Goal: Task Accomplishment & Management: Complete application form

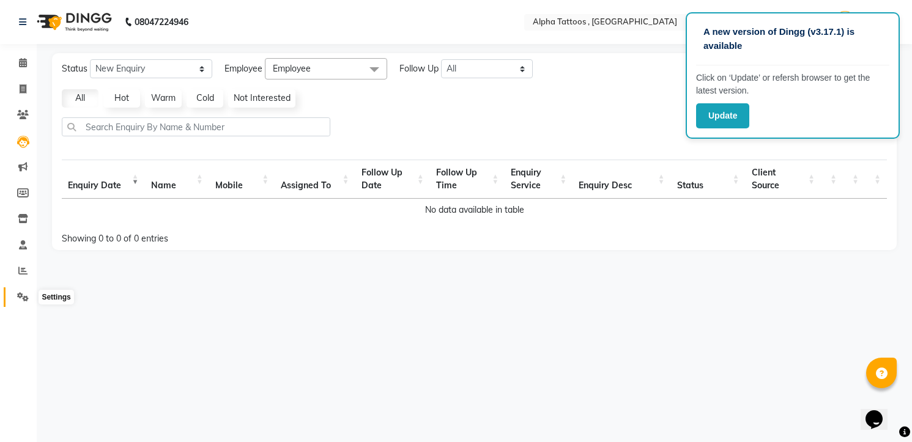
click at [24, 295] on icon at bounding box center [23, 296] width 12 height 9
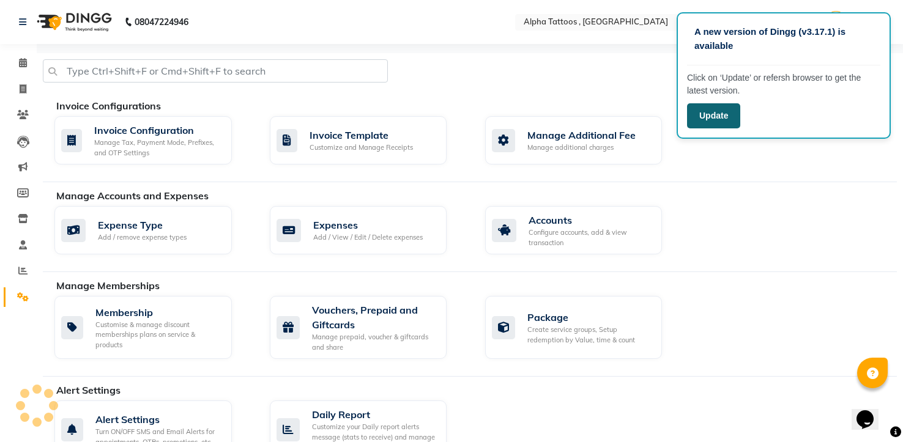
click at [726, 118] on button "Update" at bounding box center [713, 115] width 53 height 25
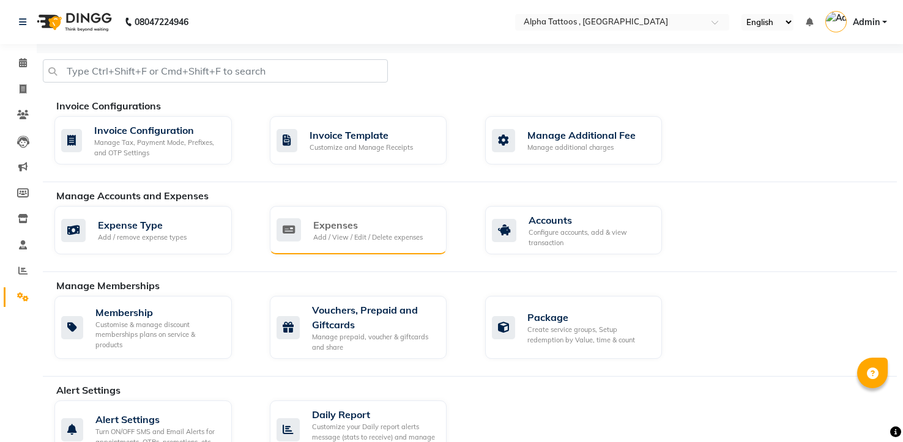
click at [371, 222] on div "Expenses" at bounding box center [368, 225] width 110 height 15
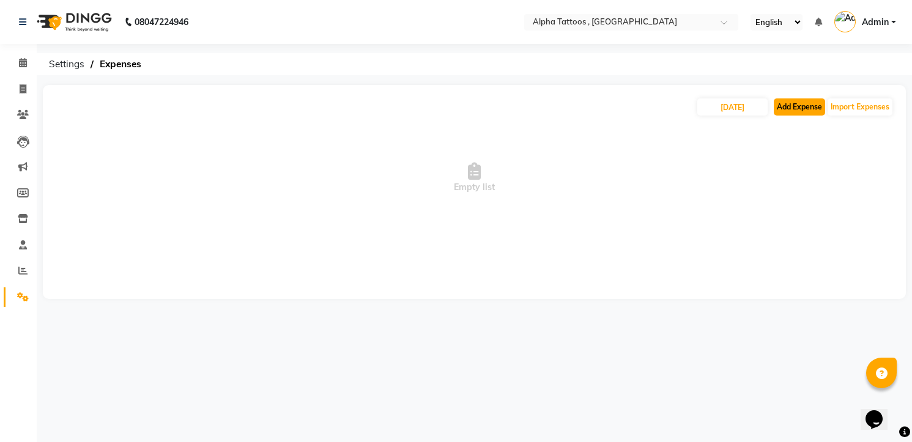
click at [806, 100] on button "Add Expense" at bounding box center [799, 106] width 51 height 17
select select "1"
select select "4043"
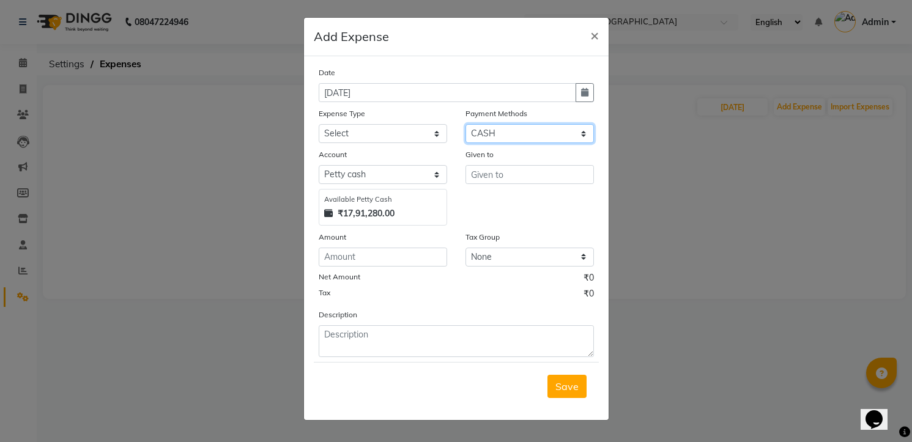
click at [512, 132] on select "Select Master Card GPay Visa Card Debit Card PayTM CASH UPI CARD PhonePe Bank C…" at bounding box center [530, 133] width 128 height 19
select select "5"
click at [466, 124] on select "Select Master Card GPay Visa Card Debit Card PayTM CASH UPI CARD PhonePe Bank C…" at bounding box center [530, 133] width 128 height 19
select select "4044"
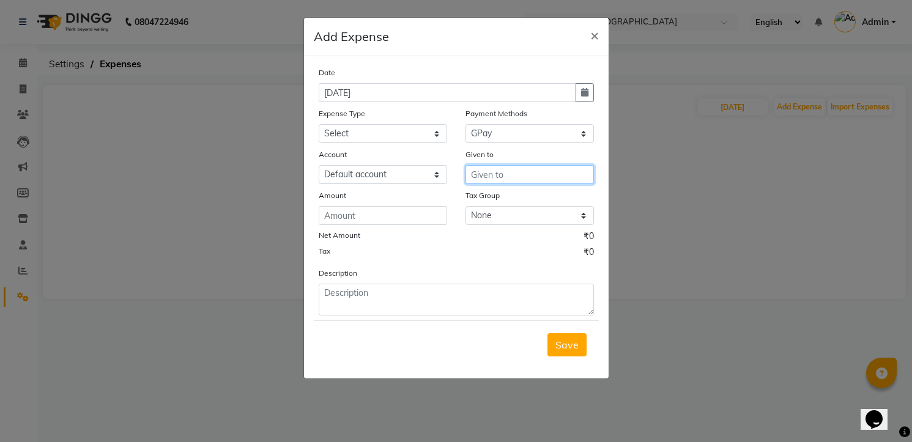
click at [523, 177] on input "text" at bounding box center [530, 174] width 128 height 19
type input "Meta Marketing"
click at [358, 215] on input "number" at bounding box center [383, 215] width 128 height 19
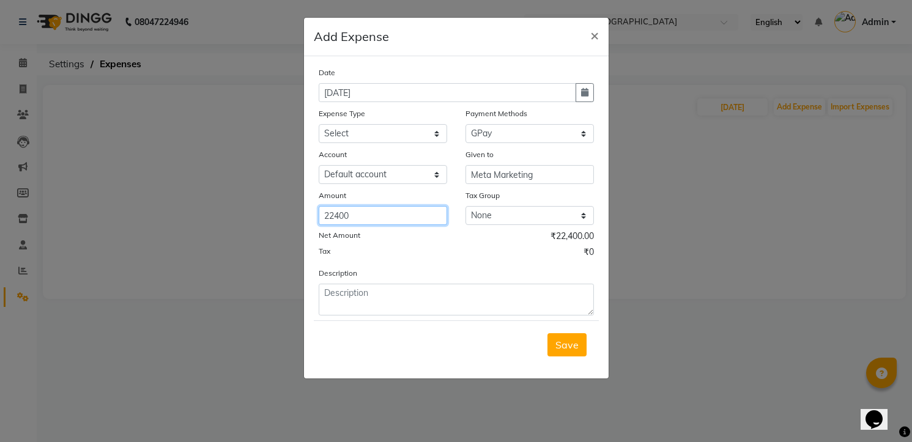
type input "22400"
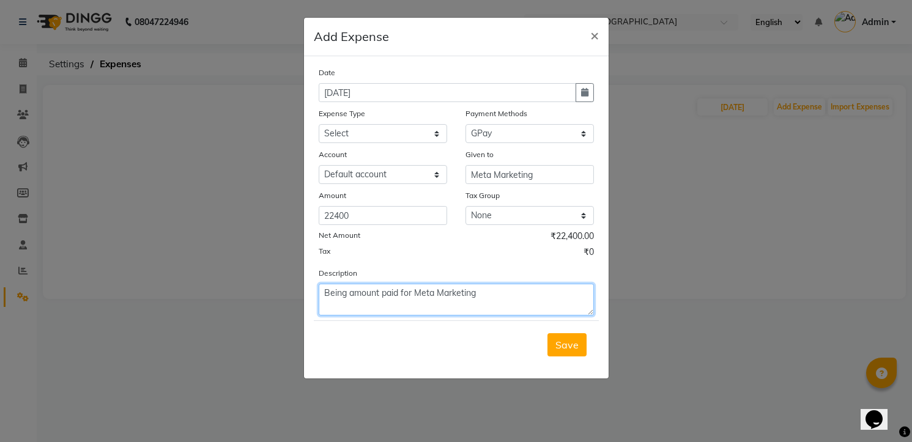
type textarea "Being amount paid for Meta Marketing"
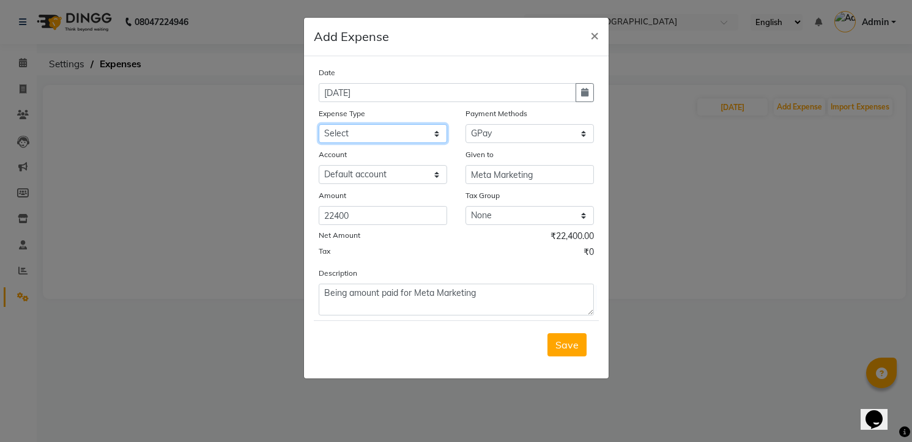
click at [397, 133] on select "Select Advance Salary Cash transfer to bank Client Snacks and water bottles Mai…" at bounding box center [383, 133] width 128 height 19
select select "12226"
click at [319, 124] on select "Select Advance Salary Cash transfer to bank Client Snacks and water bottles Mai…" at bounding box center [383, 133] width 128 height 19
click at [563, 341] on span "Save" at bounding box center [566, 345] width 23 height 12
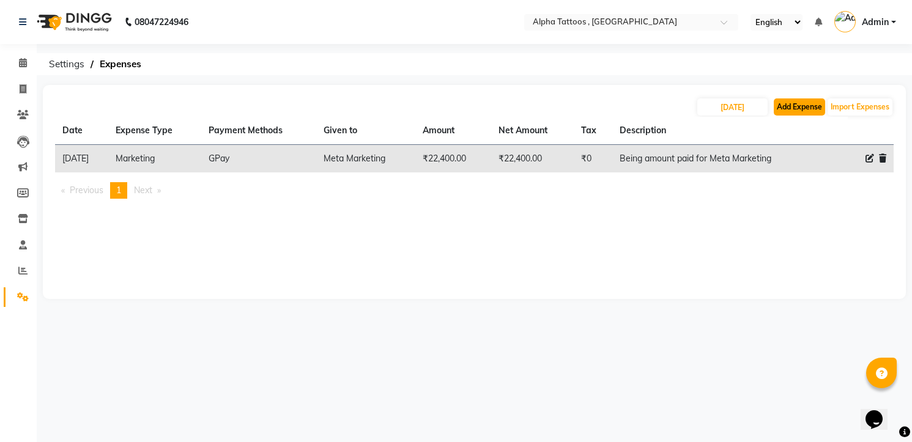
click at [781, 105] on button "Add Expense" at bounding box center [799, 106] width 51 height 17
select select "1"
select select "4043"
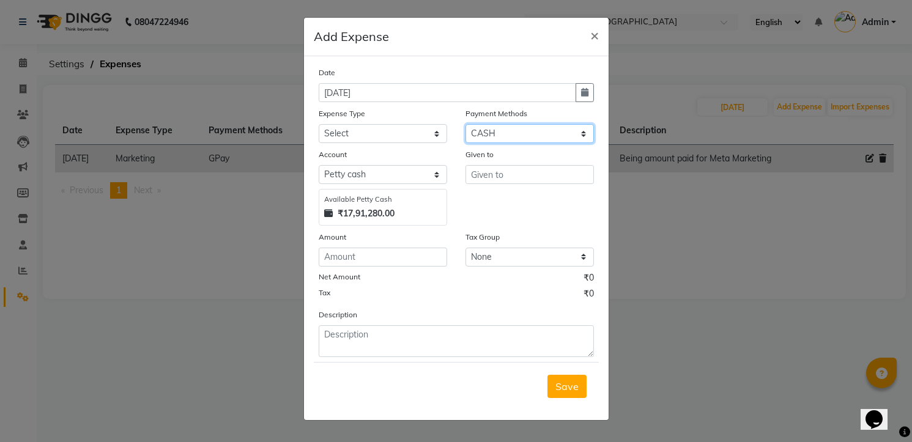
click at [494, 132] on select "Select Master Card GPay Visa Card Debit Card PayTM CASH UPI CARD PhonePe Bank C…" at bounding box center [530, 133] width 128 height 19
select select "5"
click at [466, 124] on select "Select Master Card GPay Visa Card Debit Card PayTM CASH UPI CARD PhonePe Bank C…" at bounding box center [530, 133] width 128 height 19
select select "4044"
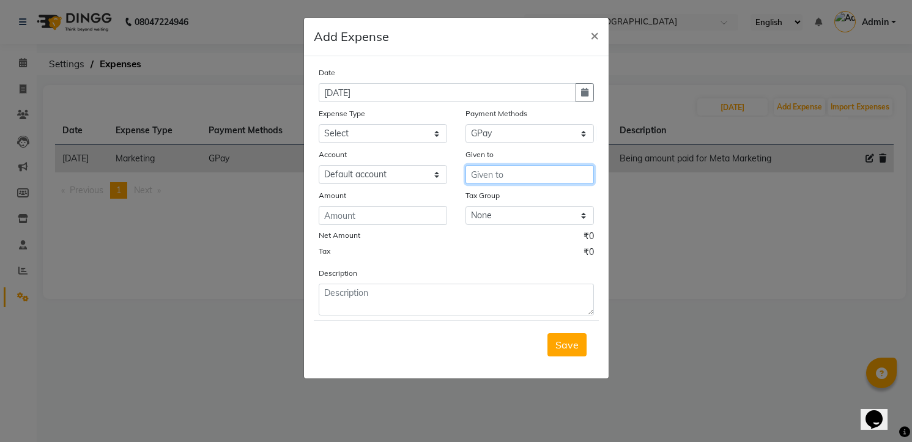
click at [503, 176] on input "text" at bounding box center [530, 174] width 128 height 19
type input "[PERSON_NAME]"
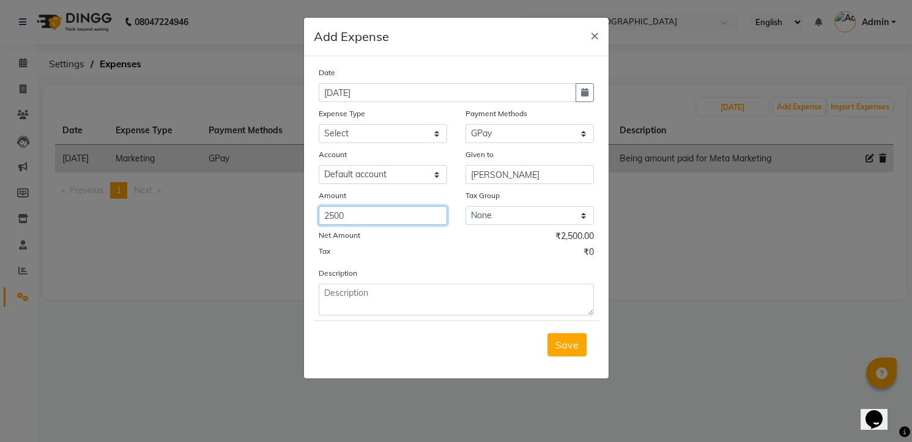
type input "2500"
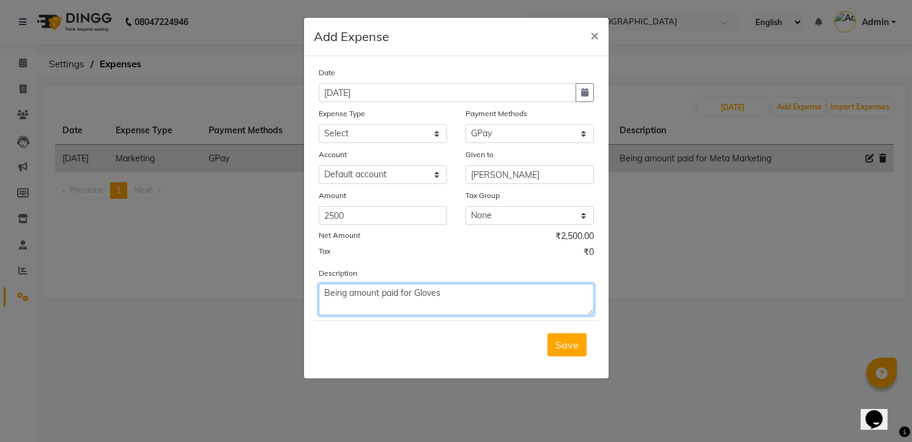
type textarea "Being amount paid for Gloves"
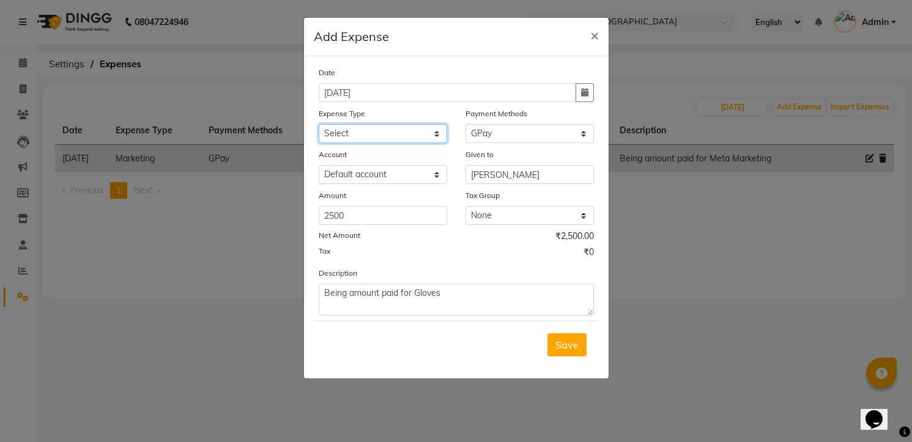
click at [407, 131] on select "Select Advance Salary Cash transfer to bank Client Snacks and water bottles Mai…" at bounding box center [383, 133] width 128 height 19
click at [319, 124] on select "Select Advance Salary Cash transfer to bank Client Snacks and water bottles Mai…" at bounding box center [383, 133] width 128 height 19
select select "12229"
click at [319, 124] on select "Select Advance Salary Cash transfer to bank Client Snacks and water bottles Mai…" at bounding box center [383, 133] width 128 height 19
click at [574, 354] on button "Save" at bounding box center [567, 344] width 39 height 23
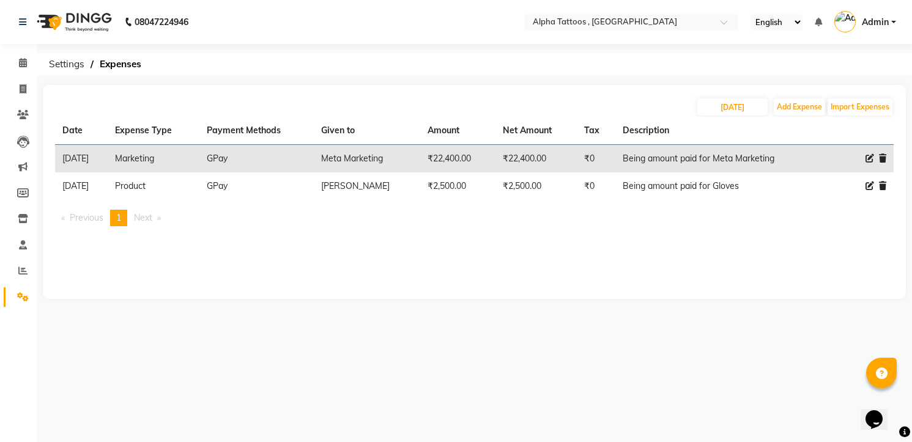
click at [58, 15] on img at bounding box center [73, 22] width 84 height 34
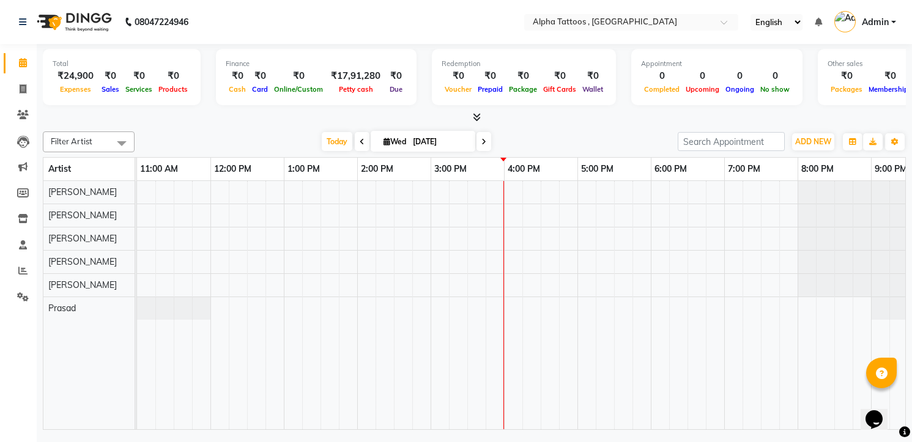
click at [485, 147] on span at bounding box center [484, 141] width 15 height 19
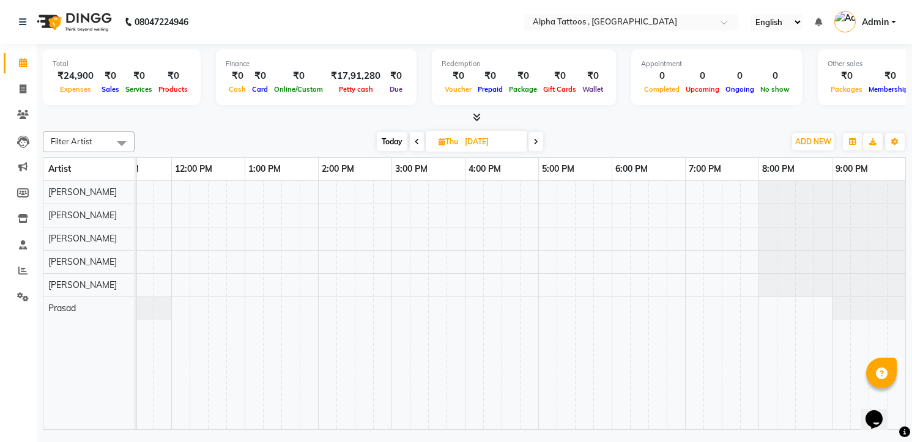
click at [545, 139] on div "[DATE] [DATE]" at bounding box center [460, 142] width 638 height 18
click at [541, 139] on span at bounding box center [536, 141] width 15 height 19
click at [540, 143] on span at bounding box center [534, 141] width 15 height 19
click at [540, 143] on span at bounding box center [535, 141] width 15 height 19
click at [540, 143] on span at bounding box center [536, 141] width 15 height 19
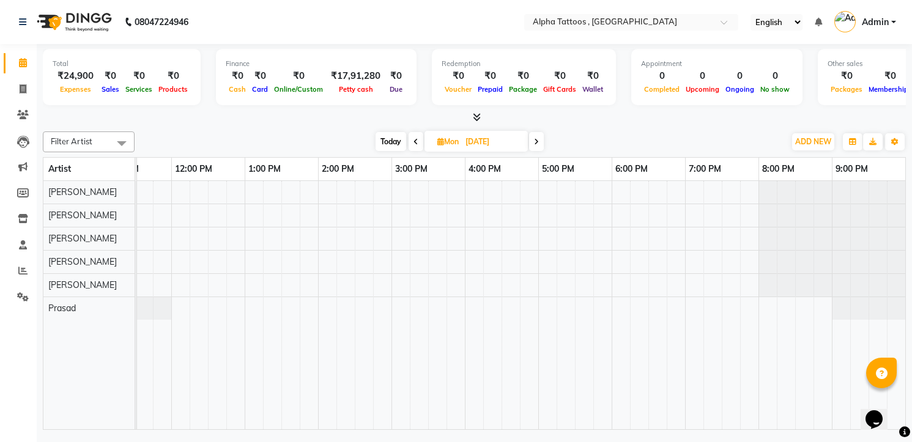
click at [540, 143] on span at bounding box center [536, 141] width 15 height 19
click at [540, 143] on span at bounding box center [535, 141] width 15 height 19
click at [540, 143] on icon at bounding box center [537, 141] width 5 height 7
click at [540, 143] on span at bounding box center [536, 141] width 15 height 19
click at [540, 143] on span at bounding box center [534, 141] width 15 height 19
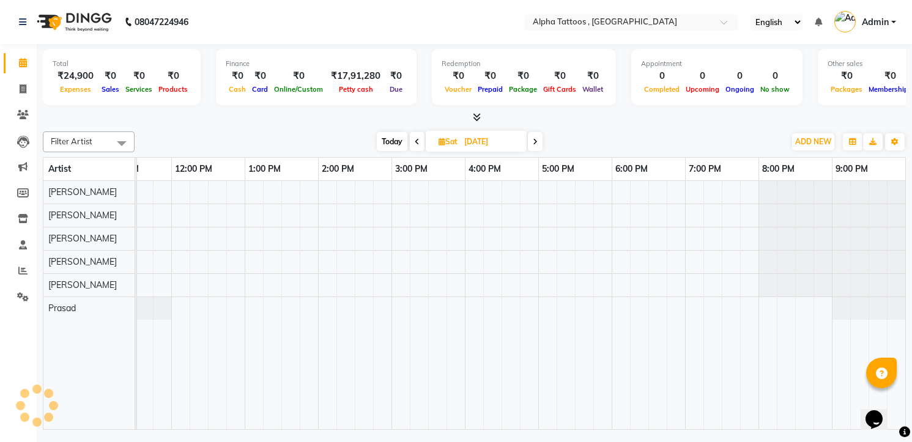
click at [540, 143] on span at bounding box center [535, 141] width 15 height 19
click at [395, 136] on span "Today" at bounding box center [391, 141] width 31 height 19
type input "[DATE]"
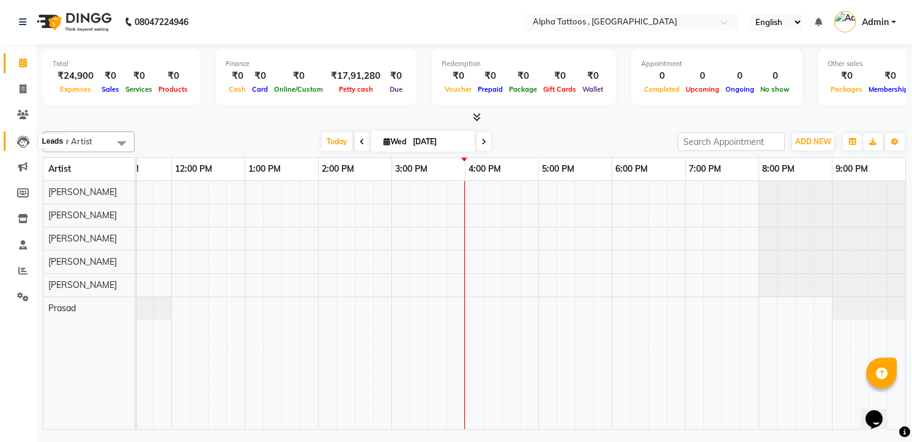
click at [26, 147] on icon at bounding box center [23, 142] width 12 height 12
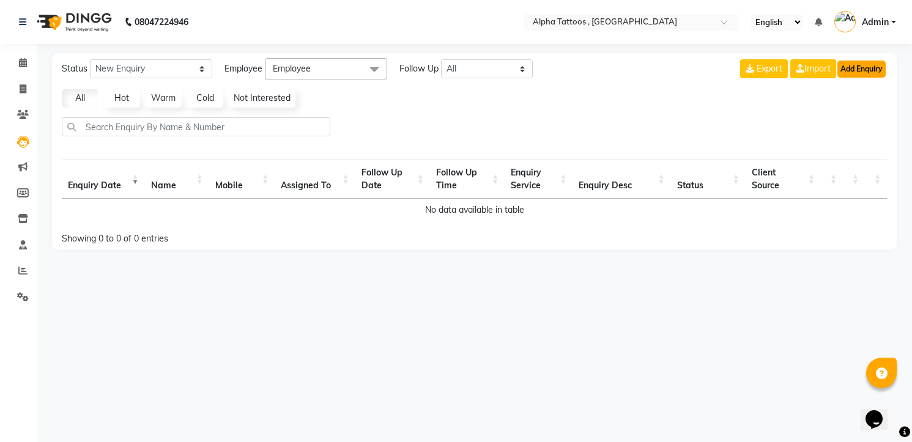
click at [853, 64] on button "Add Enquiry" at bounding box center [861, 69] width 48 height 17
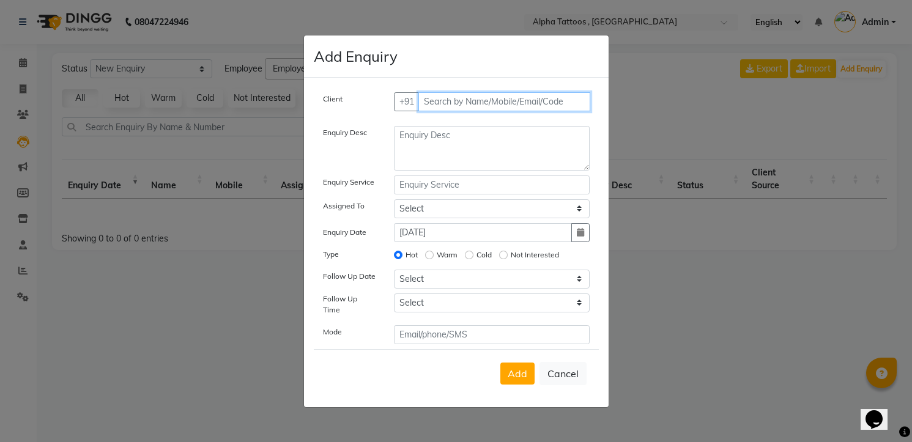
click at [484, 103] on input "text" at bounding box center [504, 101] width 172 height 19
paste input "[PHONE_NUMBER]"
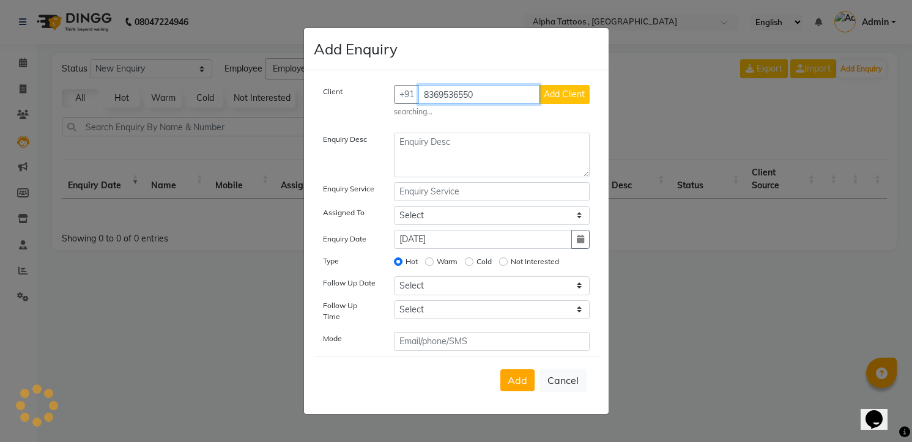
type input "8369536550"
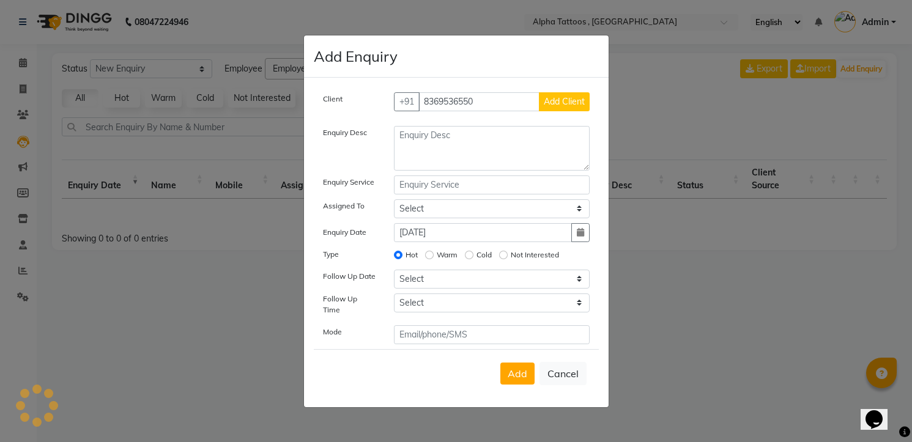
click at [539, 92] on button "Add Client" at bounding box center [564, 101] width 51 height 19
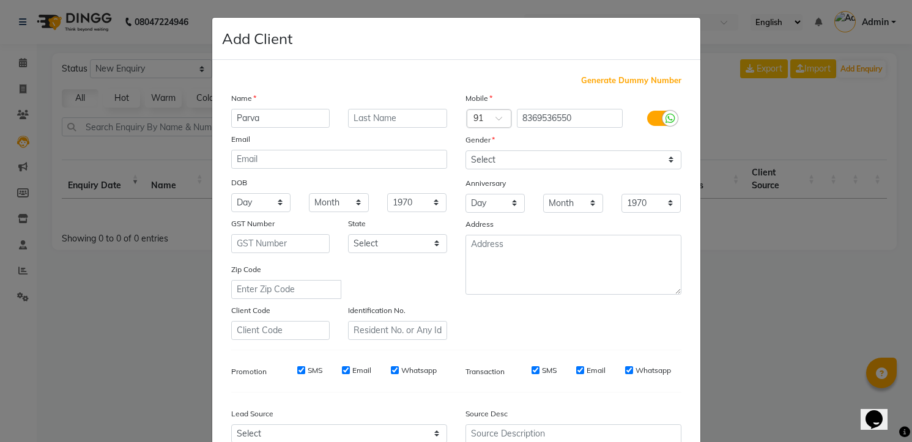
type input "Parva"
type input "Modi"
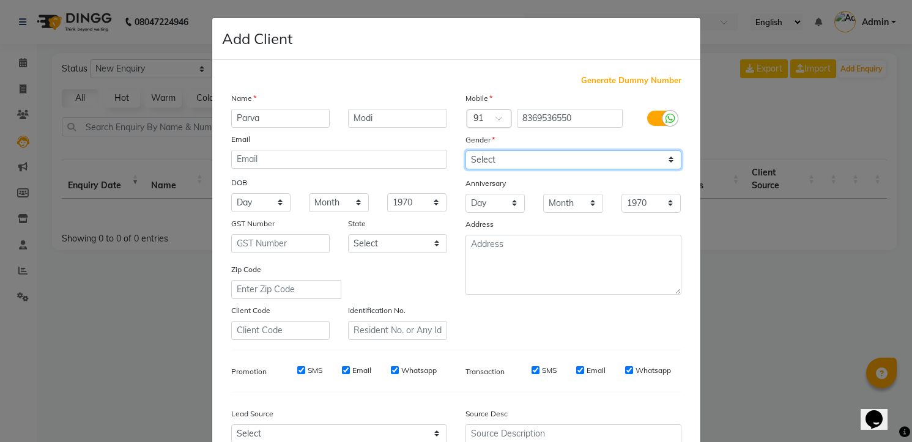
click at [514, 165] on select "Select [DEMOGRAPHIC_DATA] [DEMOGRAPHIC_DATA] Other Prefer Not To Say" at bounding box center [574, 159] width 216 height 19
select select "[DEMOGRAPHIC_DATA]"
click at [466, 150] on select "Select [DEMOGRAPHIC_DATA] [DEMOGRAPHIC_DATA] Other Prefer Not To Say" at bounding box center [574, 159] width 216 height 19
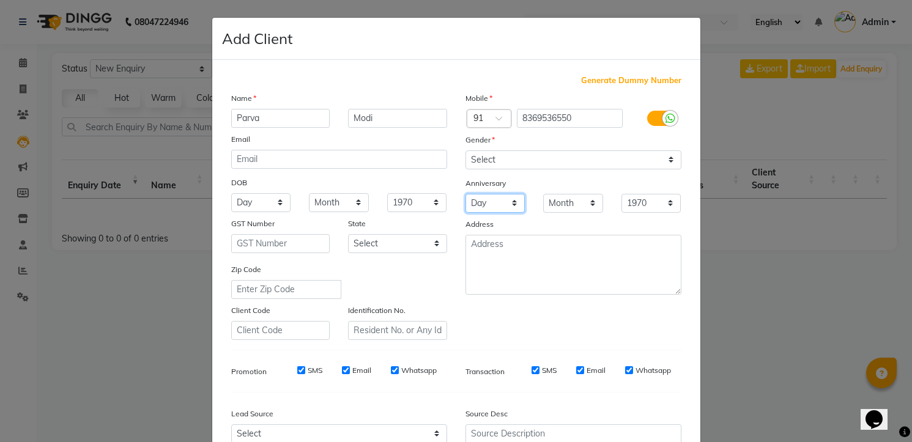
scroll to position [122, 0]
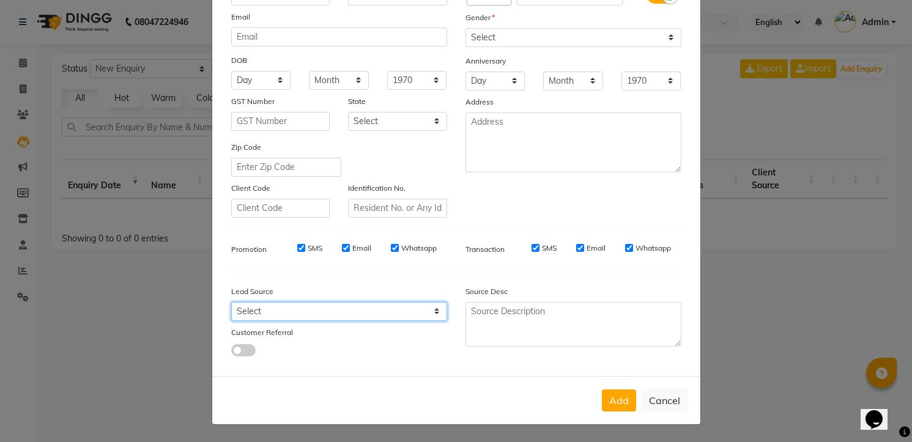
click at [373, 314] on select "Select Walk-in Referral Internet Friend Word of Mouth Advertisement Facebook Ju…" at bounding box center [339, 311] width 216 height 19
select select "33840"
click at [231, 302] on select "Select Walk-in Referral Internet Friend Word of Mouth Advertisement Facebook Ju…" at bounding box center [339, 311] width 216 height 19
click at [602, 390] on button "Add" at bounding box center [619, 401] width 34 height 22
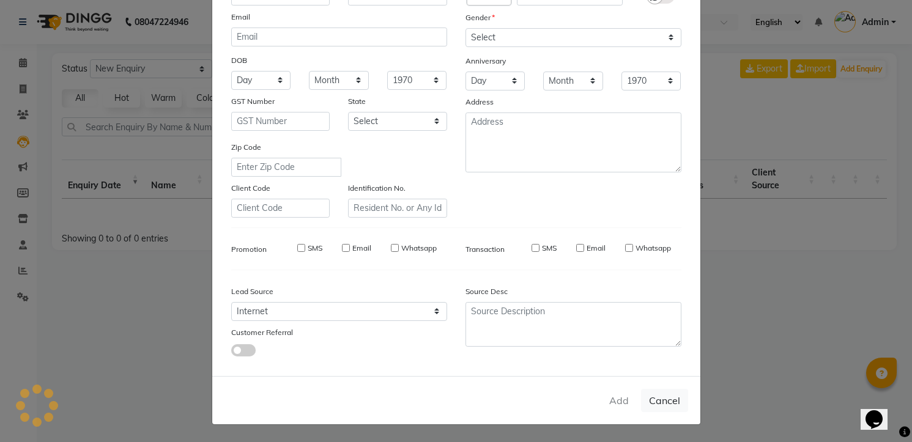
select select
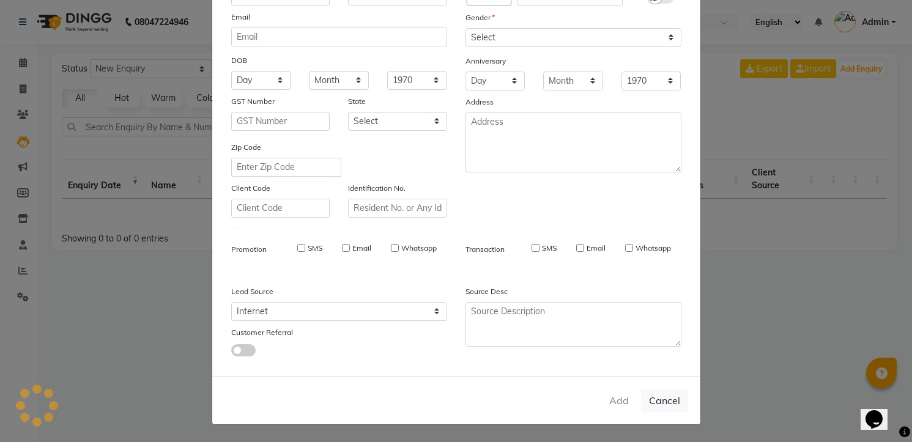
select select
checkbox input "false"
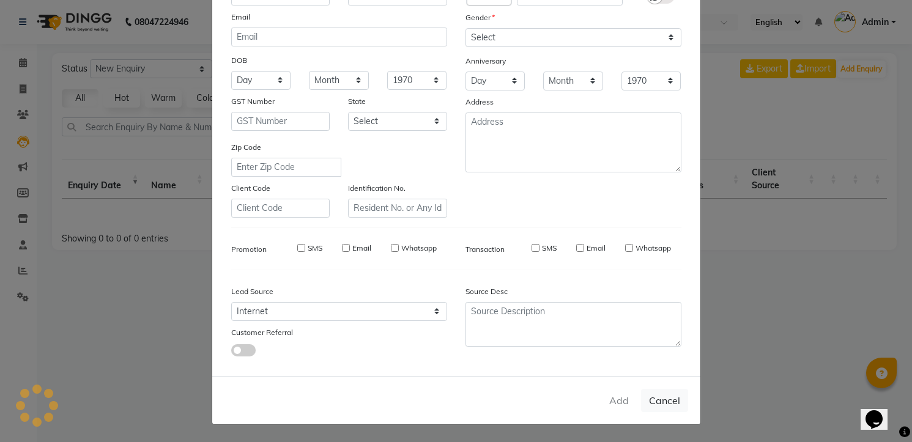
checkbox input "false"
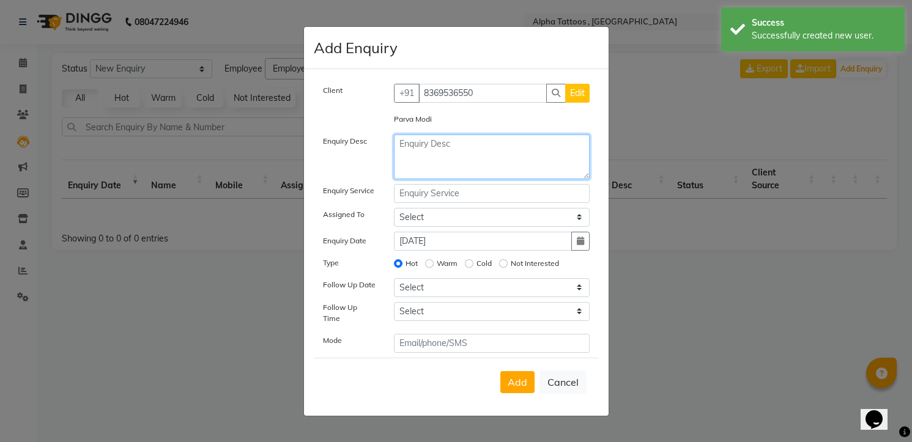
click at [459, 155] on textarea at bounding box center [492, 157] width 196 height 45
type textarea "Call Lead"
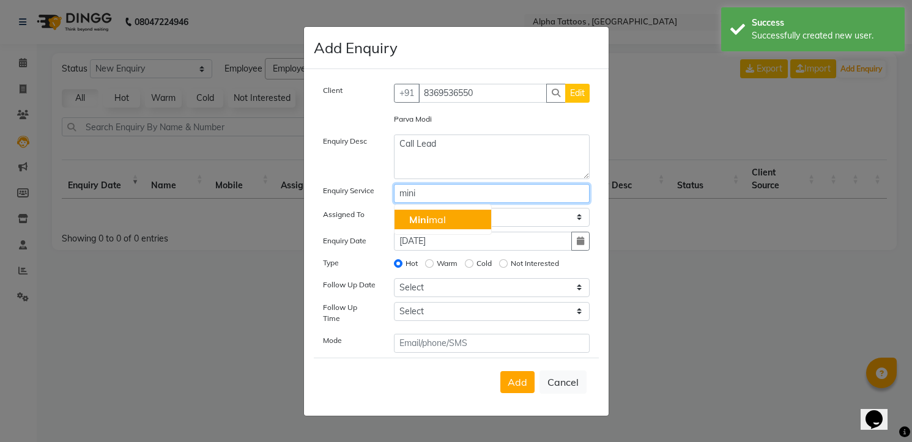
type input "Minimal"
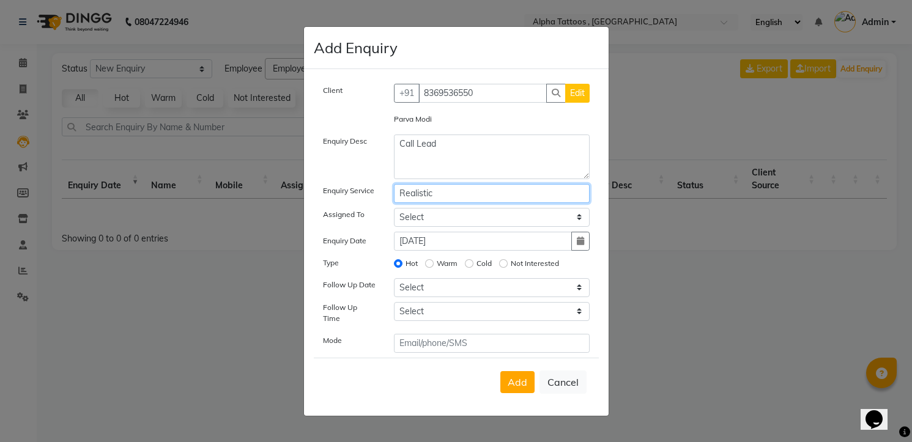
type input "Realistic"
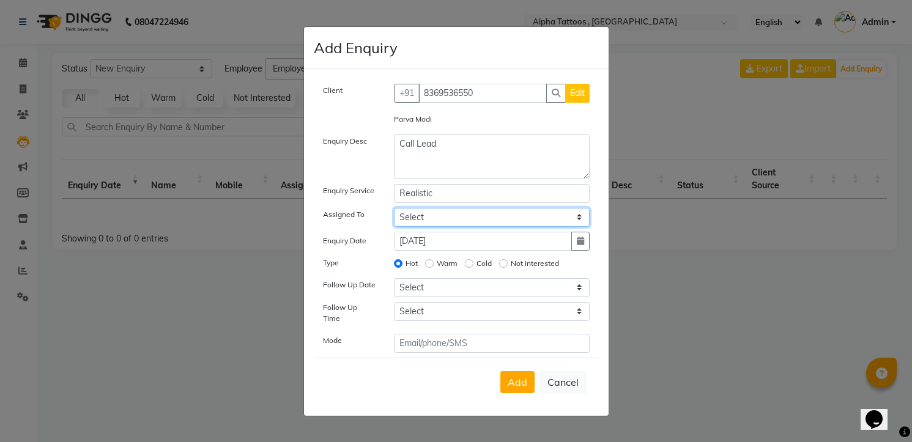
select select "32724"
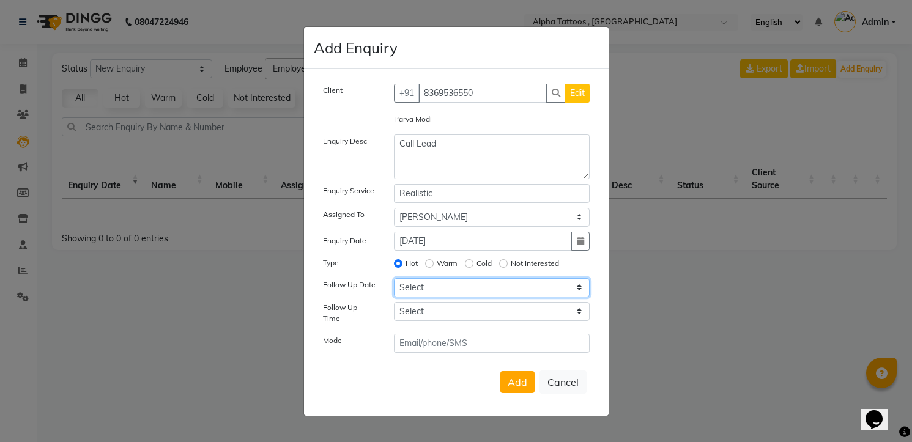
select select "[DATE]"
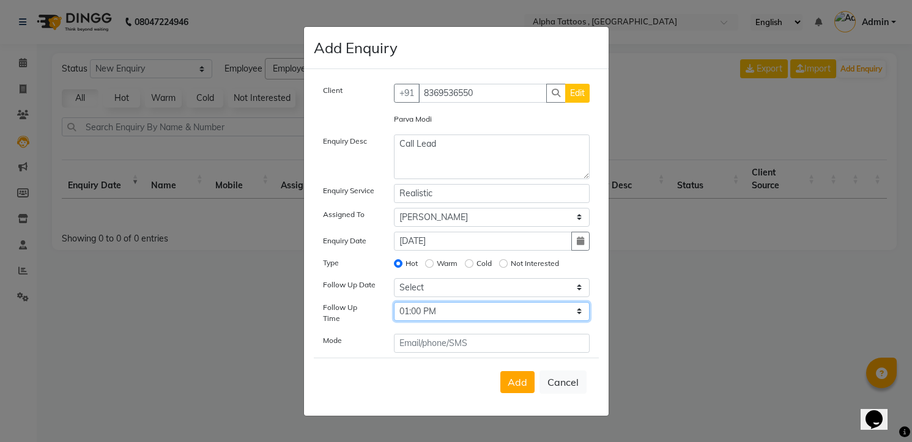
select select "840"
click at [500, 371] on button "Add" at bounding box center [517, 382] width 34 height 22
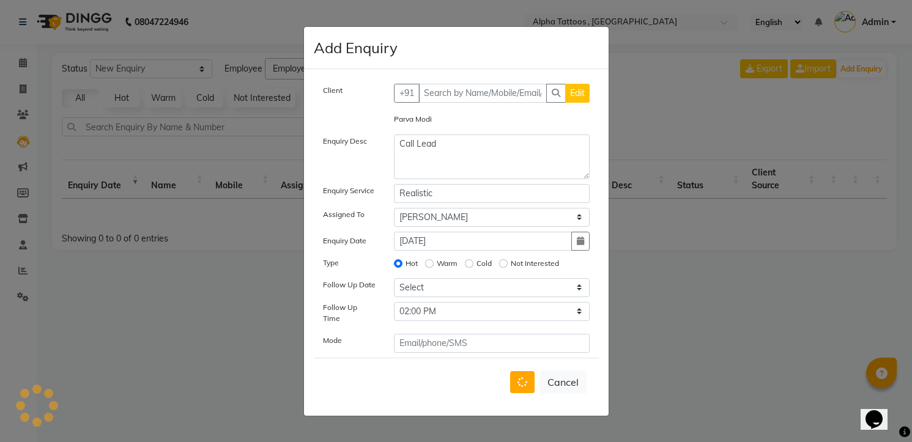
select select
radio input "false"
select select
select select "10"
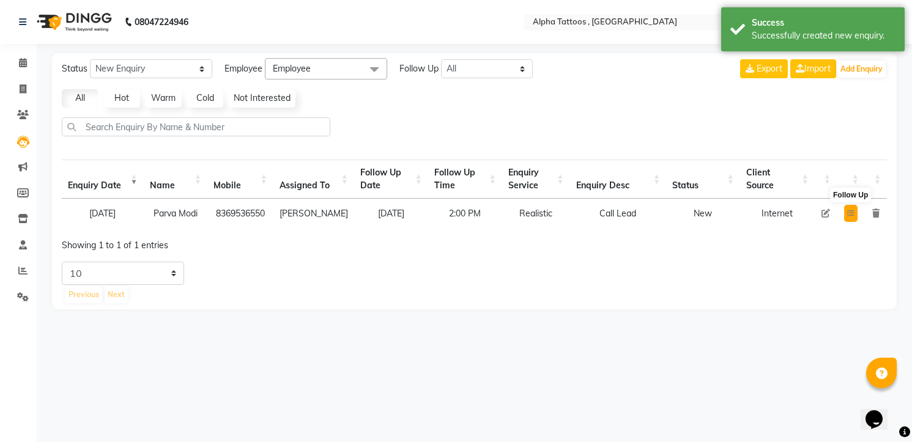
click at [849, 212] on icon at bounding box center [850, 213] width 7 height 7
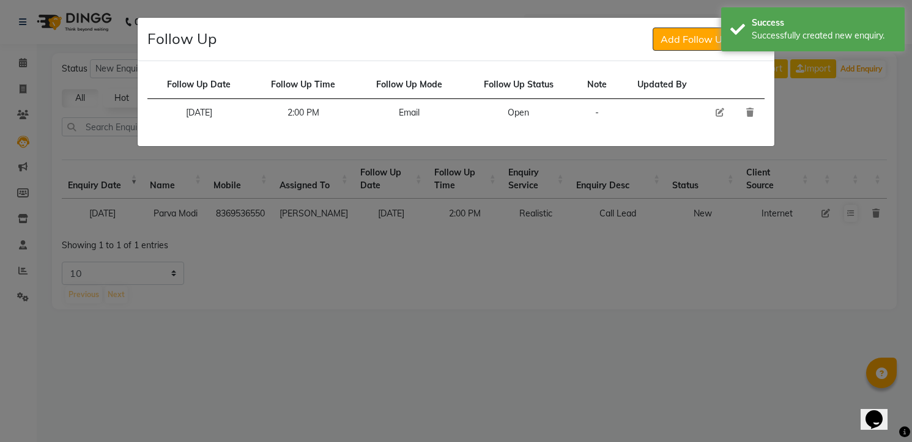
click at [719, 114] on icon at bounding box center [720, 112] width 9 height 9
select select "[DATE]"
select select "840"
select select "Open"
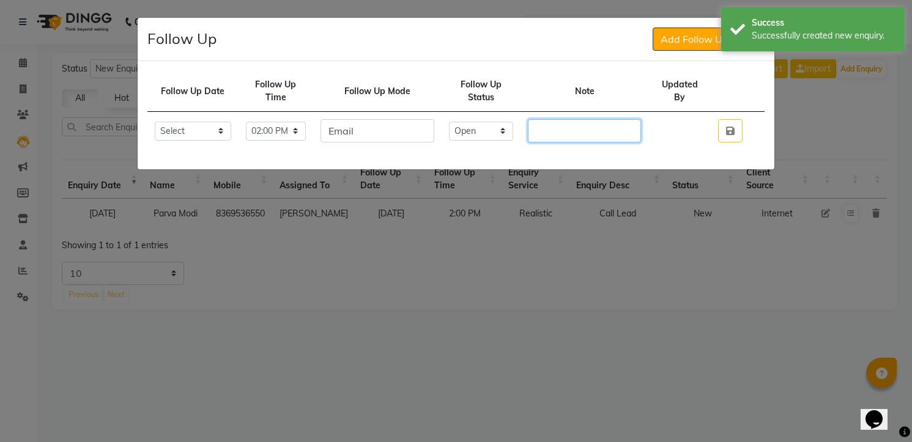
click at [557, 132] on input "text" at bounding box center [584, 130] width 113 height 23
type input "S"
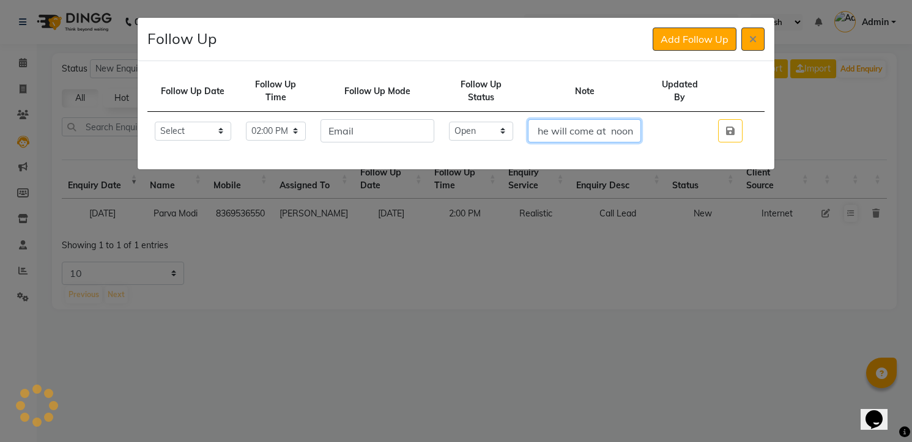
scroll to position [0, 516]
type input "He already has a tattoo on his forearms he will come for consultation [DATE] as…"
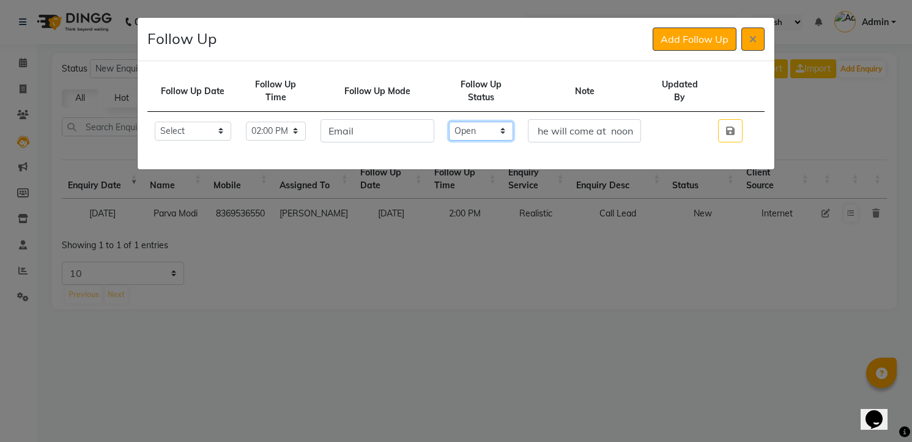
scroll to position [0, 0]
click at [490, 124] on select "Select Open Pending Done" at bounding box center [481, 131] width 65 height 19
select select "Done"
click at [461, 122] on select "Select Open Pending Done" at bounding box center [481, 131] width 65 height 19
click at [718, 119] on button "button" at bounding box center [730, 130] width 24 height 23
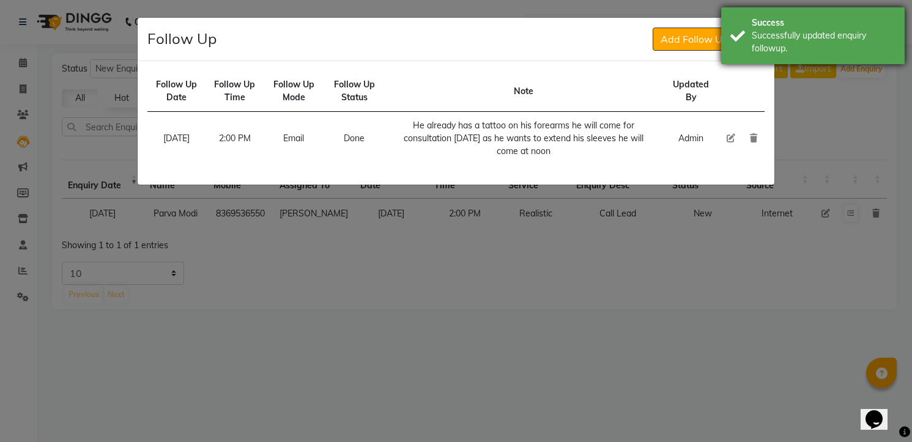
click at [767, 42] on div "Successfully updated enquiry followup." at bounding box center [824, 42] width 144 height 26
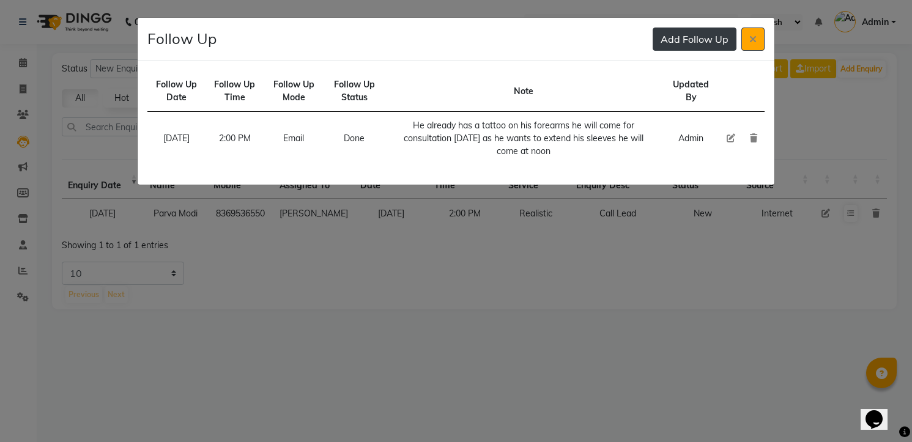
click at [716, 30] on button "Add Follow Up" at bounding box center [695, 39] width 84 height 23
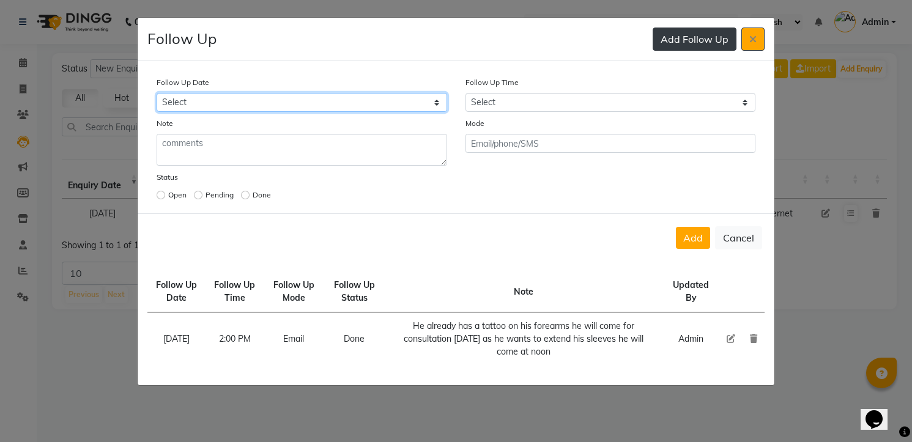
select select "custom_date"
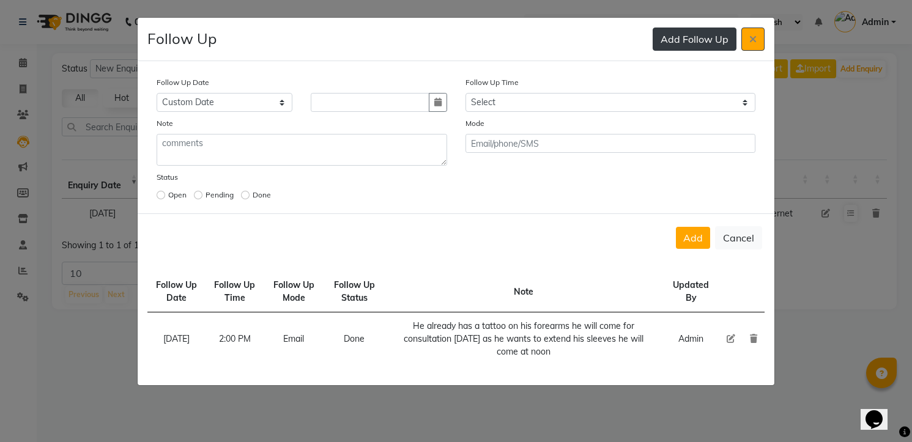
click at [429, 93] on button "button" at bounding box center [438, 102] width 18 height 19
select select "9"
select select "2025"
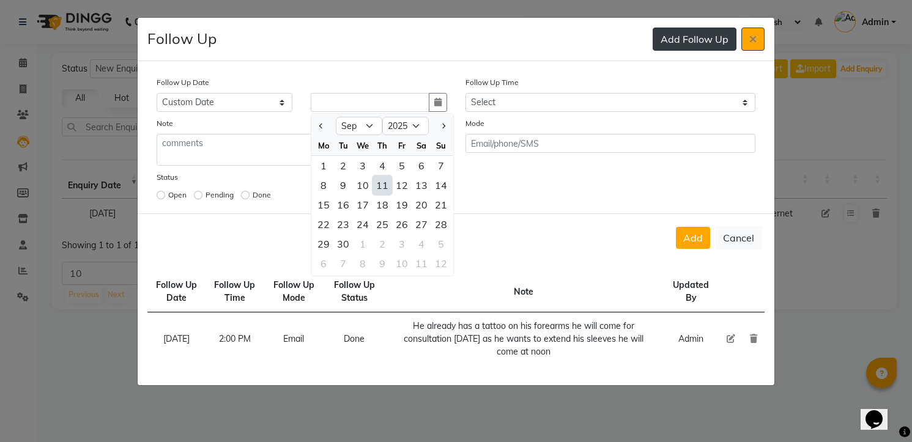
type input "[DATE]"
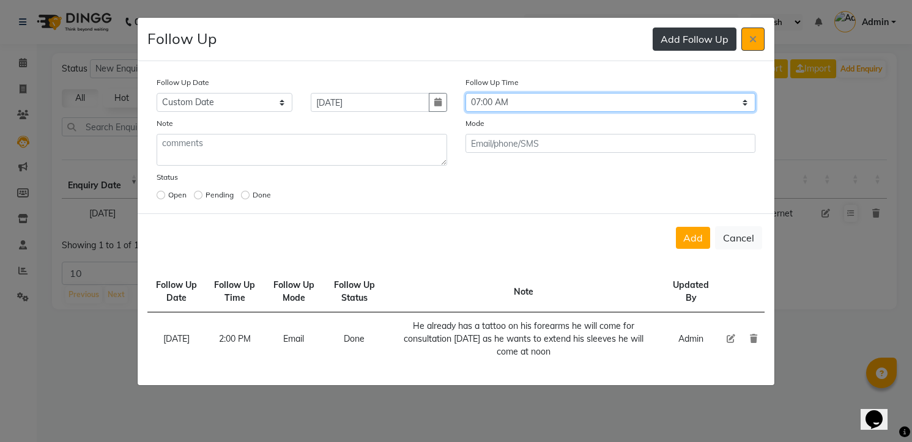
select select "900"
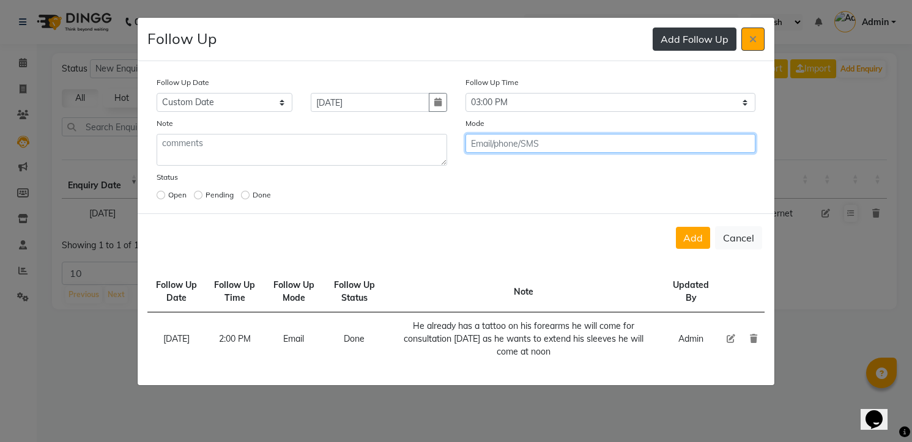
click button "Add" at bounding box center [693, 238] width 34 height 22
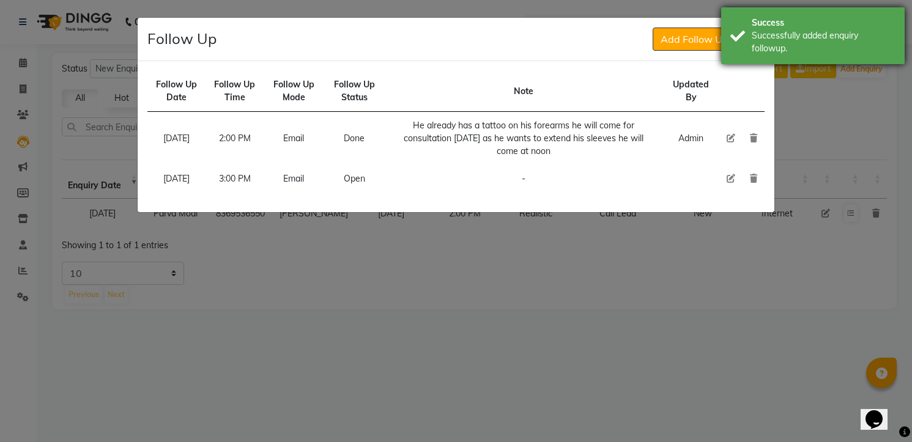
click at [844, 58] on div "Success Successfully added enquiry followup." at bounding box center [813, 35] width 184 height 57
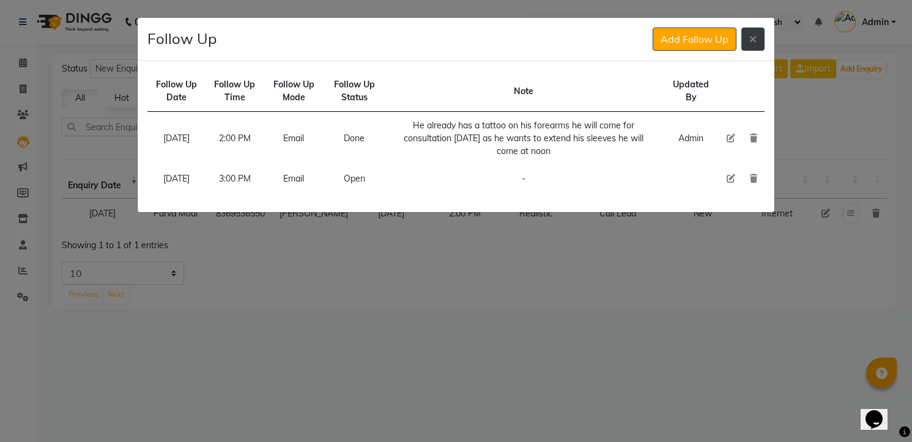
click at [745, 30] on button at bounding box center [752, 39] width 23 height 23
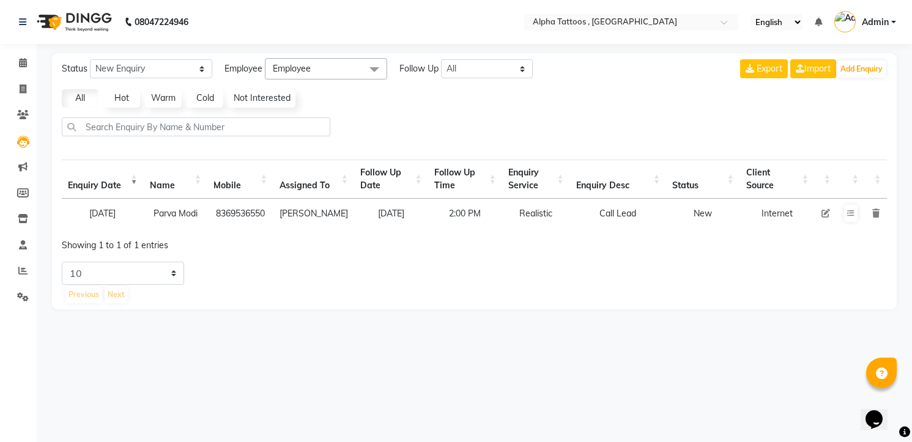
click at [827, 215] on icon at bounding box center [826, 213] width 9 height 9
select select "32724"
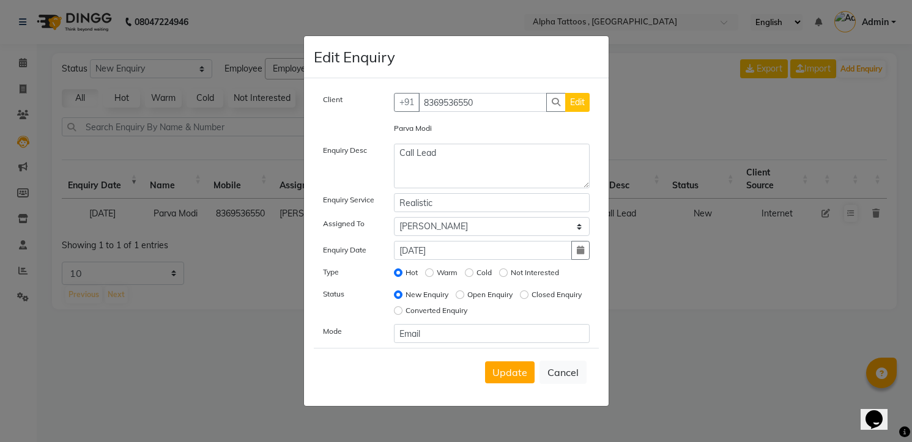
click at [493, 292] on label "Open Enquiry" at bounding box center [489, 294] width 45 height 11
click at [464, 292] on input "Open Enquiry" at bounding box center [460, 295] width 9 height 9
radio input "true"
radio input "false"
click at [499, 369] on span "Update" at bounding box center [509, 372] width 35 height 12
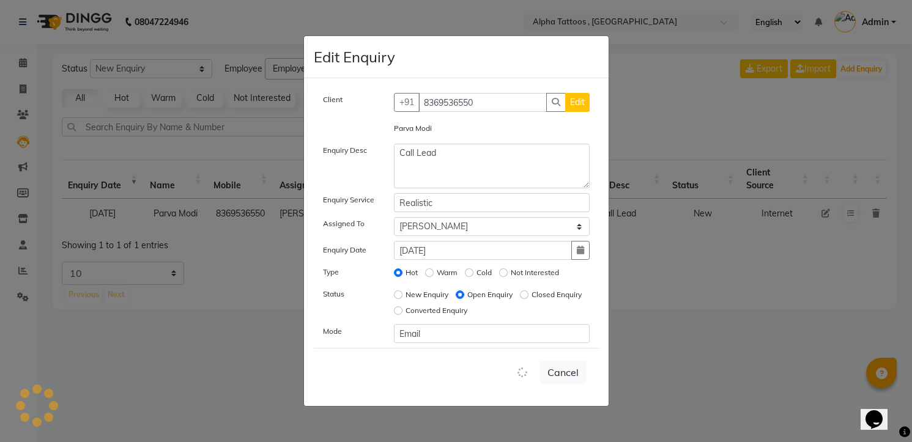
select select
radio input "false"
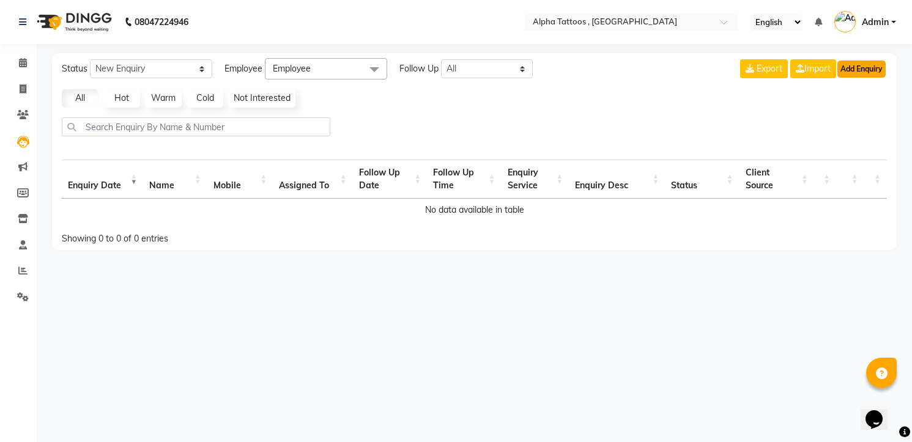
click at [853, 70] on button "Add Enquiry" at bounding box center [861, 69] width 48 height 17
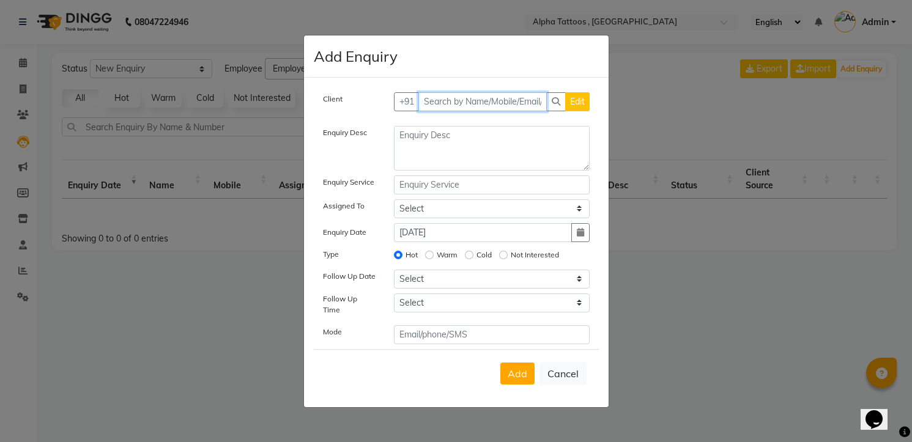
click at [521, 102] on input "text" at bounding box center [482, 101] width 128 height 19
paste input "85916 34720"
type input "8591634720"
click at [539, 92] on button "Add Client" at bounding box center [564, 101] width 51 height 19
select select "33840"
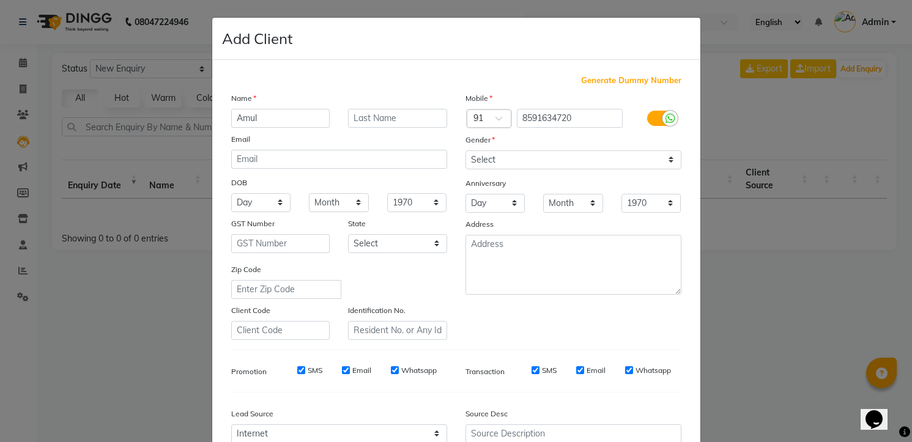
type input "Amul"
type input "."
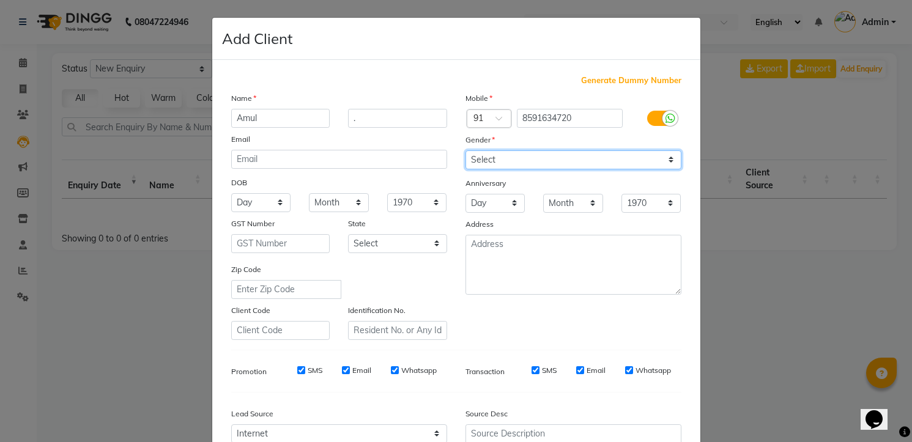
click at [514, 157] on select "Select [DEMOGRAPHIC_DATA] [DEMOGRAPHIC_DATA] Other Prefer Not To Say" at bounding box center [574, 159] width 216 height 19
drag, startPoint x: 514, startPoint y: 157, endPoint x: 469, endPoint y: 157, distance: 45.3
click at [469, 157] on select "Select [DEMOGRAPHIC_DATA] [DEMOGRAPHIC_DATA] Other Prefer Not To Say" at bounding box center [574, 159] width 216 height 19
select select "[DEMOGRAPHIC_DATA]"
click at [466, 150] on select "Select [DEMOGRAPHIC_DATA] [DEMOGRAPHIC_DATA] Other Prefer Not To Say" at bounding box center [574, 159] width 216 height 19
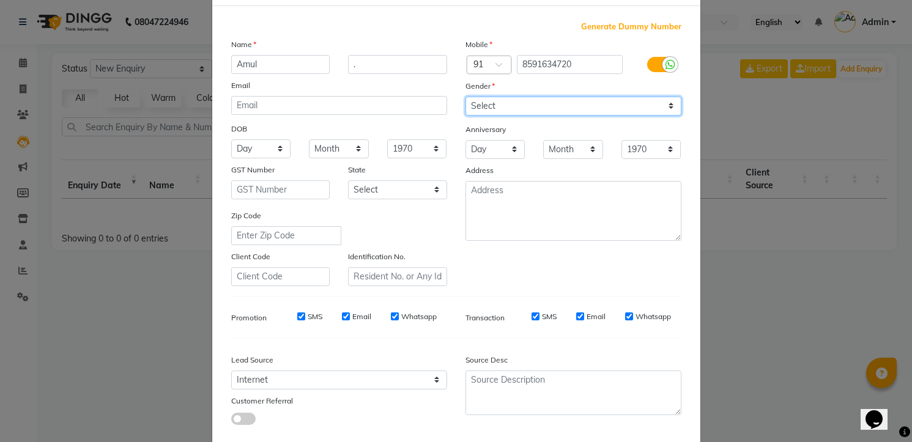
scroll to position [122, 0]
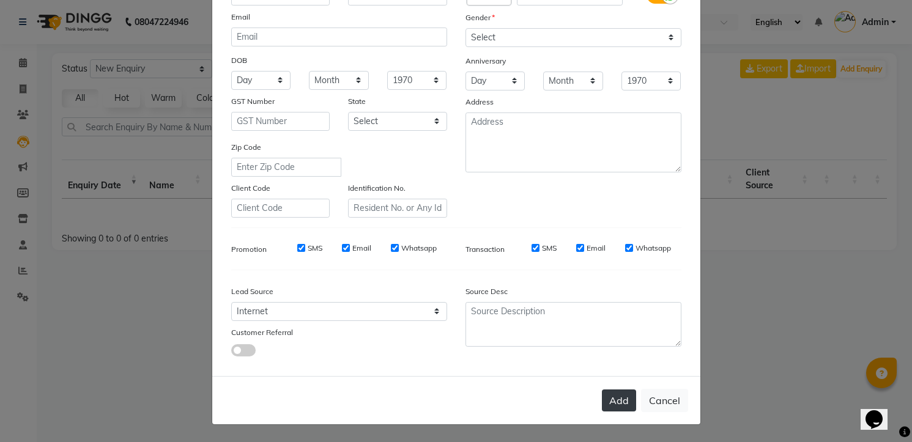
click at [612, 398] on button "Add" at bounding box center [619, 401] width 34 height 22
select select
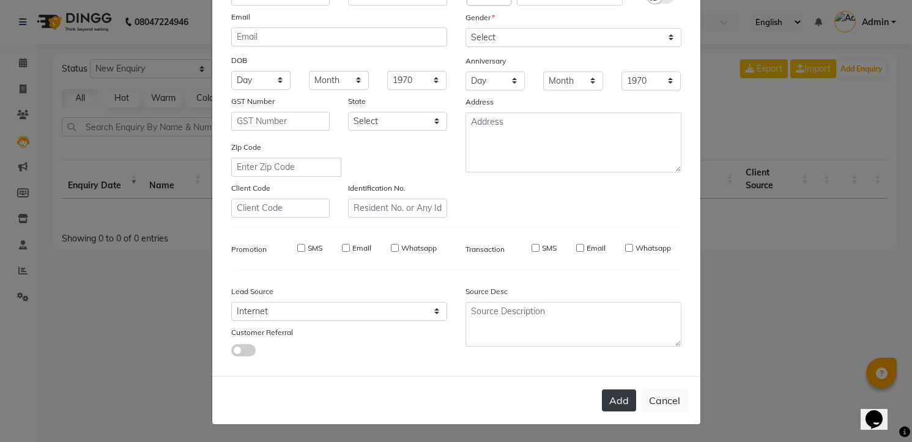
select select
checkbox input "false"
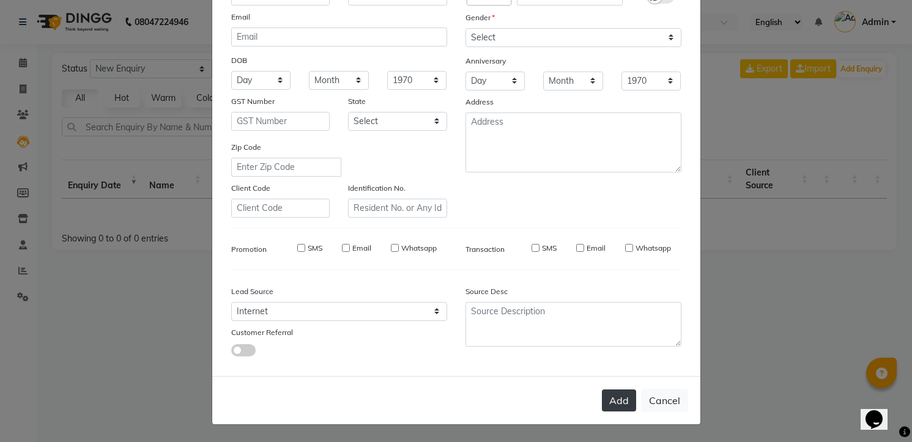
checkbox input "false"
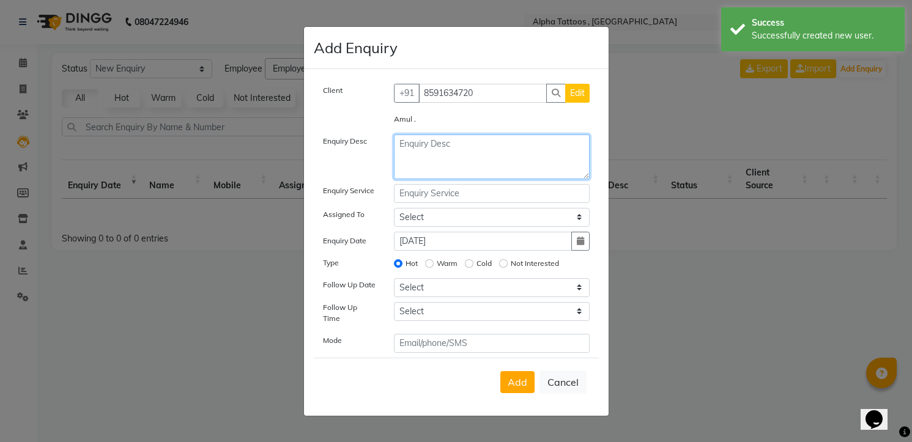
click at [476, 164] on textarea at bounding box center [492, 157] width 196 height 45
type textarea "Website Lead"
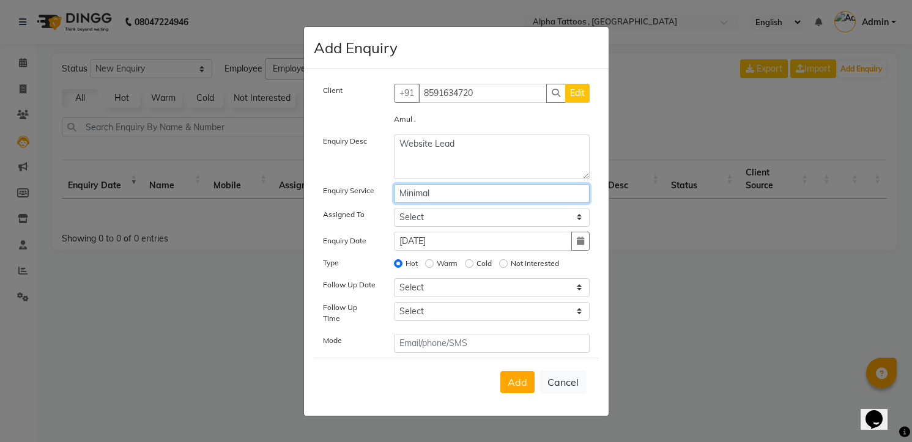
type input "Minimal"
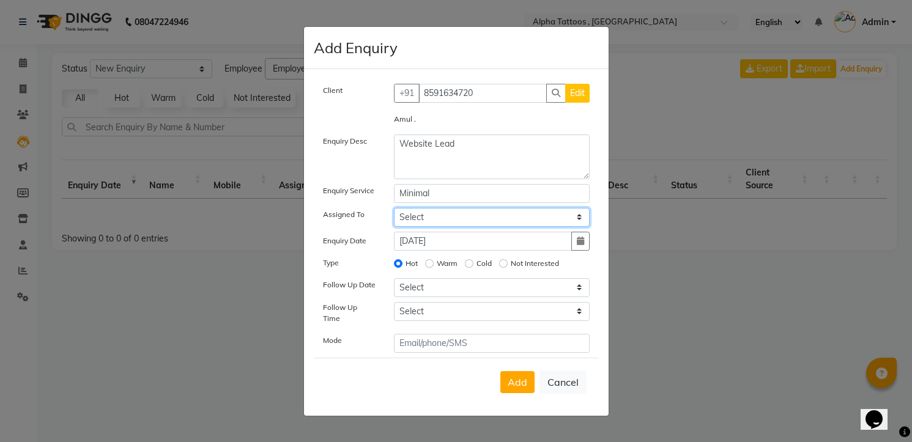
select select "32724"
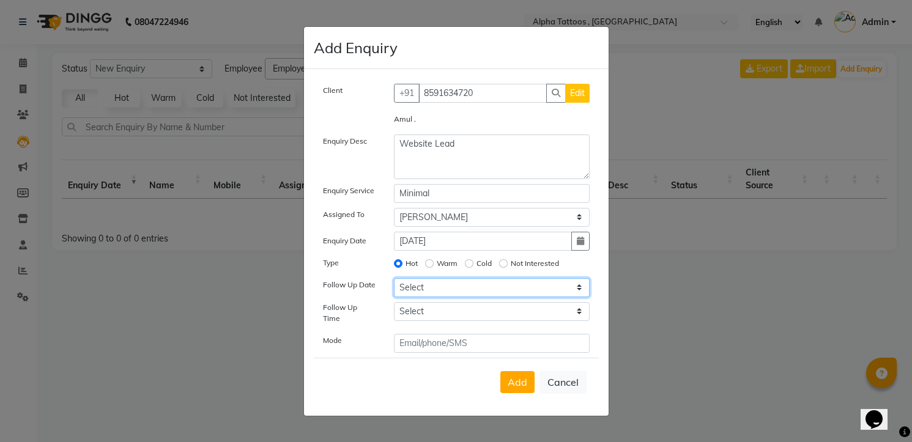
select select "[DATE]"
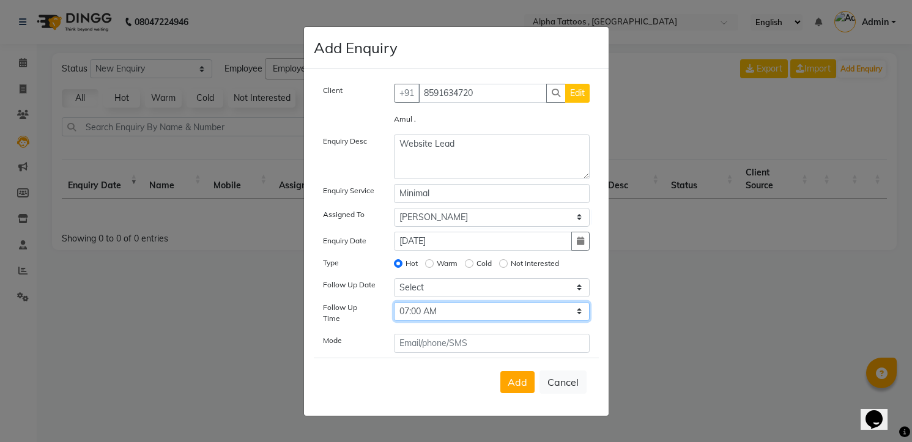
select select "840"
click at [500, 371] on button "Add" at bounding box center [517, 382] width 34 height 22
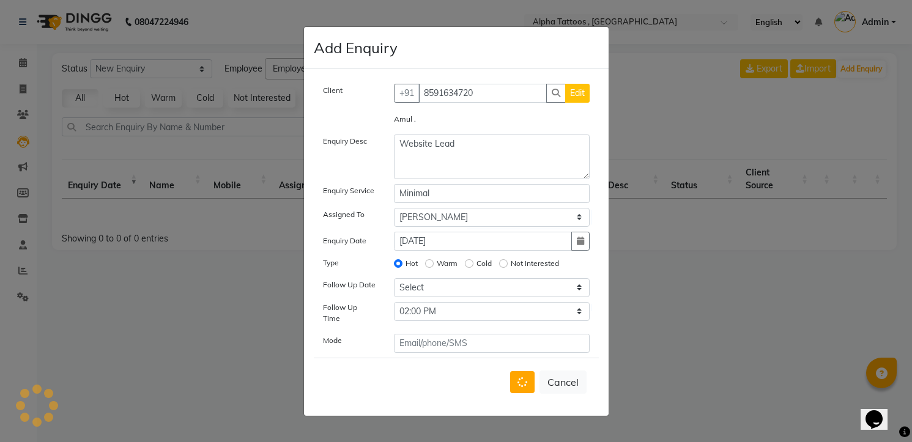
select select
radio input "false"
select select
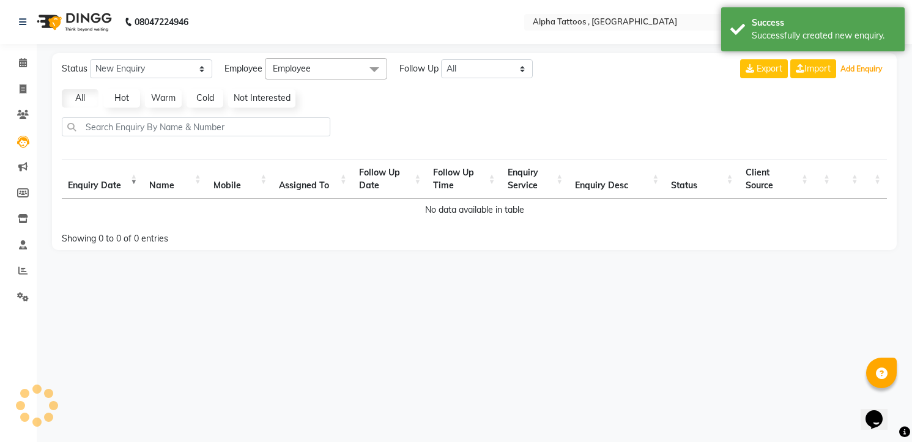
select select "10"
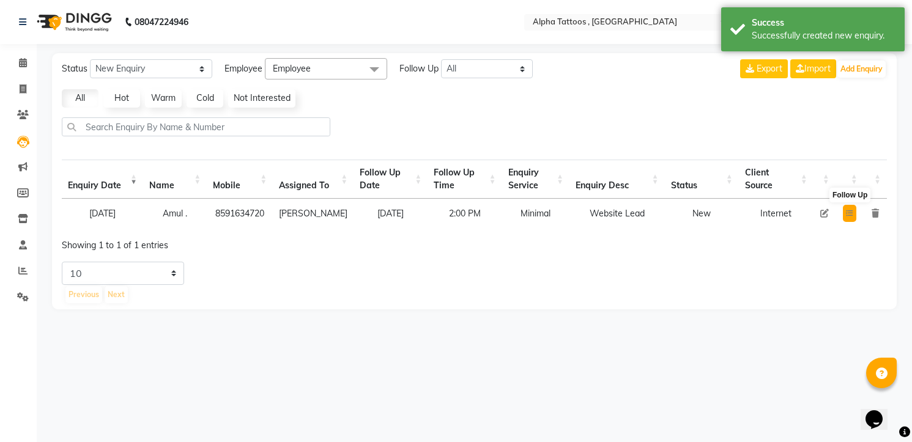
click at [848, 206] on button at bounding box center [849, 213] width 13 height 17
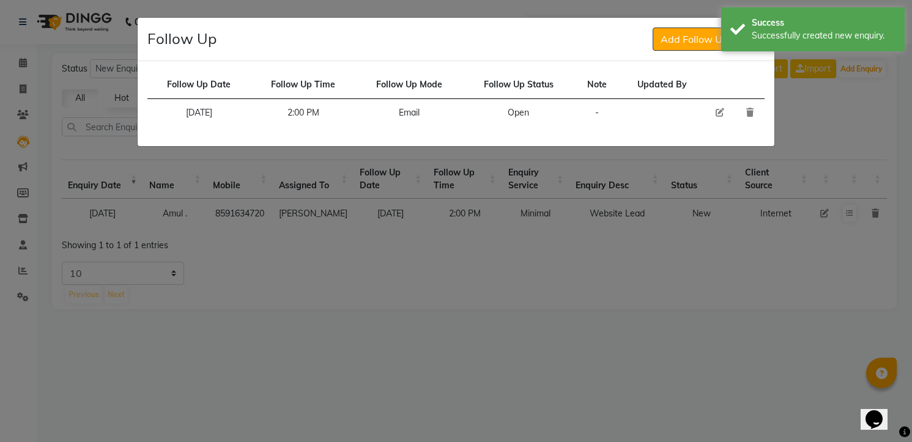
click at [716, 110] on icon at bounding box center [720, 112] width 9 height 9
select select "[DATE]"
select select "840"
select select "Open"
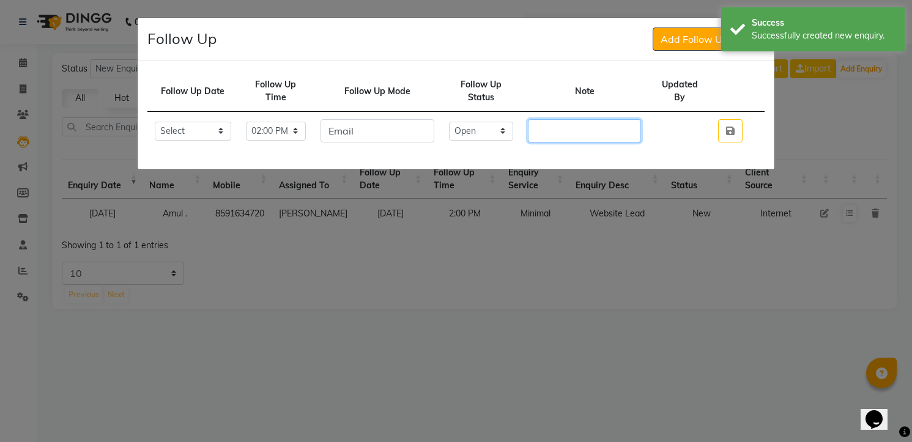
click at [584, 121] on input "text" at bounding box center [584, 130] width 113 height 23
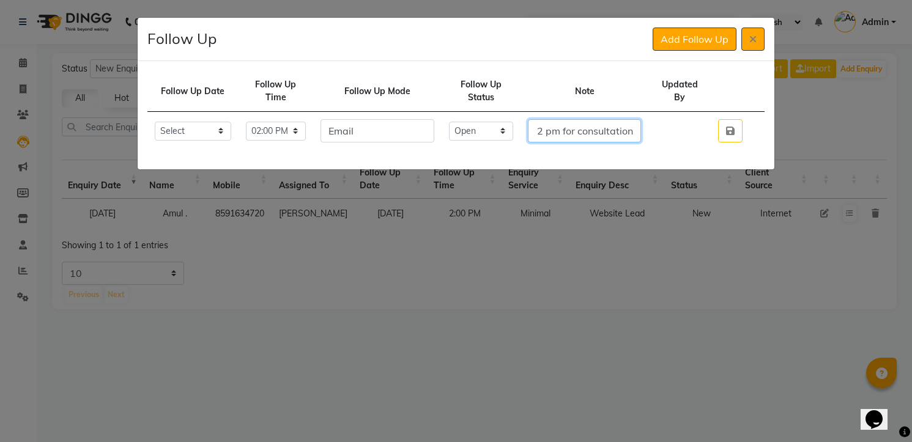
scroll to position [0, 514]
type input "He is planning for a spiritual tattoo want some customize design from us so he …"
click at [478, 128] on select "Select Open Pending Done" at bounding box center [481, 131] width 65 height 19
select select "Done"
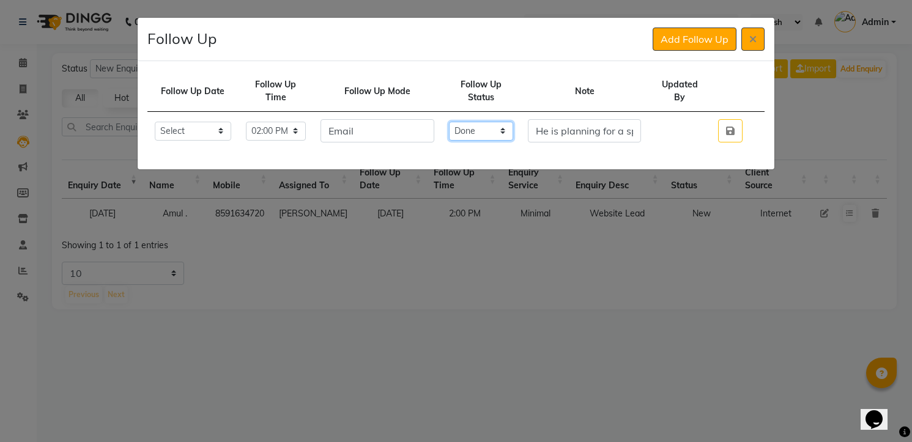
click at [461, 122] on select "Select Open Pending Done" at bounding box center [481, 131] width 65 height 19
click at [718, 119] on button "button" at bounding box center [730, 130] width 24 height 23
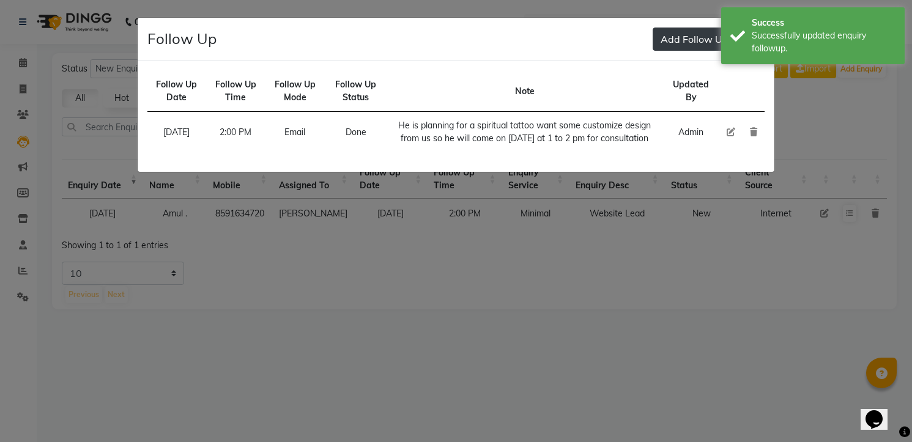
click at [658, 43] on button "Add Follow Up" at bounding box center [695, 39] width 84 height 23
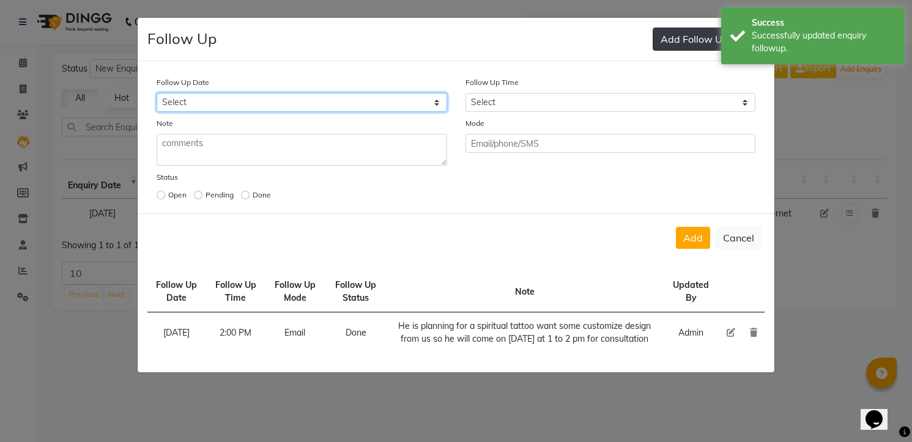
select select "[DATE]"
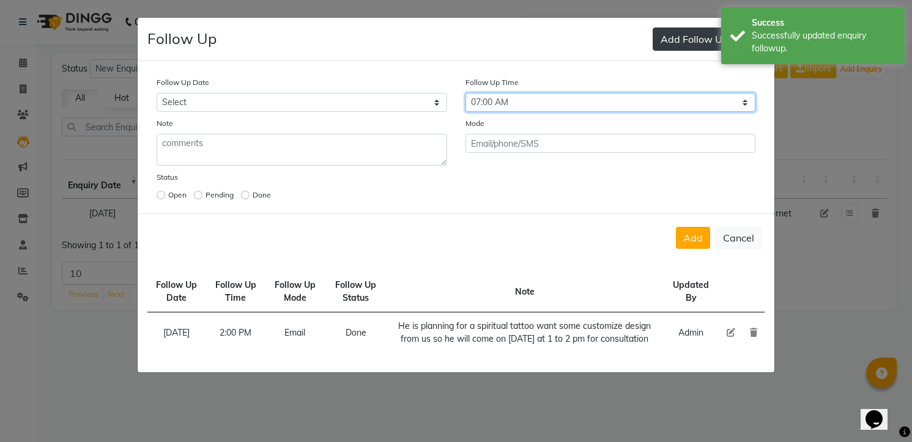
select select "840"
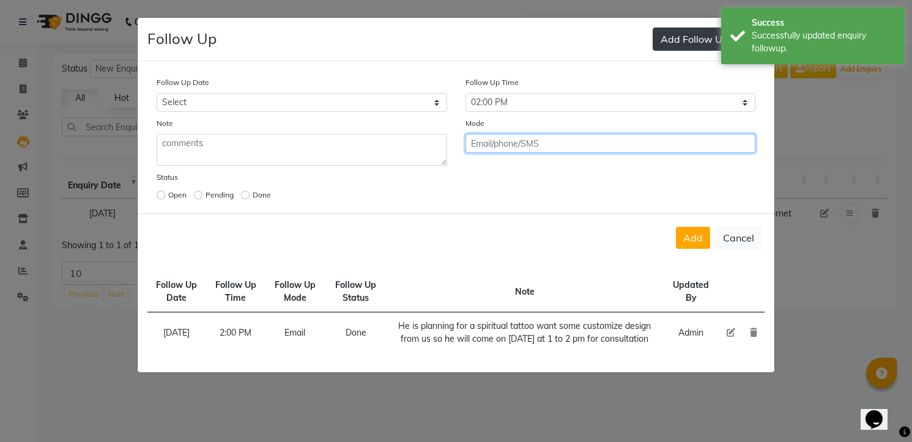
click button "Add" at bounding box center [693, 238] width 34 height 22
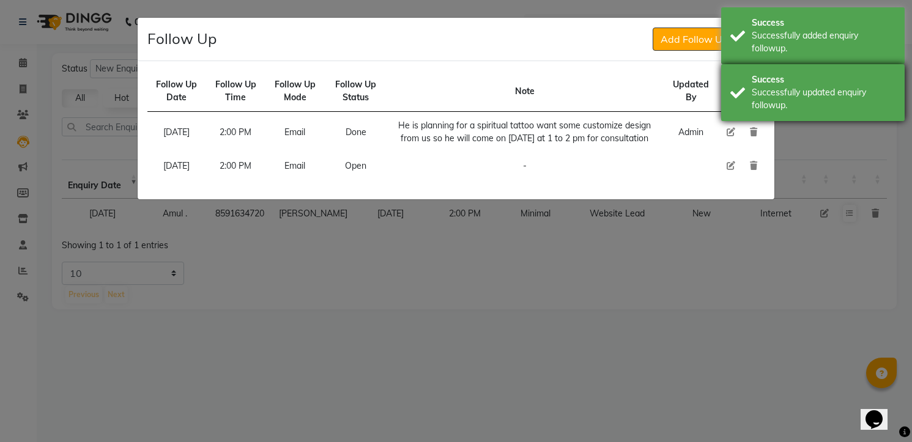
click at [756, 82] on div "Success" at bounding box center [824, 79] width 144 height 13
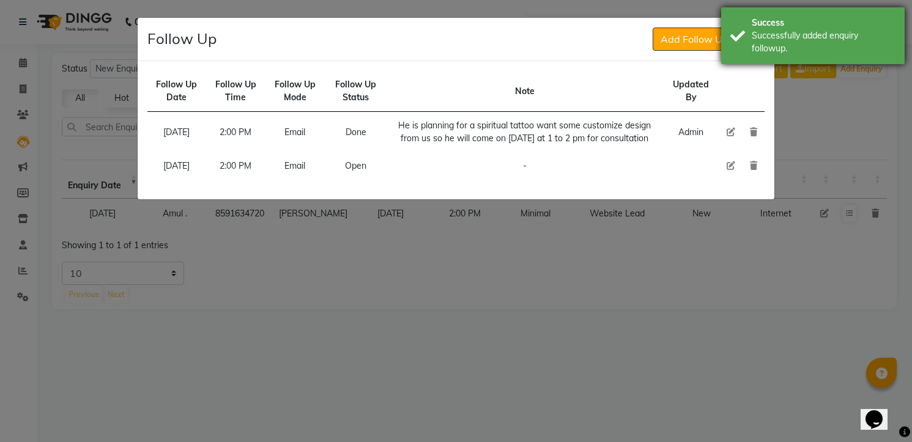
click at [756, 40] on div "Successfully added enquiry followup." at bounding box center [824, 42] width 144 height 26
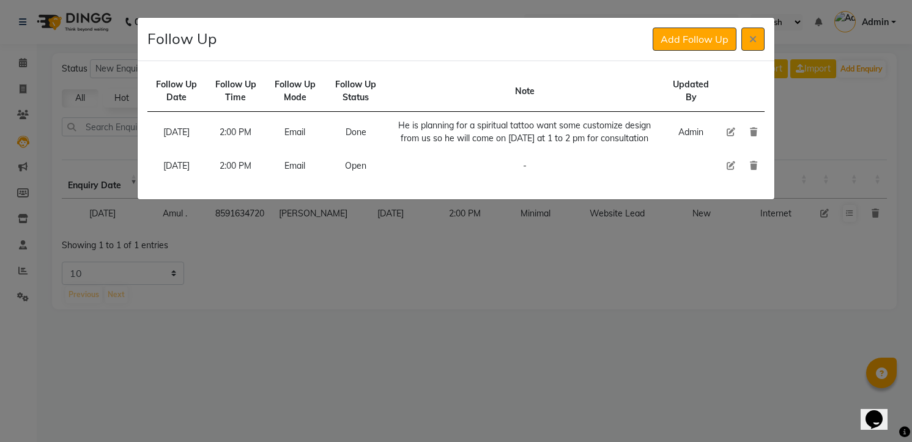
click at [756, 40] on icon at bounding box center [752, 39] width 7 height 10
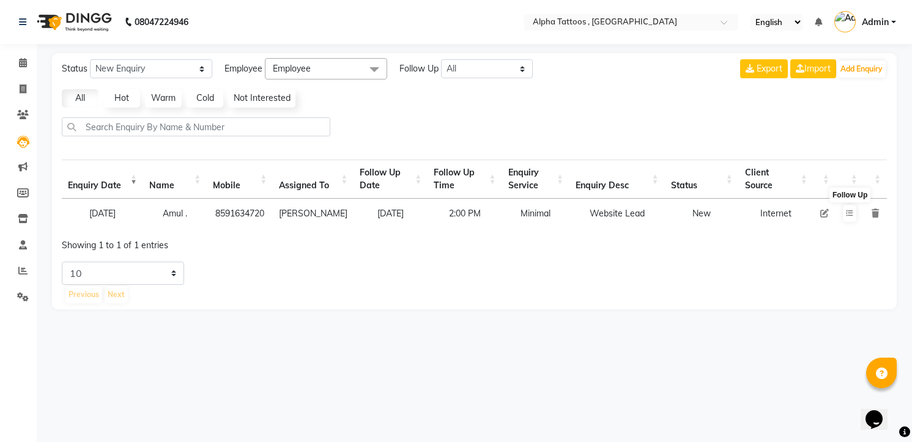
click at [228, 210] on td "8591634720" at bounding box center [240, 213] width 66 height 29
copy td "8591634720"
click at [846, 217] on icon at bounding box center [849, 213] width 7 height 7
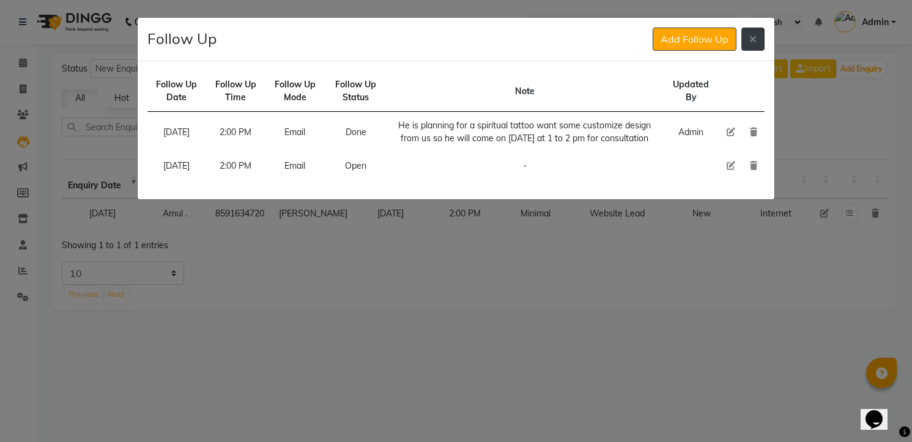
click at [754, 43] on icon at bounding box center [752, 39] width 7 height 10
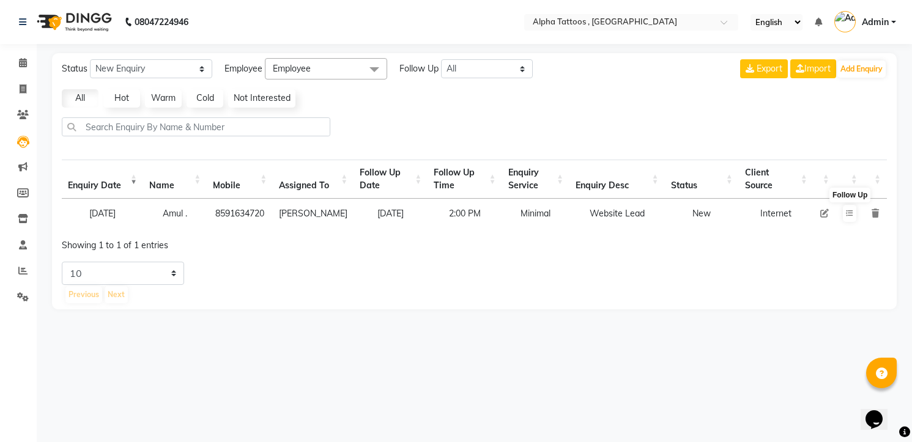
click at [824, 215] on icon at bounding box center [824, 213] width 9 height 9
select select "32724"
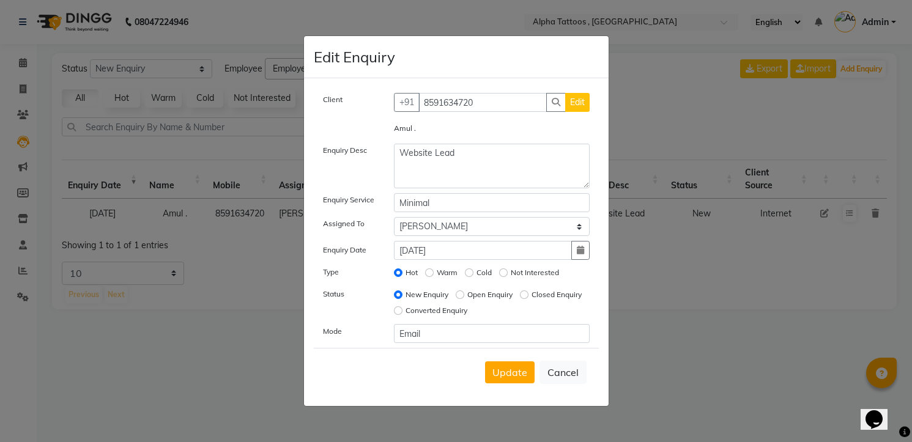
click at [477, 291] on label "Open Enquiry" at bounding box center [489, 294] width 45 height 11
click at [464, 291] on input "Open Enquiry" at bounding box center [460, 295] width 9 height 9
radio input "true"
radio input "false"
click at [518, 382] on button "Update" at bounding box center [510, 373] width 50 height 22
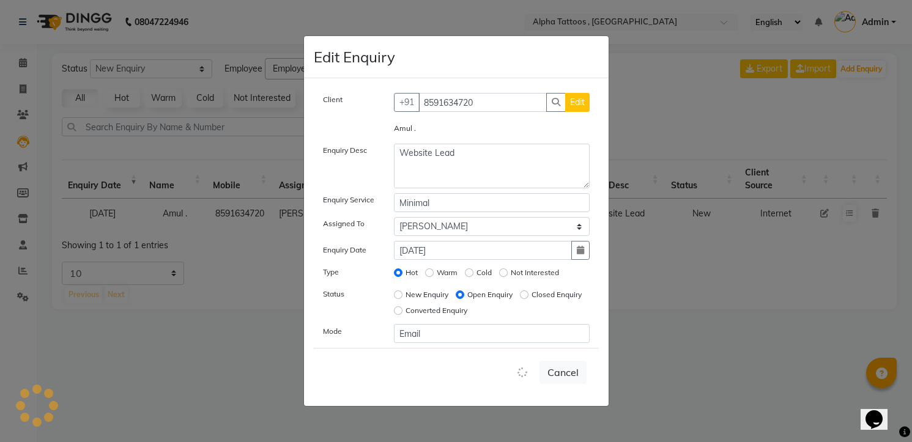
select select
radio input "false"
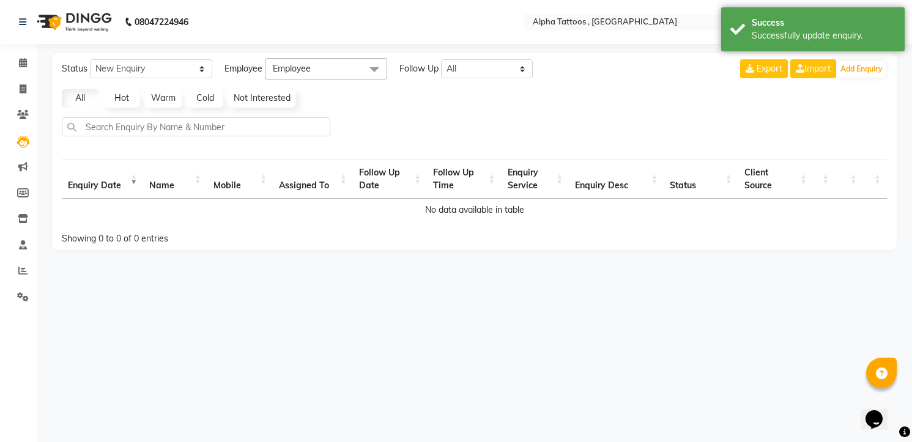
click at [65, 10] on img at bounding box center [73, 22] width 84 height 34
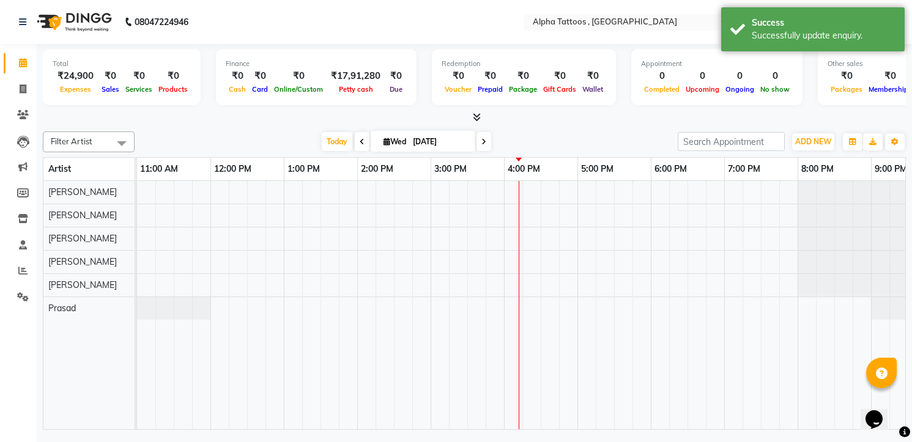
click at [488, 138] on span at bounding box center [484, 141] width 15 height 19
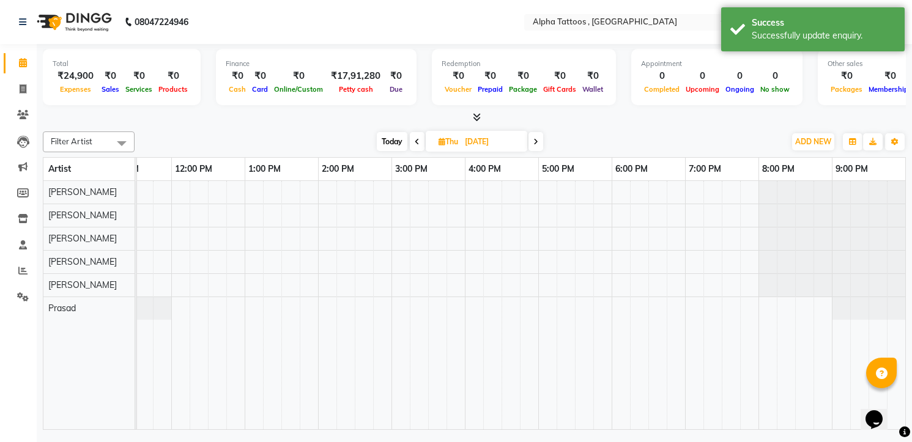
click at [537, 146] on span at bounding box center [536, 141] width 15 height 19
click at [538, 145] on span at bounding box center [534, 141] width 15 height 19
type input "[DATE]"
click at [252, 187] on div at bounding box center [502, 305] width 808 height 248
select select "32645"
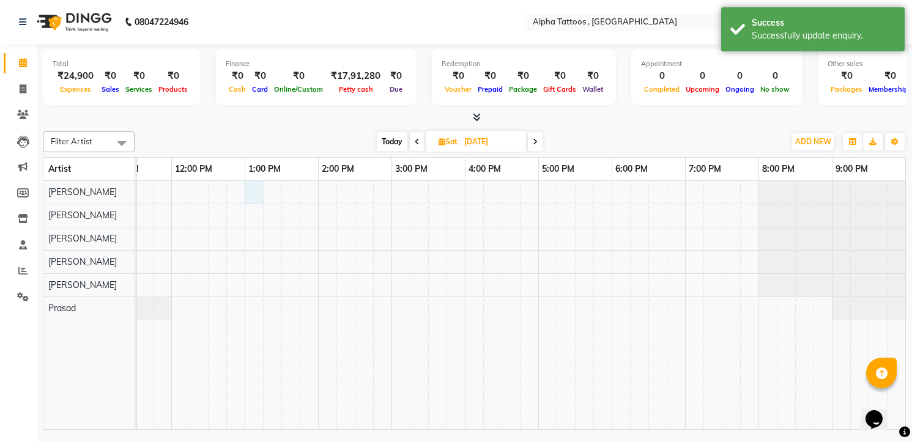
select select "780"
select select "tentative"
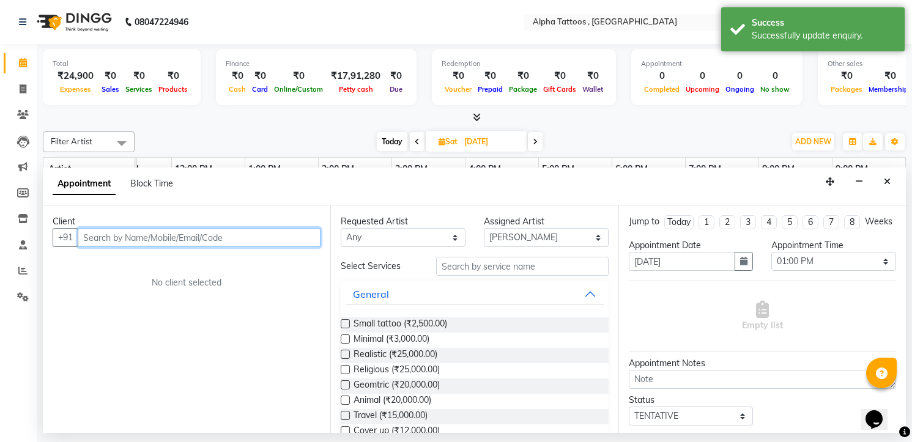
paste input "8591634720"
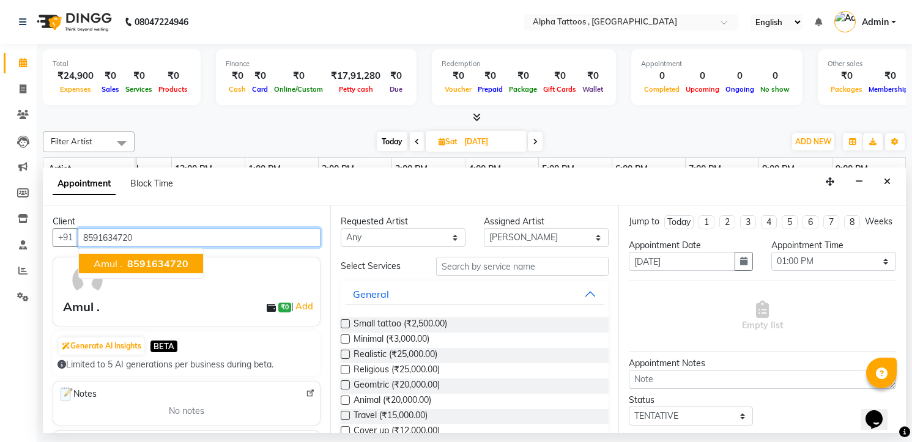
click at [157, 260] on span "8591634720" at bounding box center [157, 264] width 61 height 12
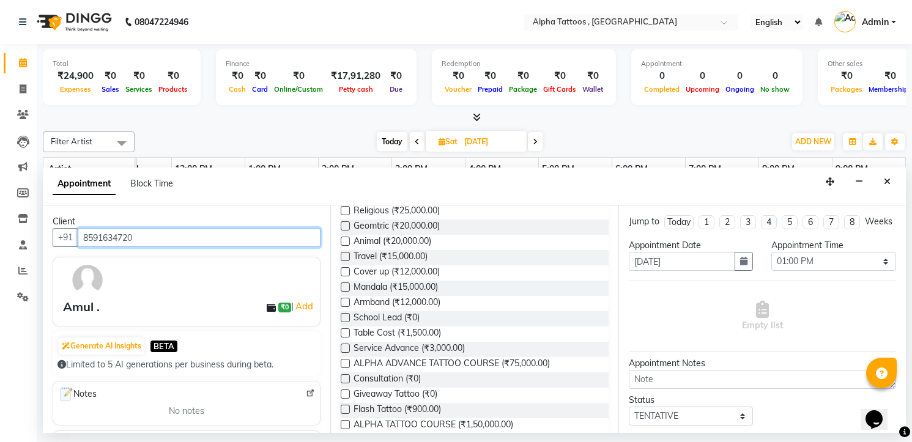
scroll to position [158, 0]
type input "8591634720"
click at [399, 386] on span "Consultation (₹0)" at bounding box center [387, 380] width 67 height 15
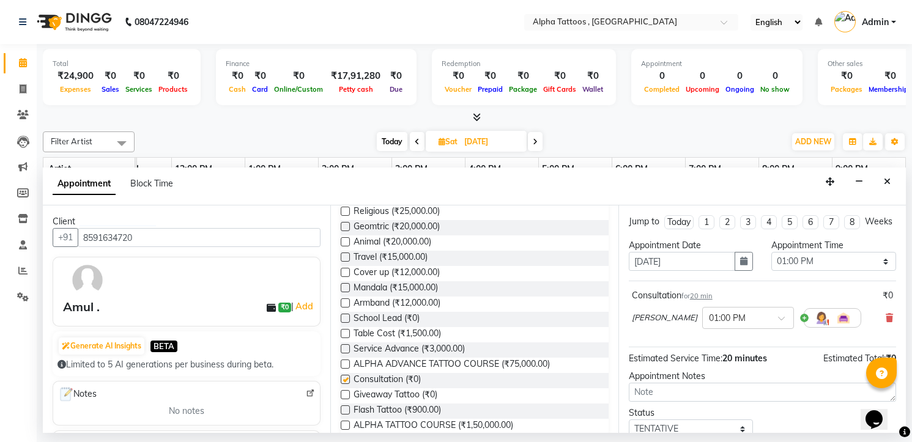
checkbox input "false"
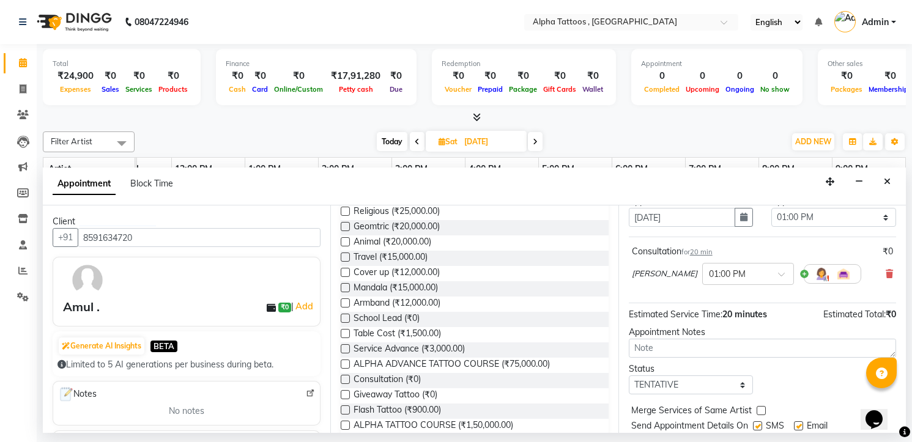
scroll to position [94, 0]
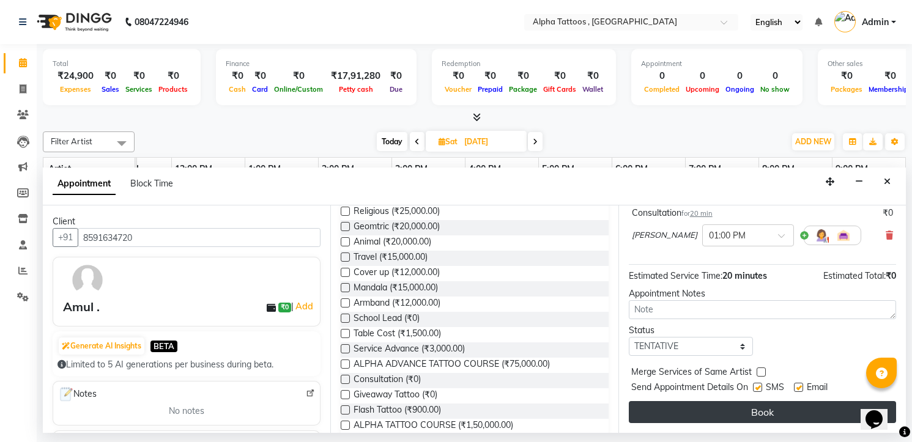
click at [747, 412] on button "Book" at bounding box center [762, 412] width 267 height 22
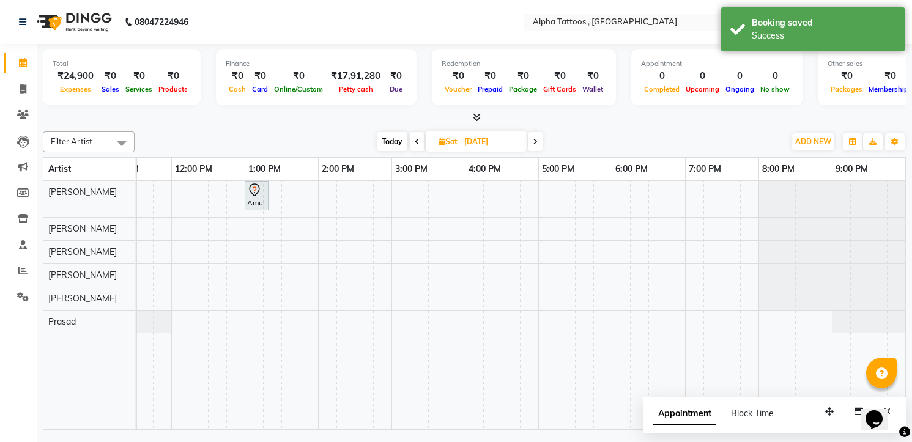
click at [395, 136] on span "Today" at bounding box center [392, 141] width 31 height 19
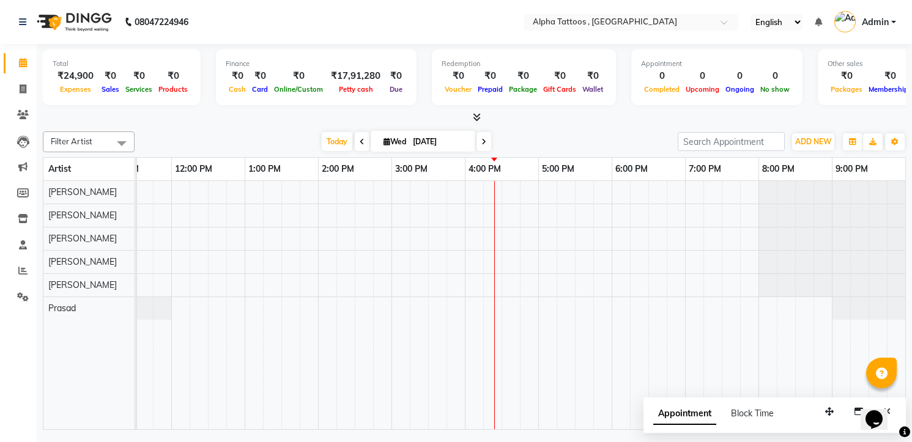
click at [486, 141] on span at bounding box center [484, 141] width 15 height 19
type input "[DATE]"
click at [329, 187] on div at bounding box center [502, 305] width 808 height 248
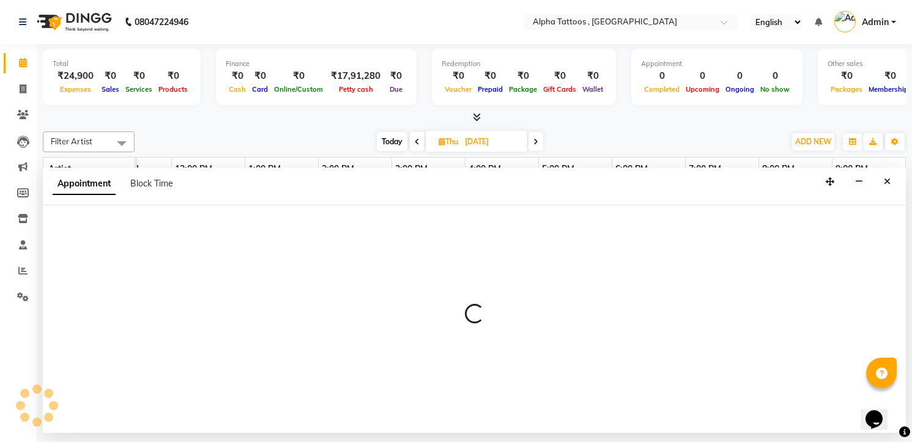
select select "32645"
select select "840"
select select "tentative"
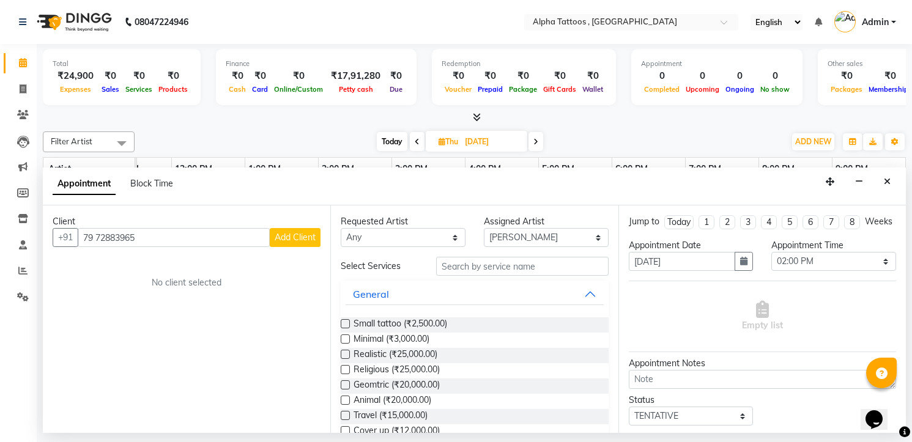
type input "7972883965"
click at [211, 134] on div "[DATE] [DATE]" at bounding box center [460, 142] width 638 height 18
click at [17, 144] on icon at bounding box center [23, 142] width 12 height 12
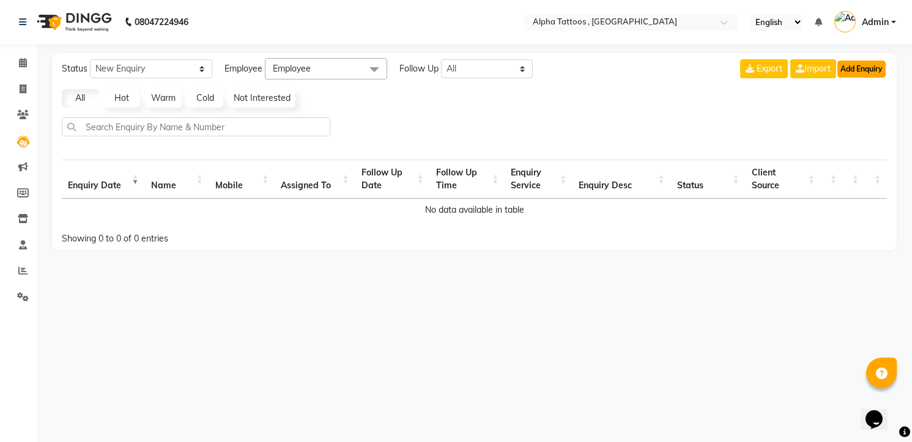
click at [855, 69] on button "Add Enquiry" at bounding box center [861, 69] width 48 height 17
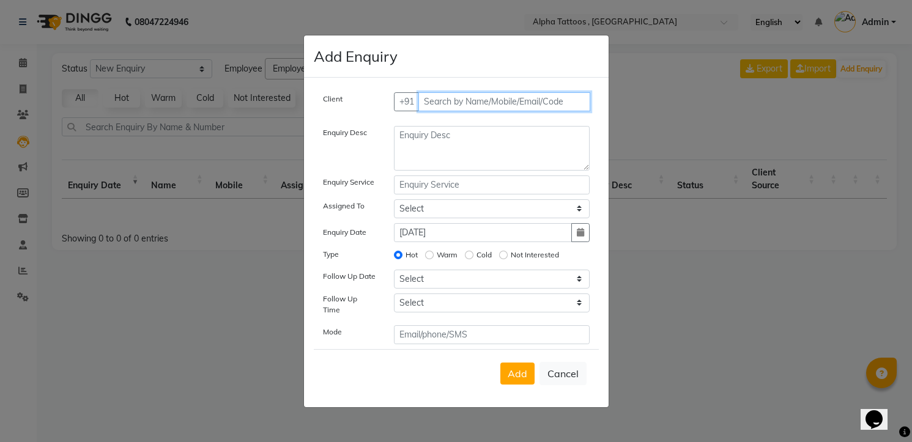
click at [477, 103] on input "text" at bounding box center [504, 101] width 172 height 19
paste input "79 7288 3965"
type input "7972883965"
click at [539, 92] on button "Add Client" at bounding box center [564, 101] width 51 height 19
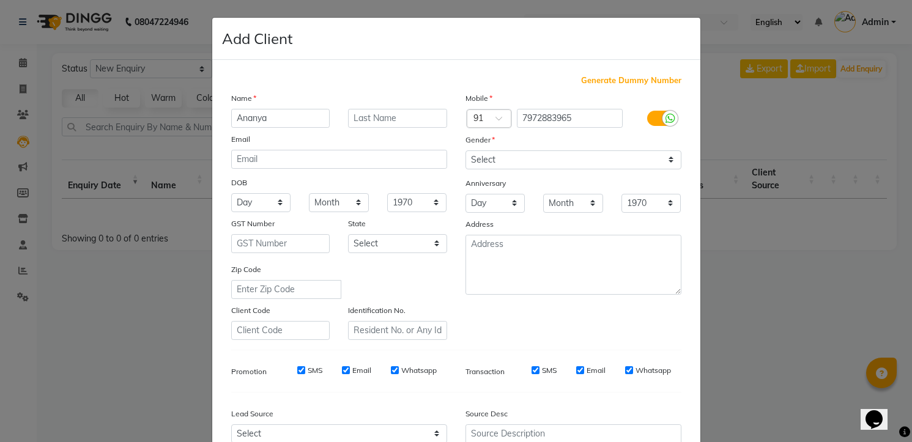
type input "Ananya"
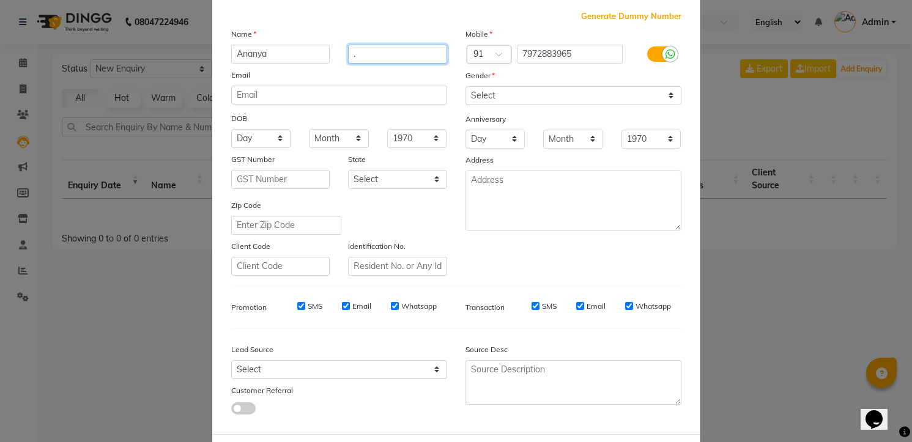
scroll to position [122, 0]
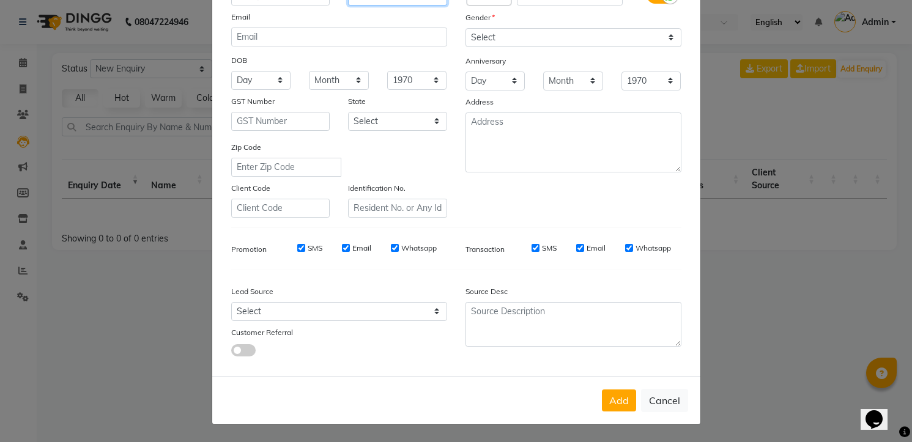
type input "."
click at [345, 314] on select "Select Walk-in Referral Internet Friend Word of Mouth Advertisement Facebook Ju…" at bounding box center [339, 311] width 216 height 19
select select "33840"
click at [231, 302] on select "Select Walk-in Referral Internet Friend Word of Mouth Advertisement Facebook Ju…" at bounding box center [339, 311] width 216 height 19
click at [602, 390] on button "Add" at bounding box center [619, 401] width 34 height 22
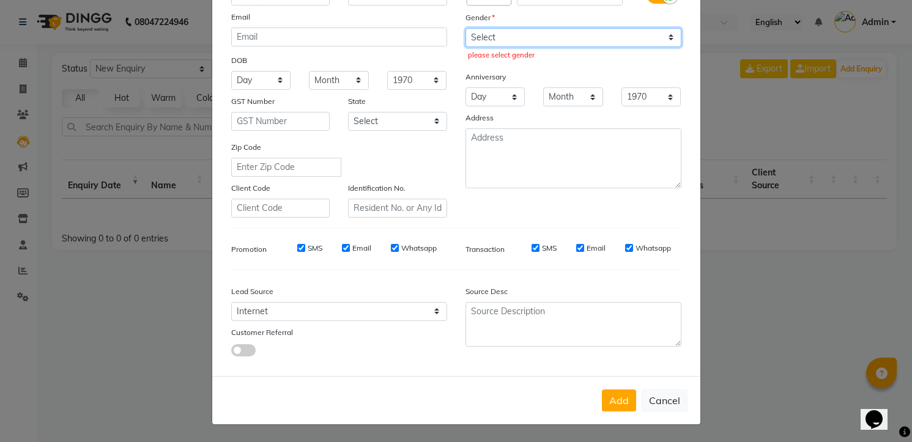
click at [513, 44] on select "Select [DEMOGRAPHIC_DATA] [DEMOGRAPHIC_DATA] Other Prefer Not To Say" at bounding box center [574, 37] width 216 height 19
select select "[DEMOGRAPHIC_DATA]"
click at [466, 28] on select "Select [DEMOGRAPHIC_DATA] [DEMOGRAPHIC_DATA] Other Prefer Not To Say" at bounding box center [574, 37] width 216 height 19
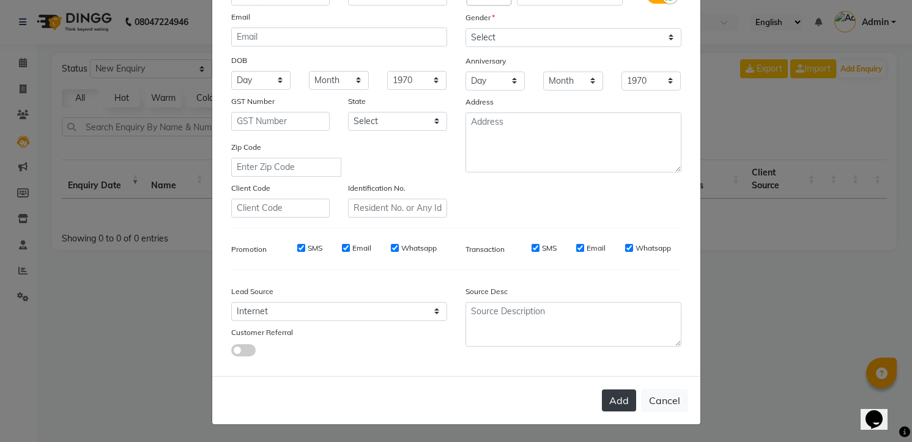
click at [623, 393] on button "Add" at bounding box center [619, 401] width 34 height 22
select select
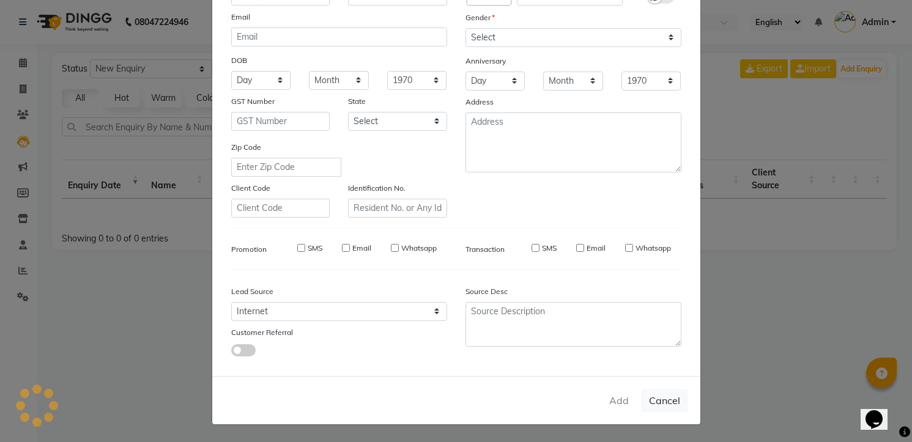
select select
checkbox input "false"
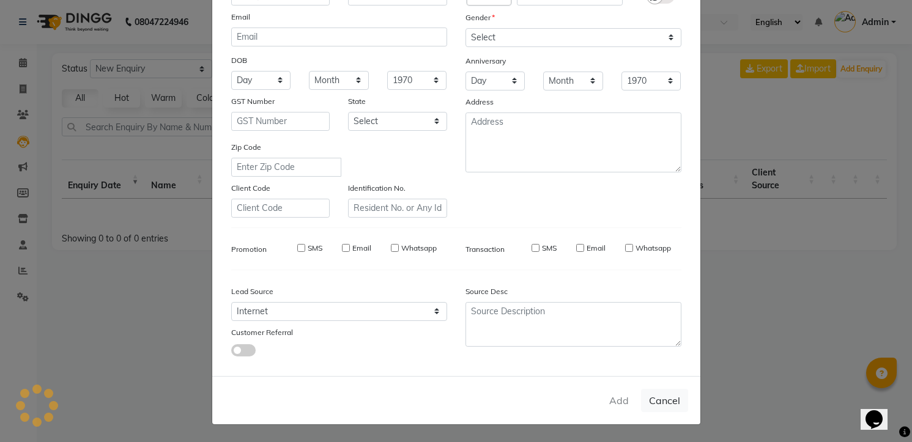
checkbox input "false"
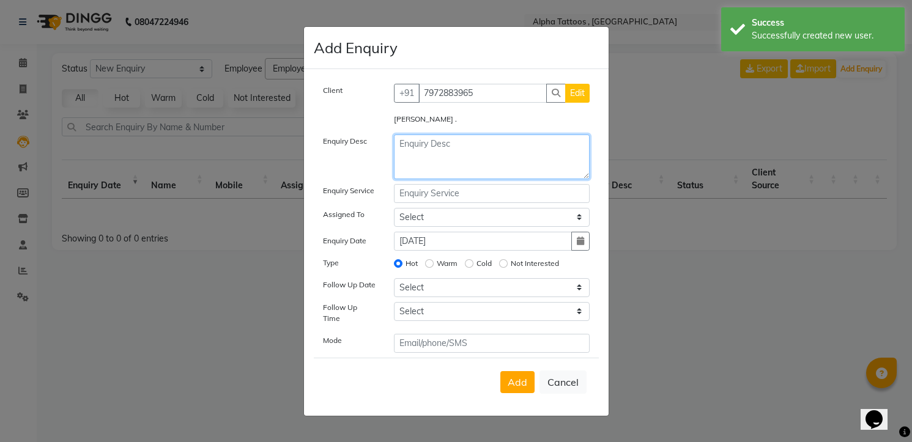
click at [438, 160] on textarea at bounding box center [492, 157] width 196 height 45
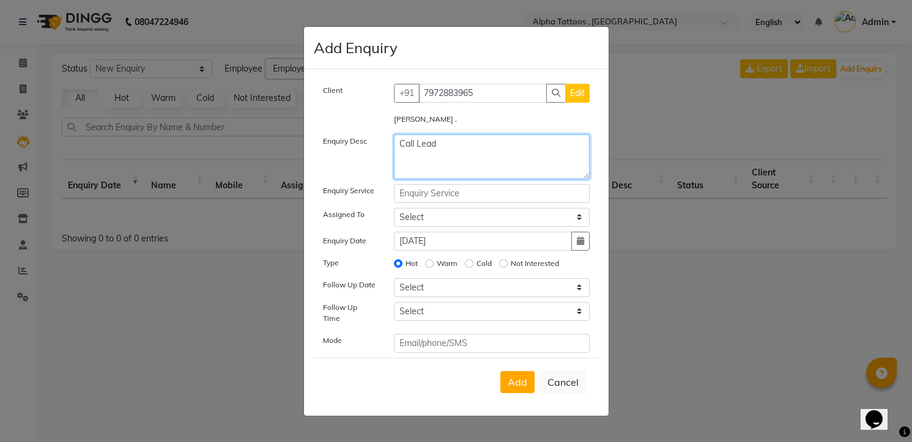
type textarea "Call Lead"
type input "Minimal"
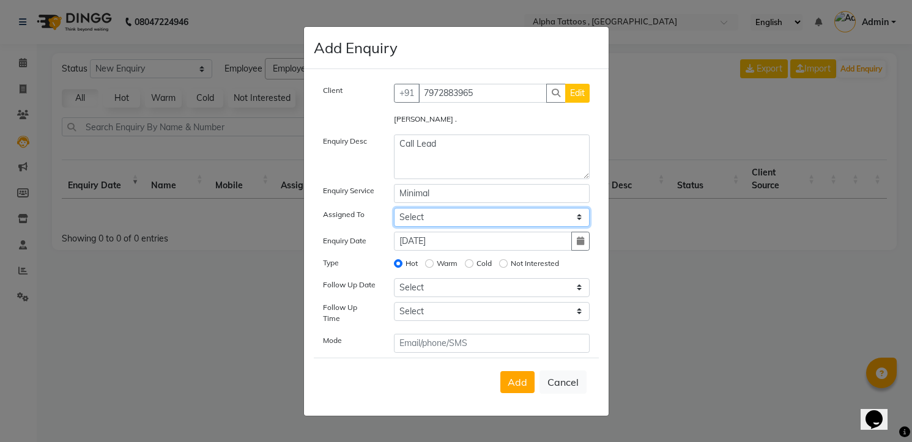
select select "32724"
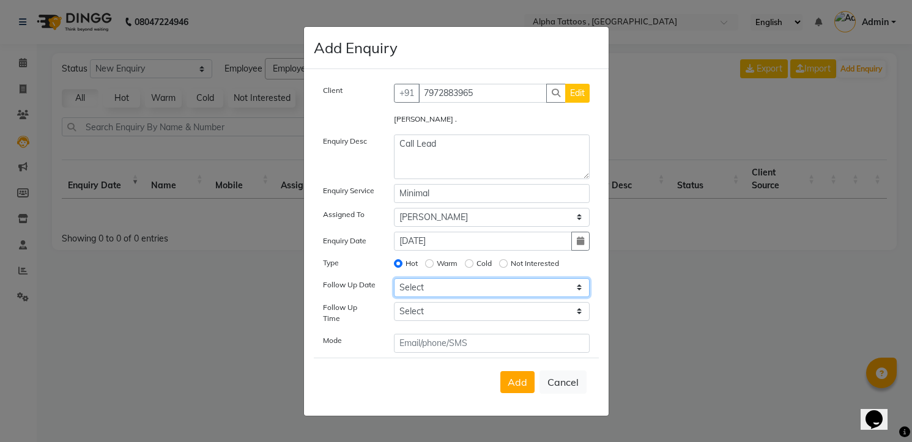
select select "[DATE]"
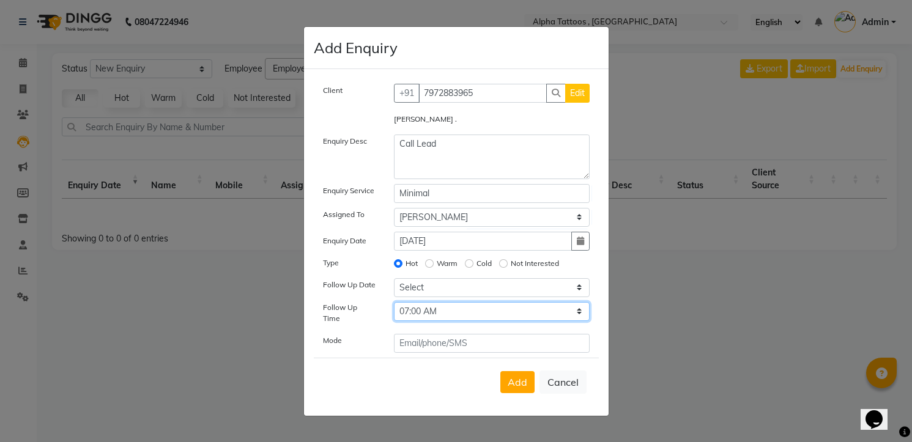
select select "840"
click at [500, 371] on button "Add" at bounding box center [517, 382] width 34 height 22
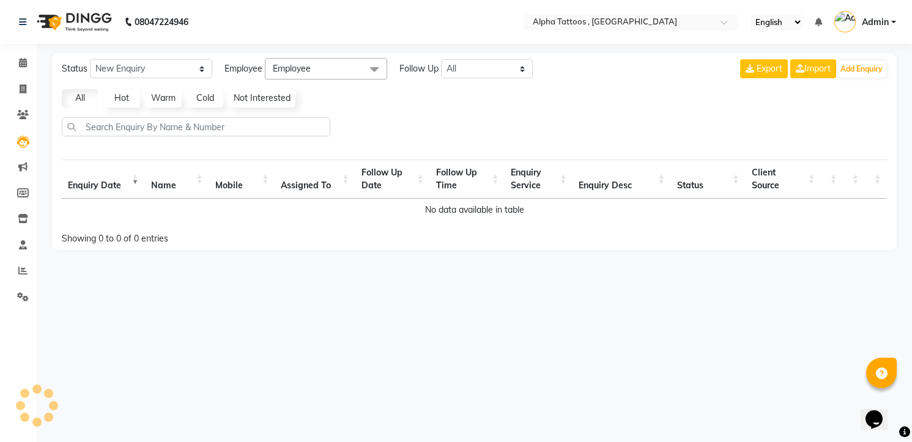
select select
radio input "false"
select select
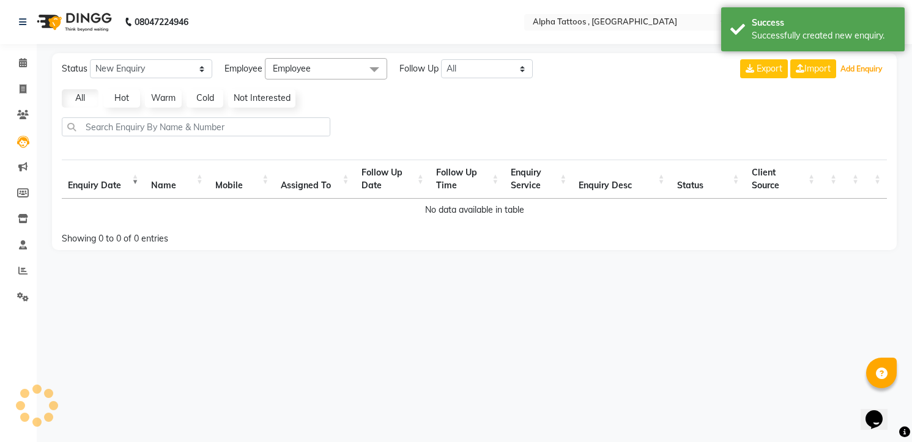
select select "10"
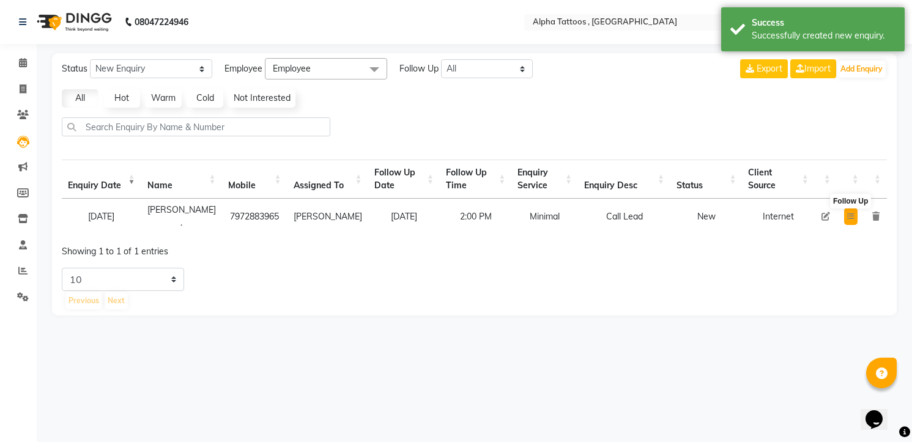
click at [853, 214] on icon at bounding box center [850, 216] width 7 height 7
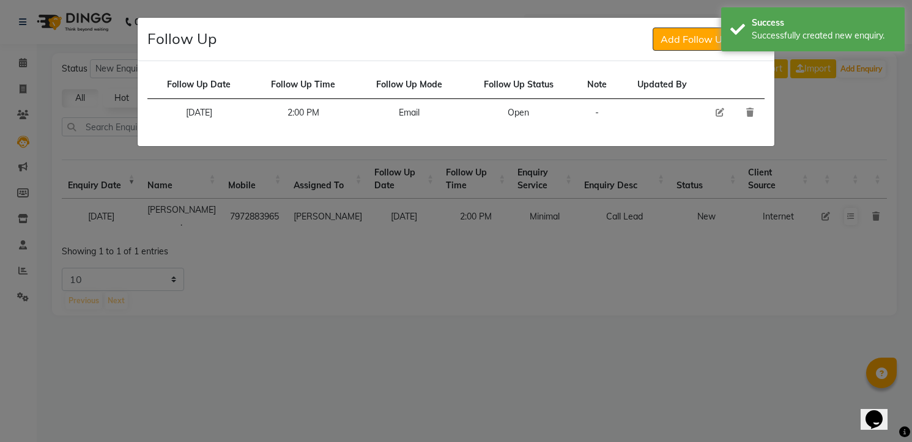
click at [716, 110] on icon at bounding box center [720, 112] width 9 height 9
select select "[DATE]"
select select "840"
select select "Open"
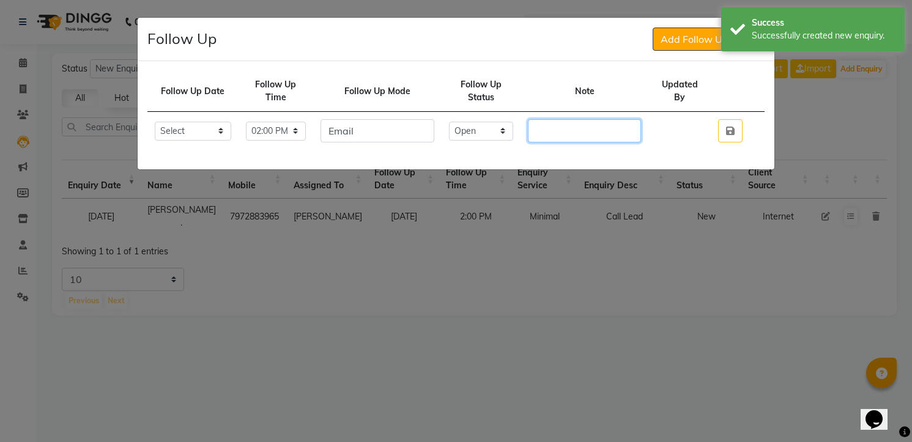
click at [561, 127] on input "text" at bounding box center [584, 130] width 113 height 23
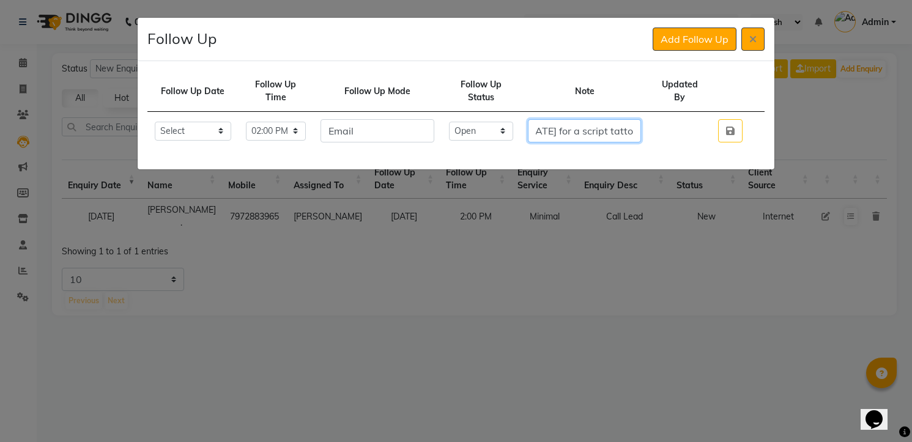
scroll to position [0, 98]
type input "She will come [DATE] for a script tattoo"
click at [502, 128] on select "Select Open Pending Done" at bounding box center [481, 131] width 65 height 19
select select "Done"
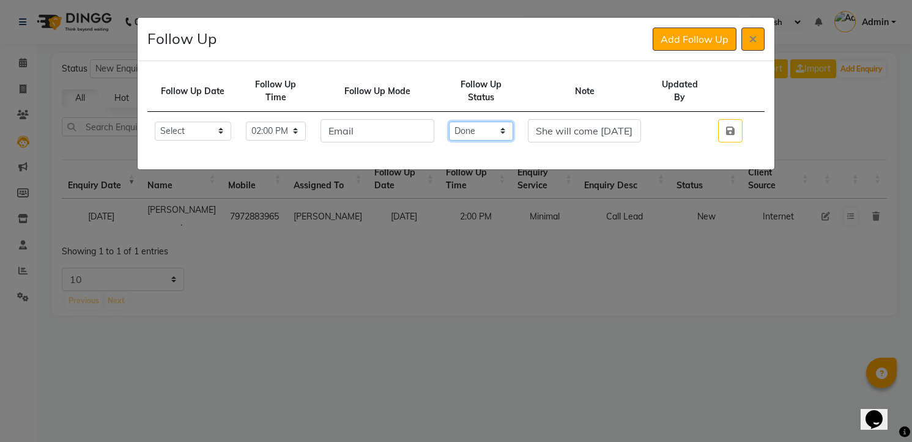
click at [461, 122] on select "Select Open Pending Done" at bounding box center [481, 131] width 65 height 19
click at [718, 119] on button "button" at bounding box center [730, 130] width 24 height 23
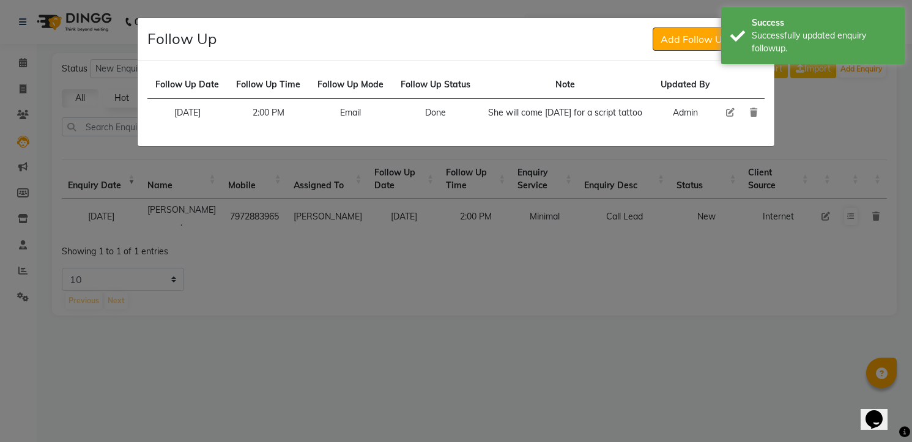
click at [671, 27] on div "Follow Up Add Follow Up" at bounding box center [456, 39] width 637 height 43
click at [672, 34] on button "Add Follow Up" at bounding box center [695, 39] width 84 height 23
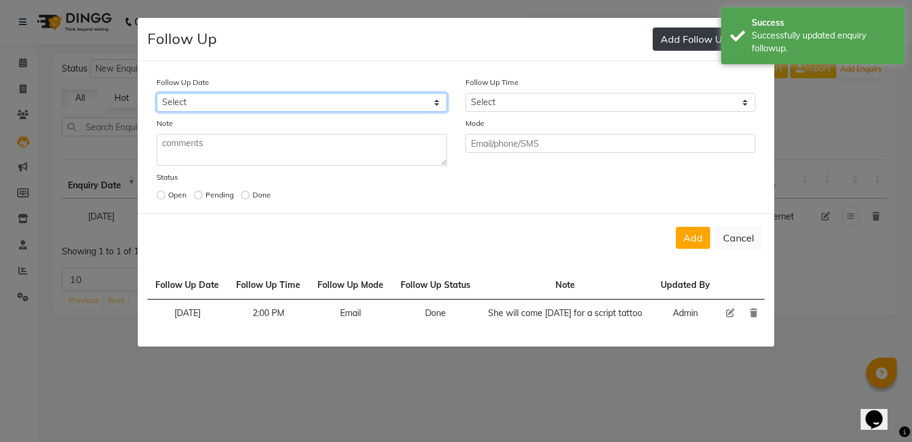
select select "[DATE]"
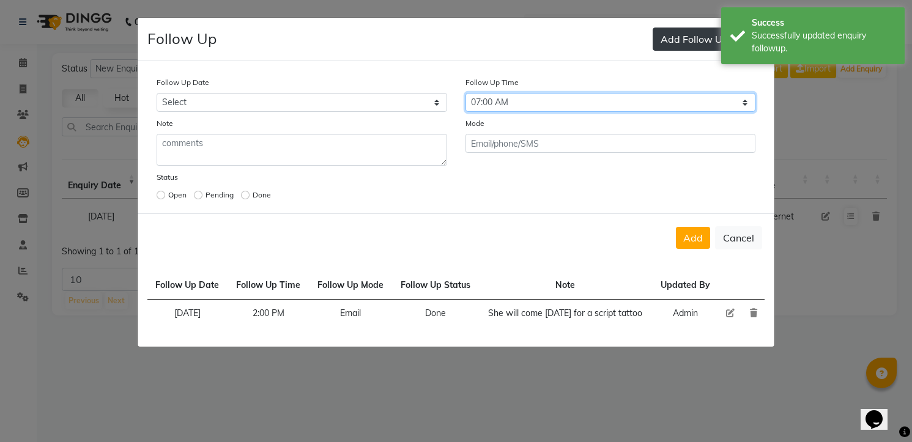
select select "840"
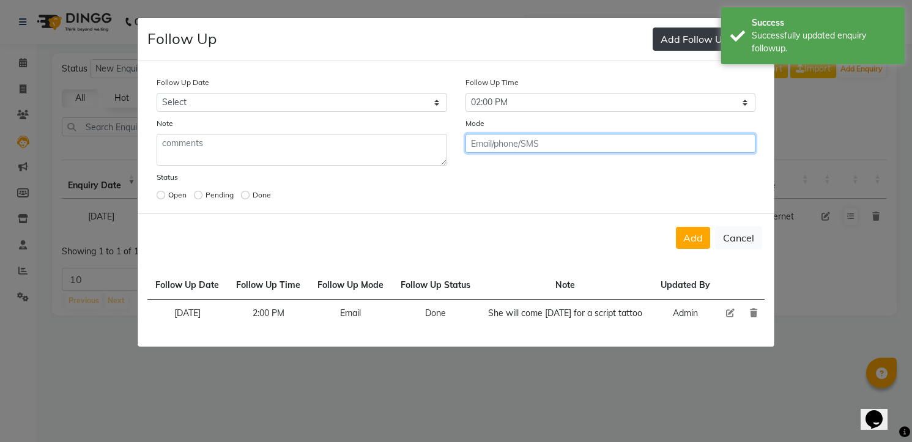
click button "Add" at bounding box center [693, 238] width 34 height 22
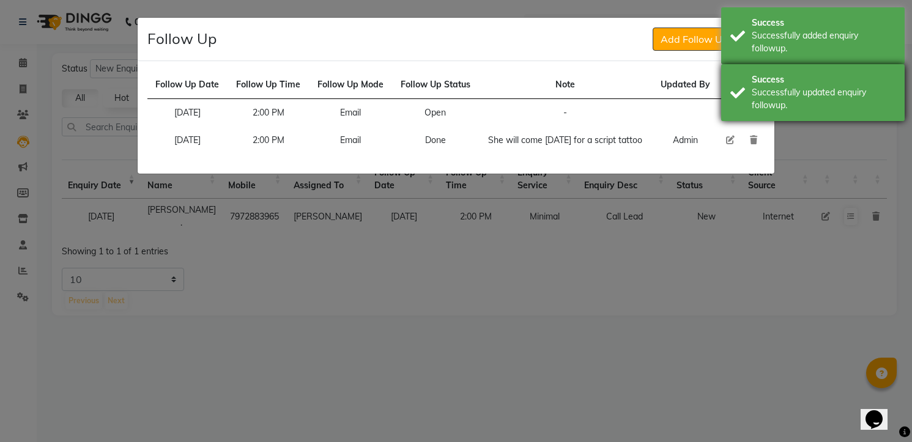
click at [743, 83] on div "Success Successfully updated enquiry followup." at bounding box center [813, 92] width 184 height 57
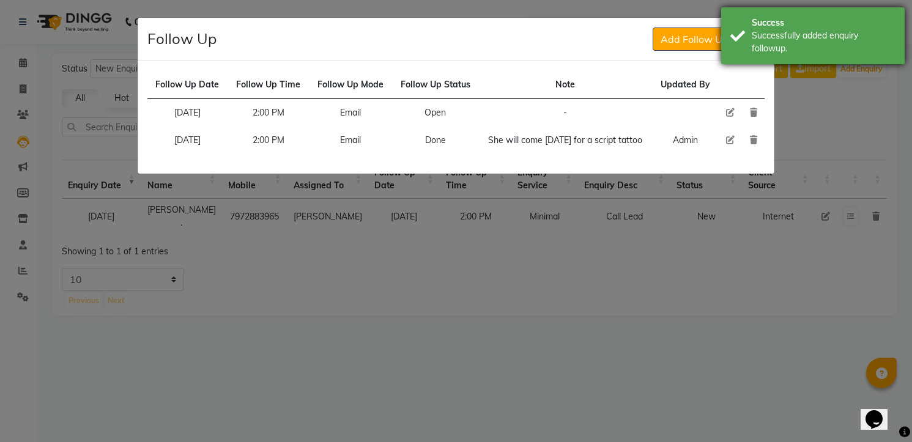
click at [761, 46] on div "Successfully added enquiry followup." at bounding box center [824, 42] width 144 height 26
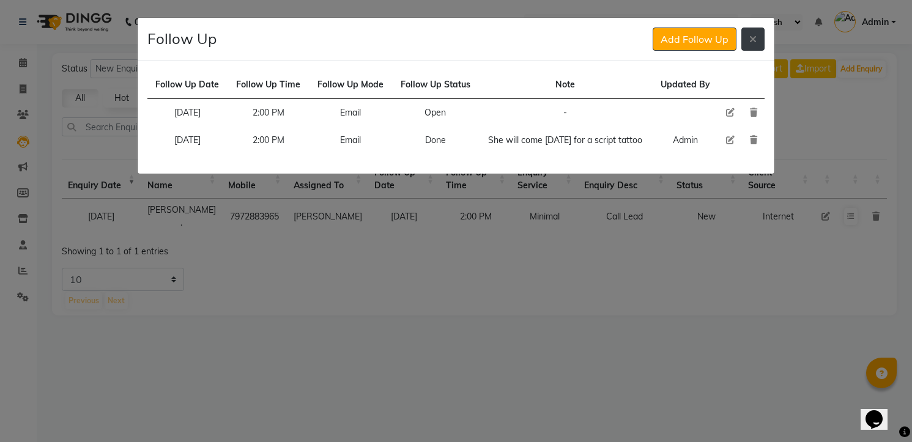
click at [760, 40] on button at bounding box center [752, 39] width 23 height 23
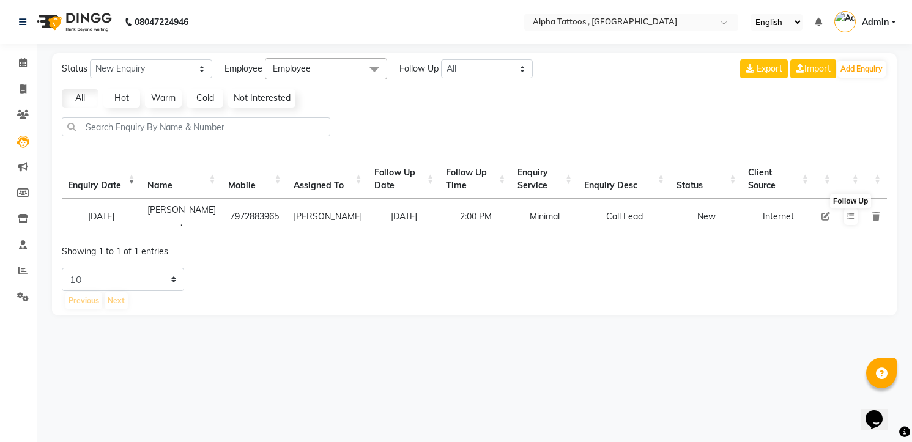
click at [233, 207] on td "7972883965" at bounding box center [254, 216] width 65 height 35
copy td "7972883965"
click at [826, 215] on icon at bounding box center [826, 216] width 9 height 9
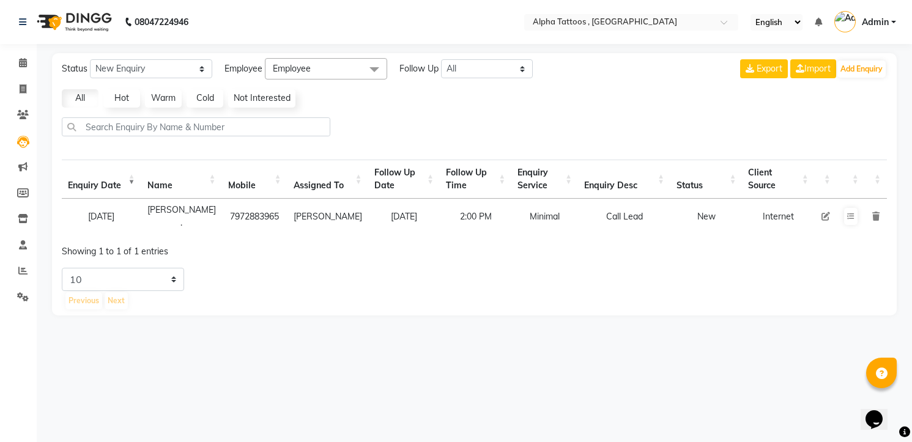
select select "32724"
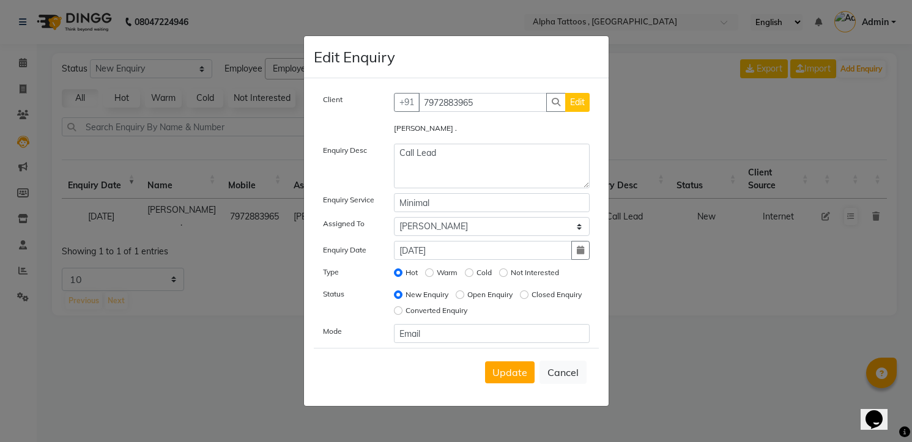
click at [487, 293] on label "Open Enquiry" at bounding box center [489, 294] width 45 height 11
click at [464, 293] on input "Open Enquiry" at bounding box center [460, 295] width 9 height 9
radio input "true"
radio input "false"
click at [502, 362] on button "Update" at bounding box center [510, 373] width 50 height 22
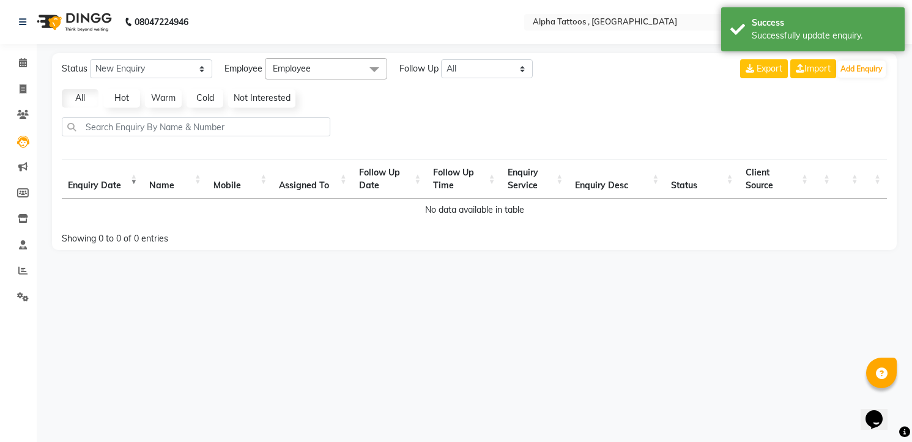
click at [67, 21] on img at bounding box center [73, 22] width 84 height 34
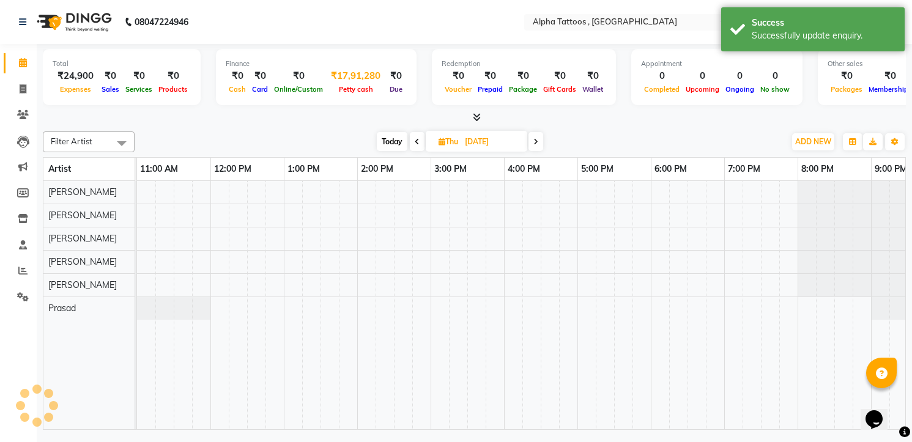
scroll to position [0, 39]
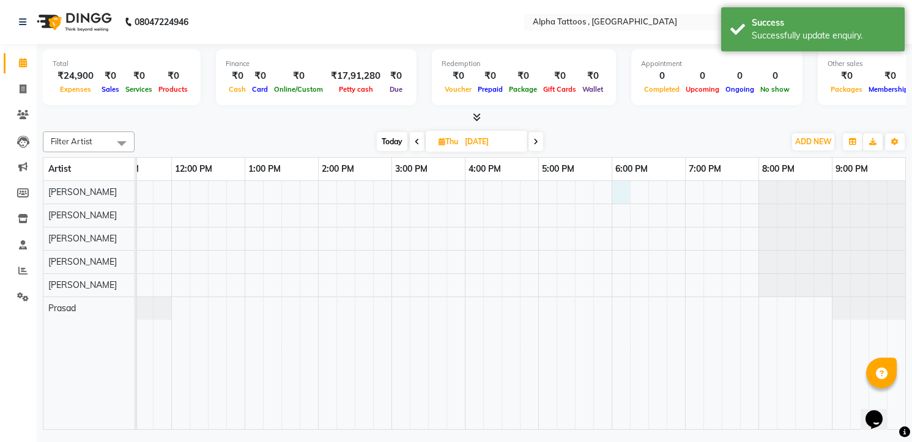
click at [622, 188] on div at bounding box center [502, 305] width 808 height 248
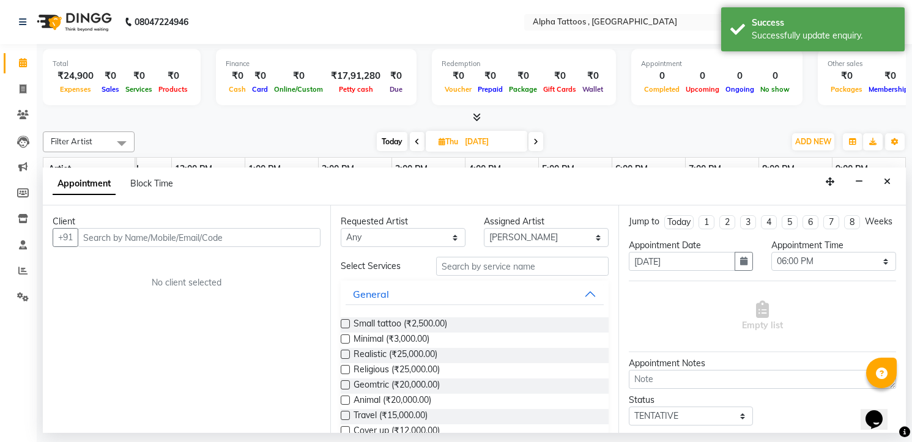
click at [254, 236] on input "text" at bounding box center [199, 237] width 243 height 19
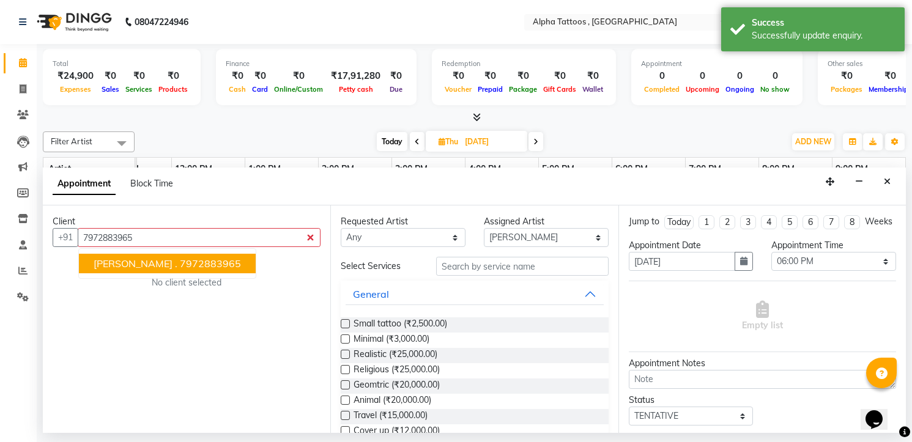
click at [180, 259] on ngb-highlight "7972883965" at bounding box center [210, 264] width 61 height 12
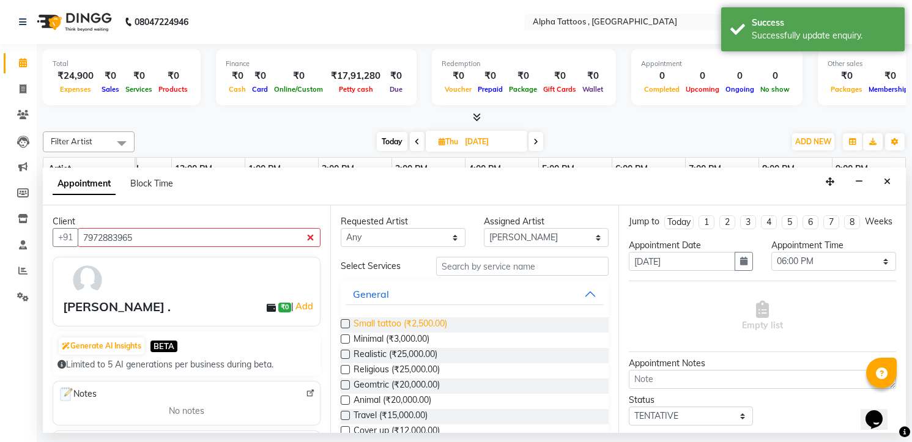
click at [370, 329] on span "Small tattoo (₹2,500.00)" at bounding box center [401, 324] width 94 height 15
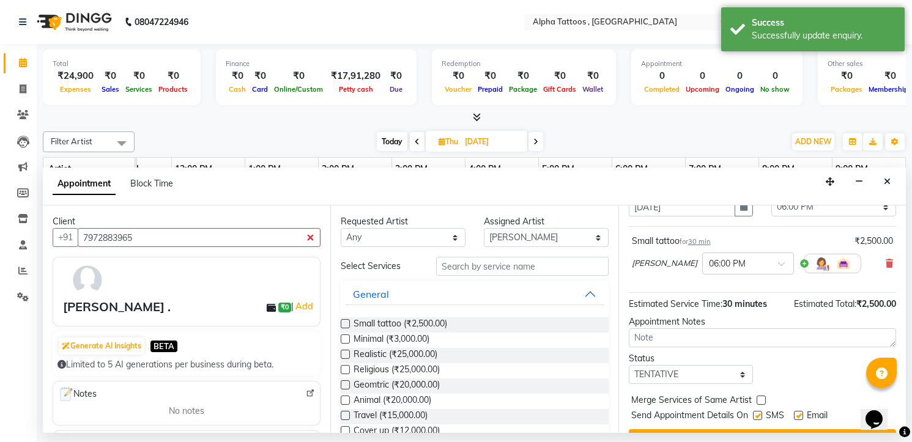
scroll to position [94, 0]
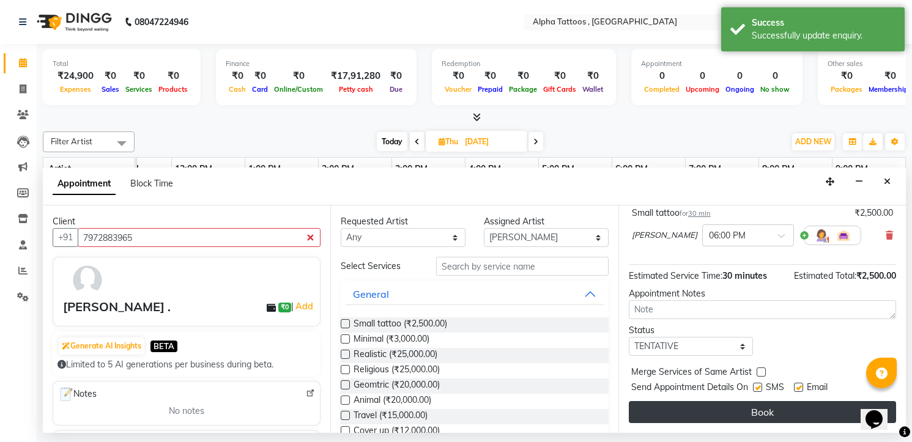
click at [727, 409] on button "Book" at bounding box center [762, 412] width 267 height 22
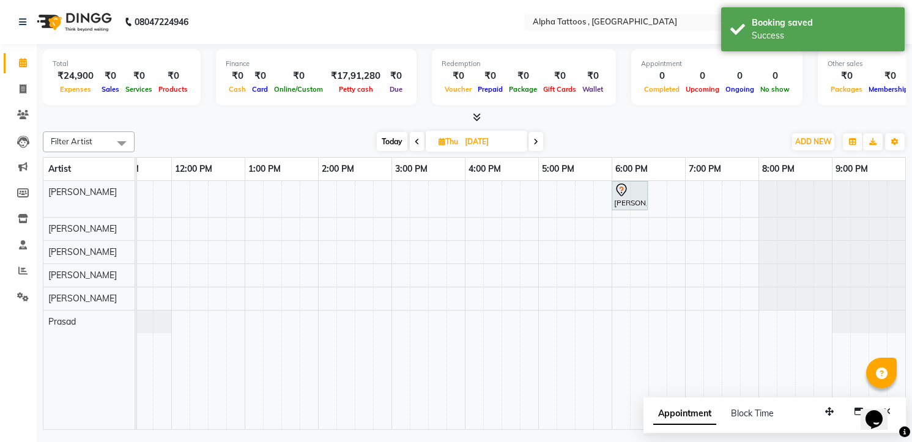
click at [575, 121] on div at bounding box center [474, 117] width 863 height 13
click at [395, 139] on span "Today" at bounding box center [392, 141] width 31 height 19
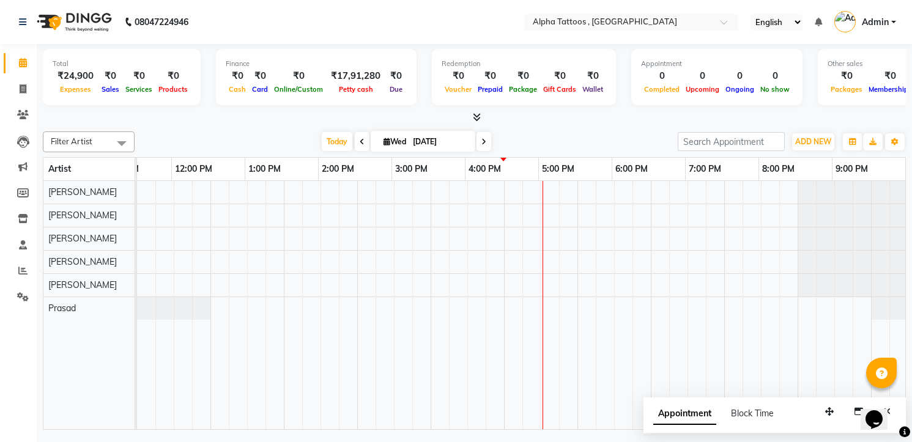
scroll to position [0, 39]
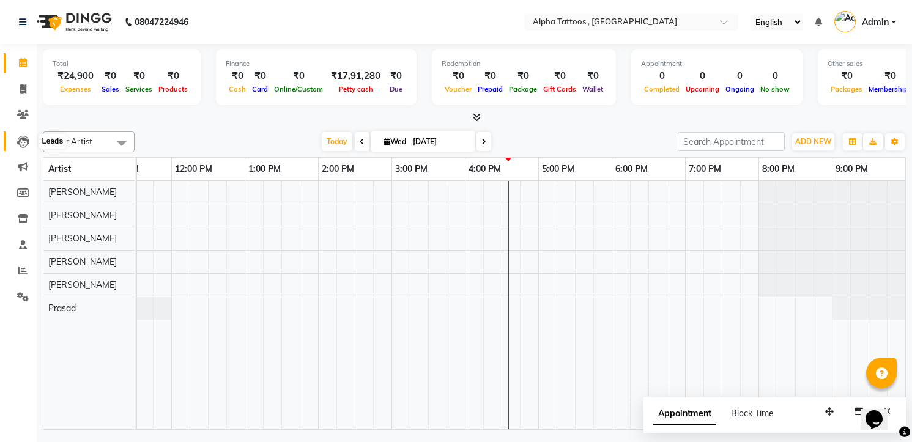
click at [30, 144] on span at bounding box center [22, 142] width 21 height 14
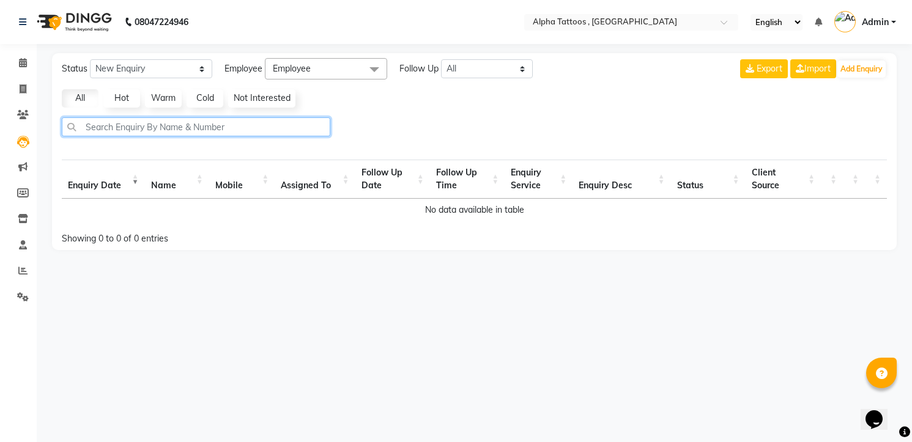
click at [189, 126] on input "text" at bounding box center [196, 126] width 269 height 19
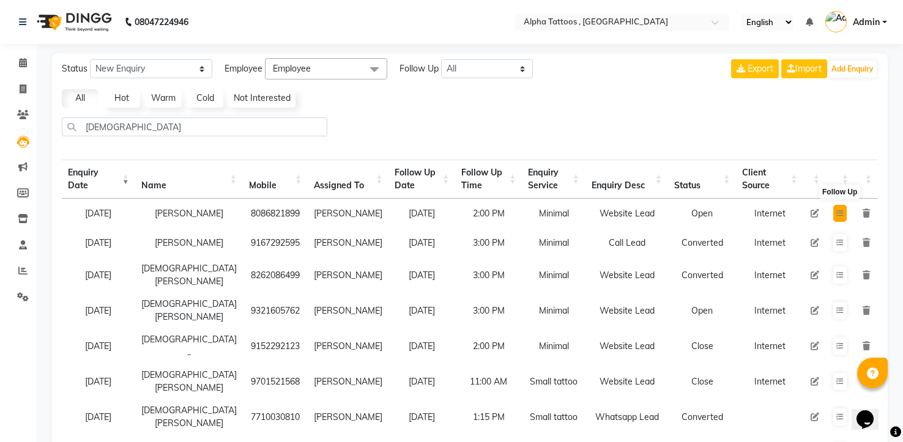
click at [842, 212] on icon at bounding box center [839, 213] width 7 height 7
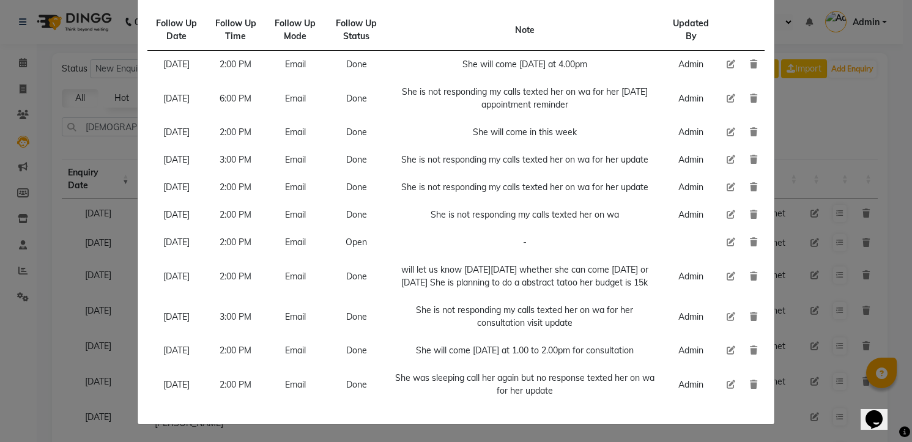
scroll to position [164, 0]
click at [727, 238] on icon at bounding box center [731, 242] width 9 height 9
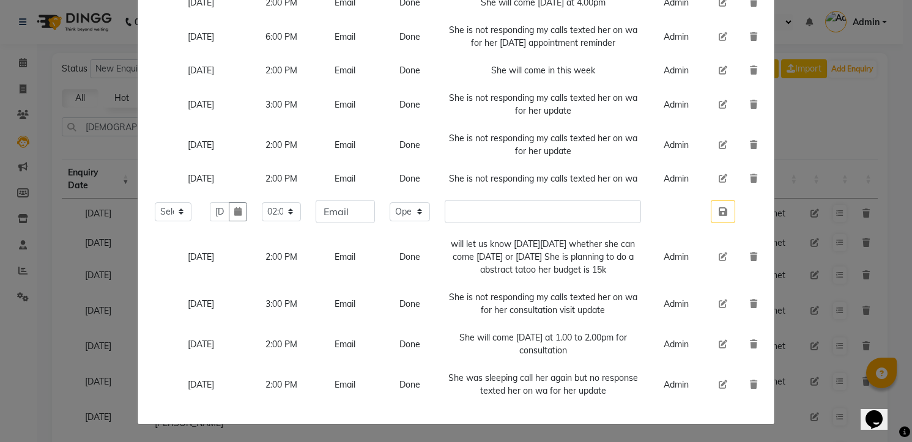
scroll to position [149, 0]
click at [521, 200] on input "text" at bounding box center [543, 211] width 196 height 23
click at [408, 202] on select "Select Open Pending Done" at bounding box center [410, 211] width 41 height 19
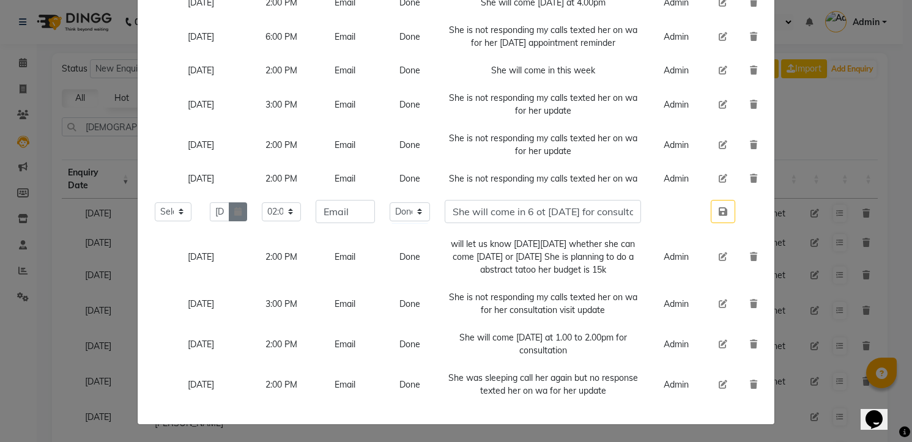
click at [245, 202] on button "button" at bounding box center [238, 211] width 18 height 19
click at [229, 202] on button "button" at bounding box center [238, 211] width 18 height 19
click at [711, 200] on button "button" at bounding box center [723, 211] width 24 height 23
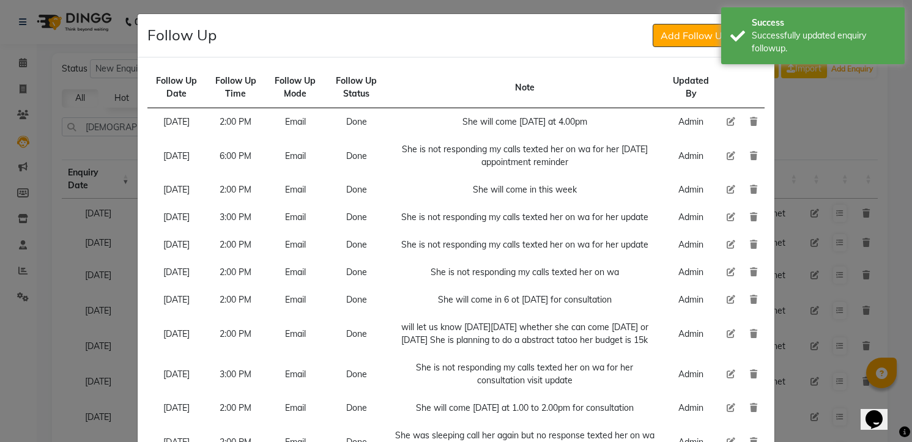
scroll to position [0, 0]
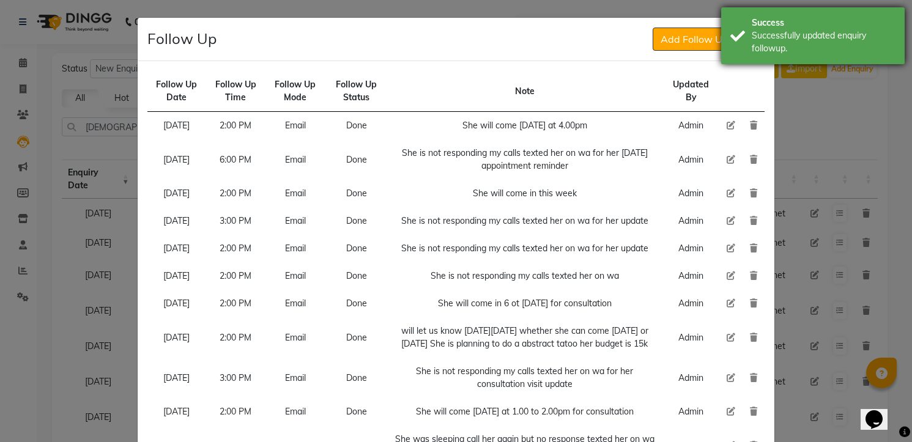
click at [787, 51] on div "Successfully updated enquiry followup." at bounding box center [824, 42] width 144 height 26
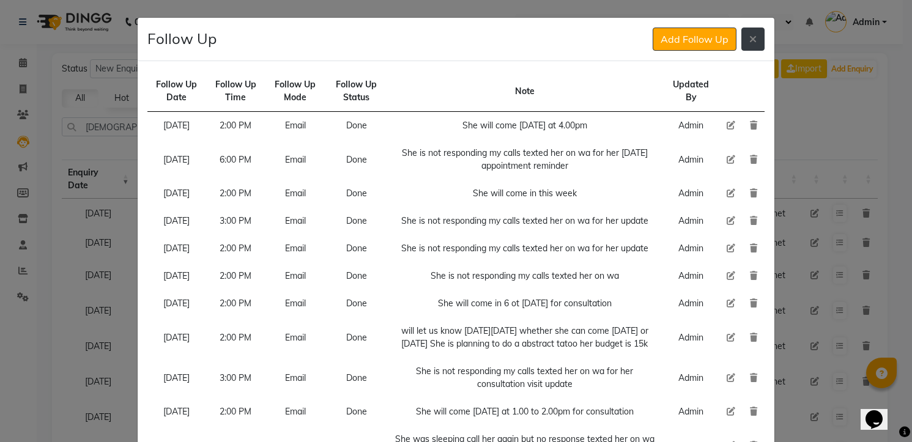
click at [749, 38] on icon at bounding box center [752, 39] width 7 height 10
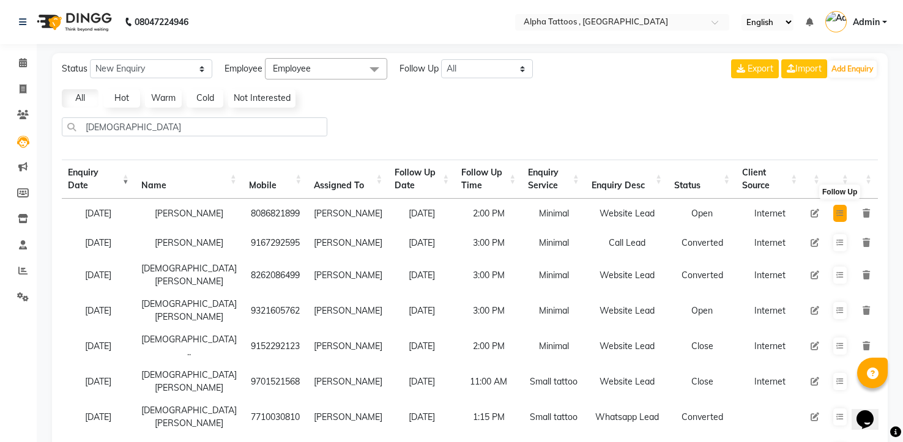
click at [833, 215] on button at bounding box center [839, 213] width 13 height 17
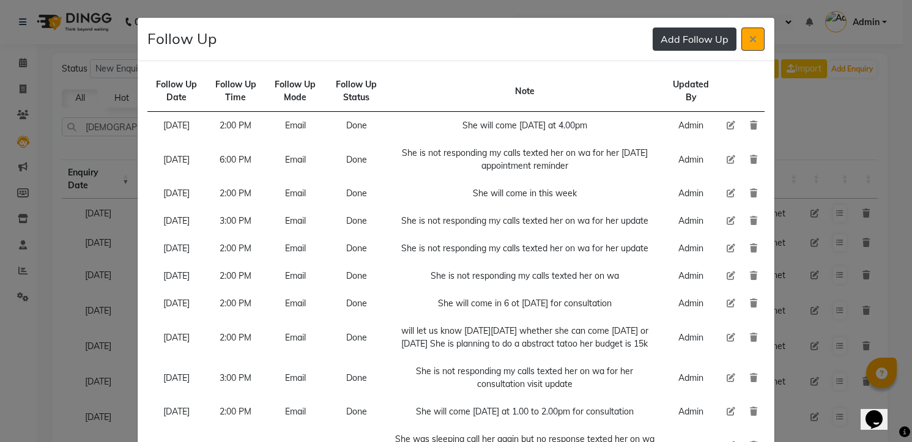
click at [676, 29] on button "Add Follow Up" at bounding box center [695, 39] width 84 height 23
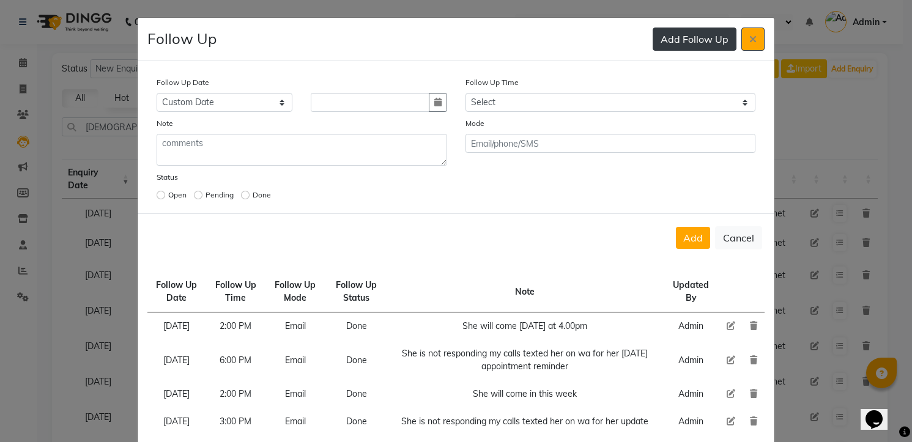
click at [429, 93] on button "button" at bounding box center [438, 102] width 18 height 19
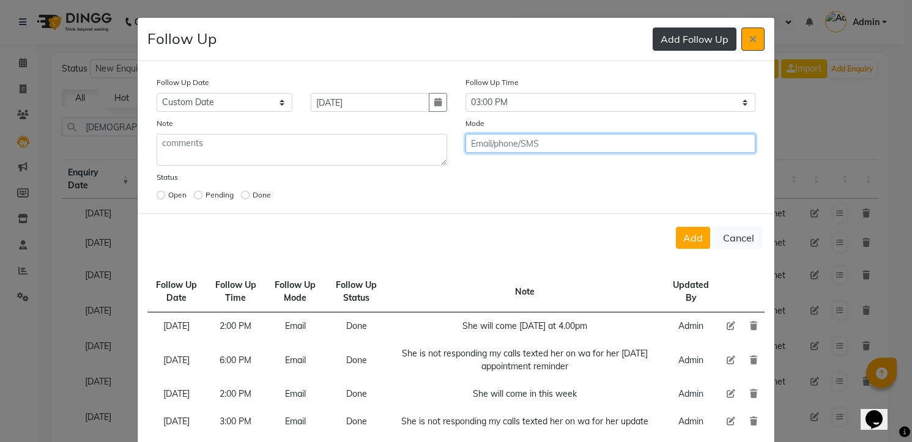
click at [676, 227] on button "Add" at bounding box center [693, 238] width 34 height 22
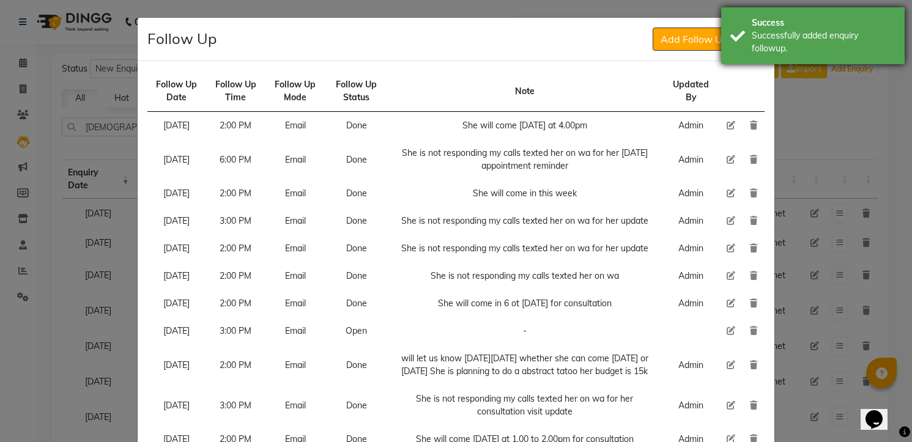
click at [866, 33] on div "Successfully added enquiry followup." at bounding box center [824, 42] width 144 height 26
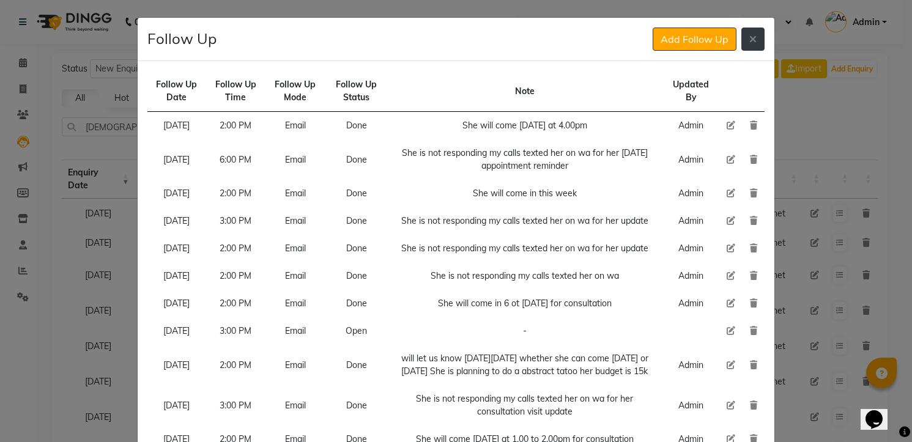
click at [749, 34] on icon at bounding box center [752, 39] width 7 height 10
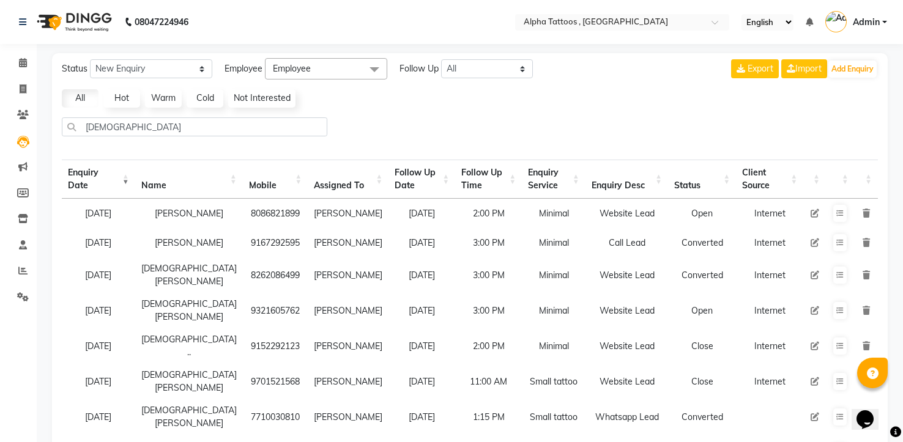
click at [84, 13] on img at bounding box center [73, 22] width 84 height 34
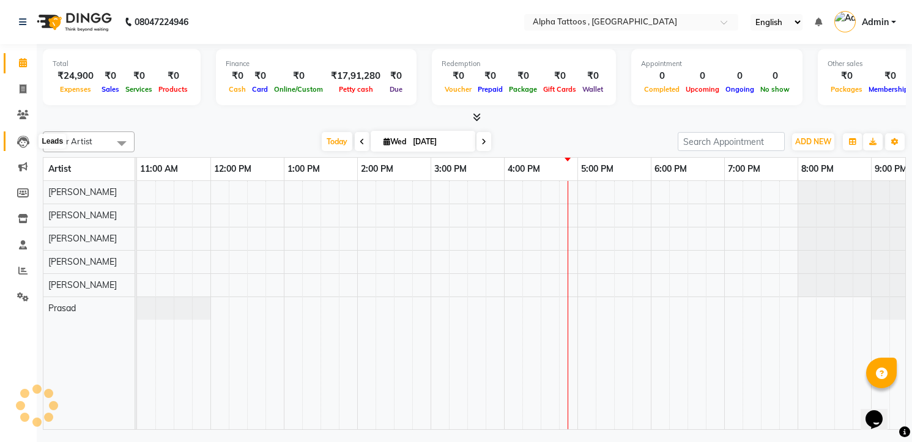
click at [20, 137] on icon at bounding box center [23, 142] width 12 height 12
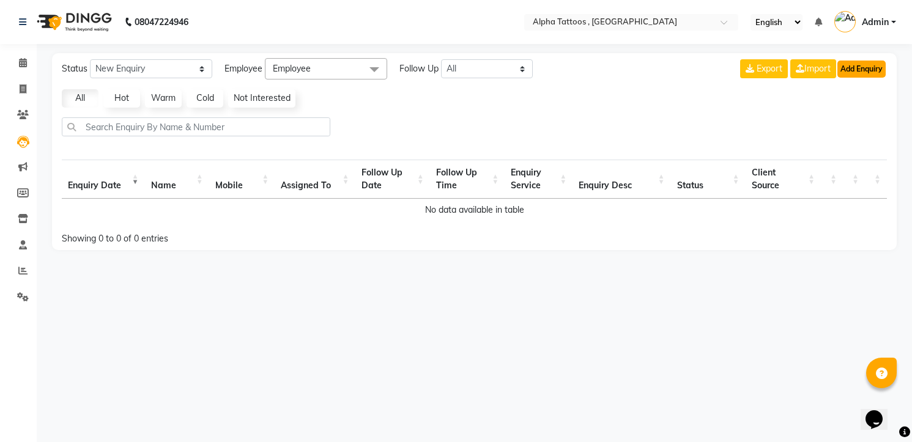
click at [865, 65] on button "Add Enquiry" at bounding box center [861, 69] width 48 height 17
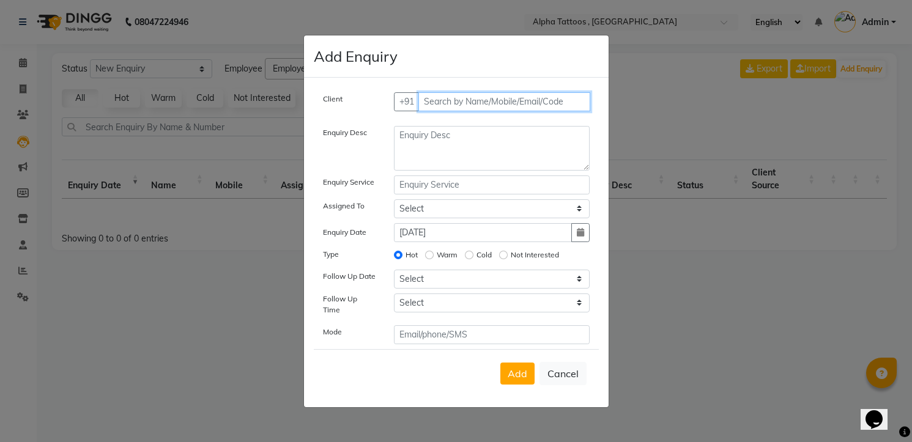
click at [478, 105] on input "text" at bounding box center [504, 101] width 172 height 19
paste input "83778 32854"
click at [539, 92] on button "Add Client" at bounding box center [564, 101] width 51 height 19
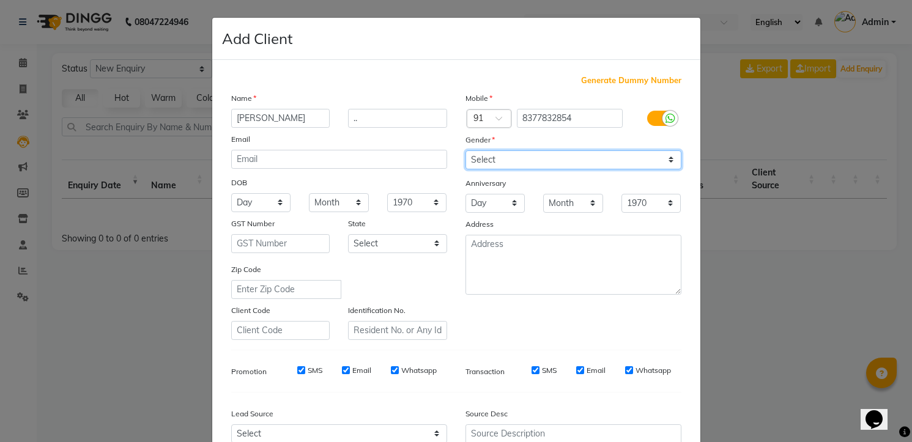
click at [568, 160] on select "Select [DEMOGRAPHIC_DATA] [DEMOGRAPHIC_DATA] Other Prefer Not To Say" at bounding box center [574, 159] width 216 height 19
click at [466, 150] on select "Select [DEMOGRAPHIC_DATA] [DEMOGRAPHIC_DATA] Other Prefer Not To Say" at bounding box center [574, 159] width 216 height 19
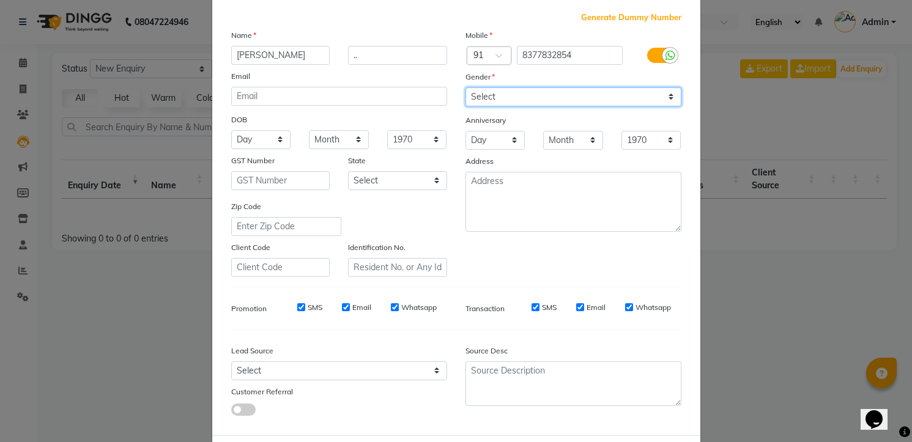
scroll to position [122, 0]
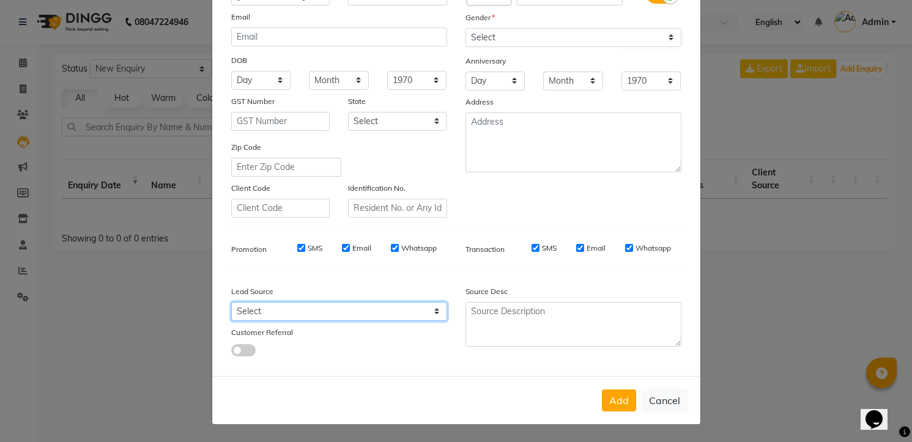
click at [367, 314] on select "Select Walk-in Referral Internet Friend Word of Mouth Advertisement Facebook Ju…" at bounding box center [339, 311] width 216 height 19
click at [231, 302] on select "Select Walk-in Referral Internet Friend Word of Mouth Advertisement Facebook Ju…" at bounding box center [339, 311] width 216 height 19
click at [602, 390] on button "Add" at bounding box center [619, 401] width 34 height 22
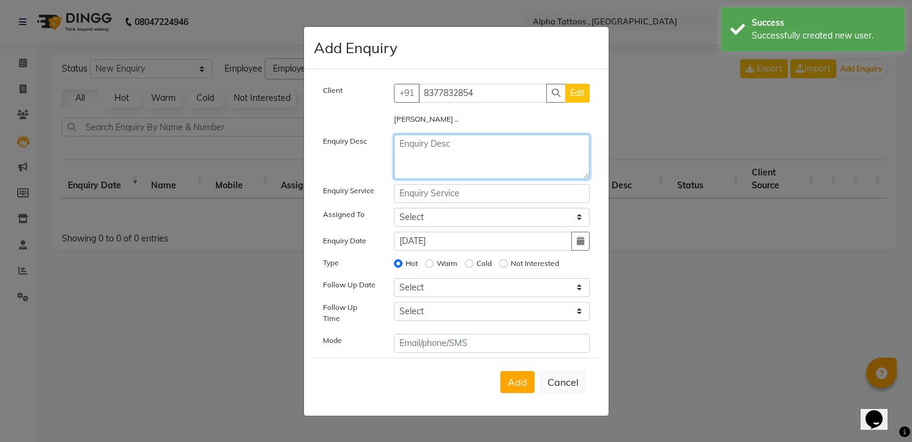
click at [441, 152] on textarea at bounding box center [492, 157] width 196 height 45
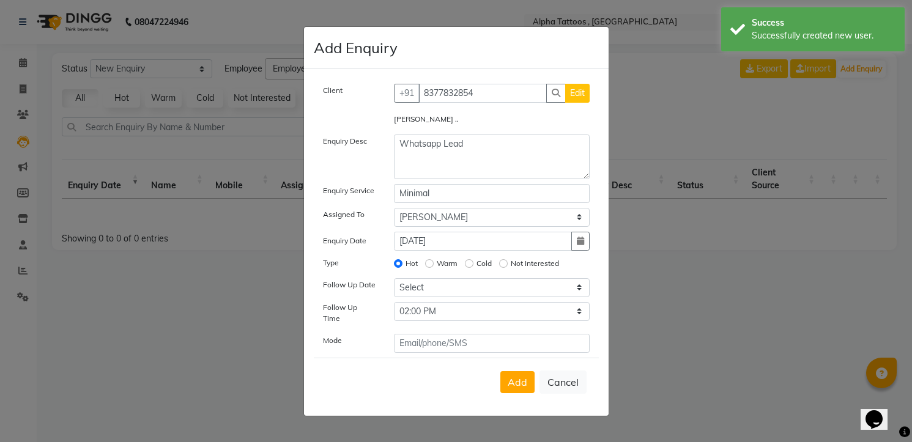
click at [500, 371] on button "Add" at bounding box center [517, 382] width 34 height 22
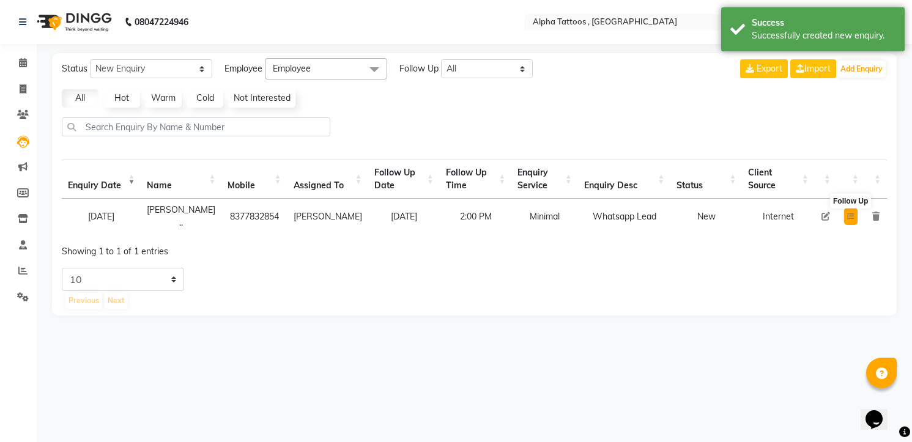
click at [845, 212] on button at bounding box center [850, 216] width 13 height 17
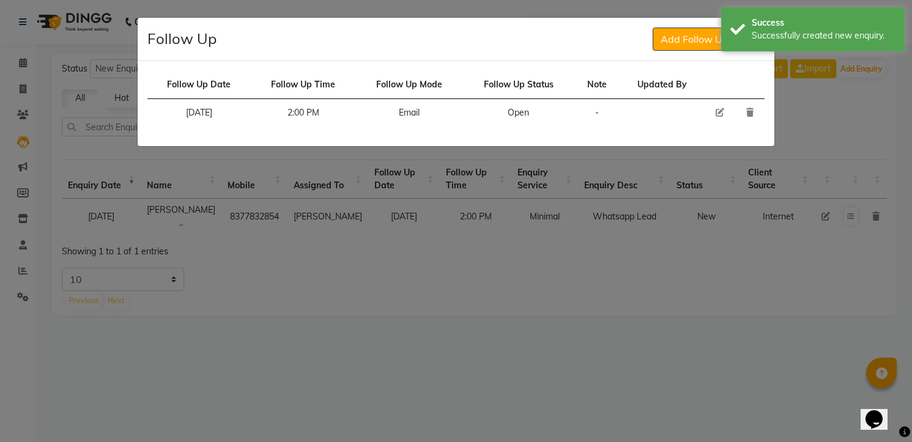
click at [722, 112] on icon at bounding box center [720, 112] width 9 height 9
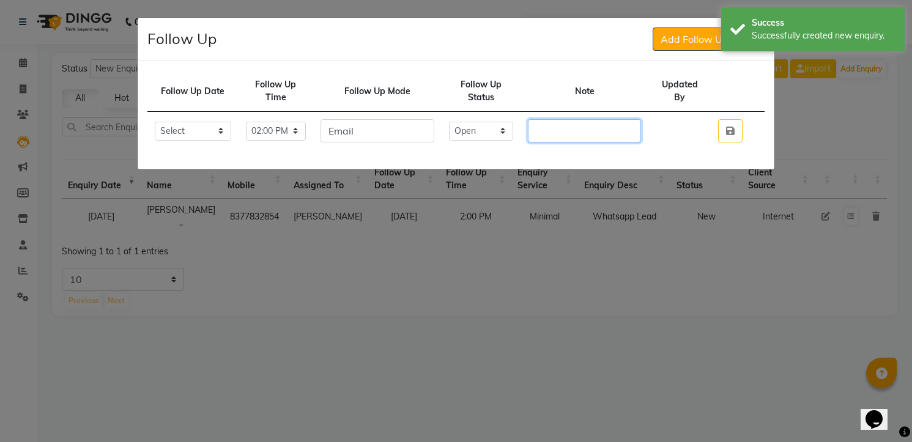
click at [585, 126] on input "text" at bounding box center [584, 130] width 113 height 23
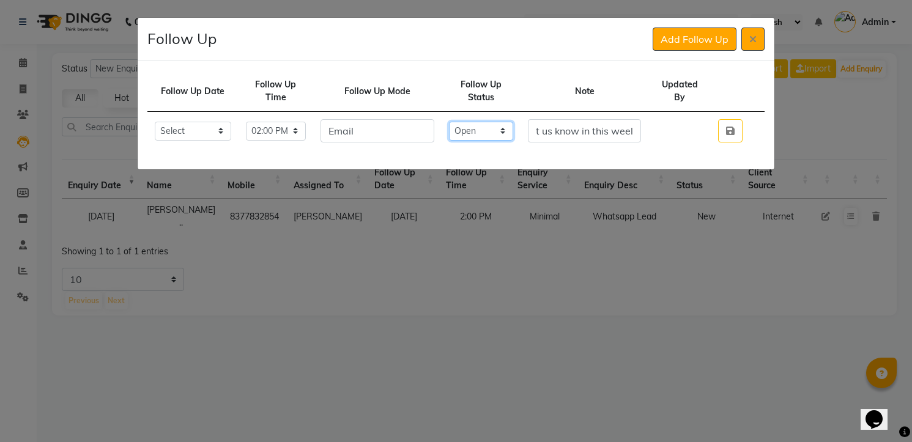
scroll to position [0, 0]
click at [491, 127] on select "Select Open Pending Done" at bounding box center [481, 131] width 65 height 19
click at [461, 122] on select "Select Open Pending Done" at bounding box center [481, 131] width 65 height 19
click at [718, 119] on button "button" at bounding box center [730, 130] width 24 height 23
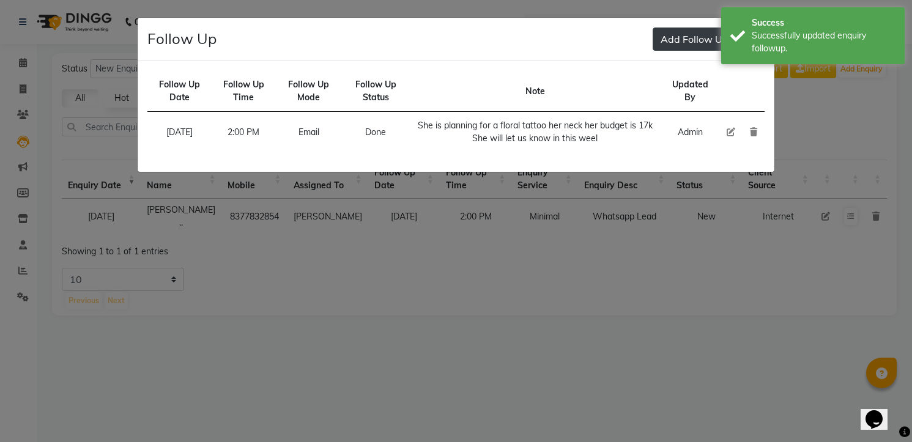
click at [697, 39] on button "Add Follow Up" at bounding box center [695, 39] width 84 height 23
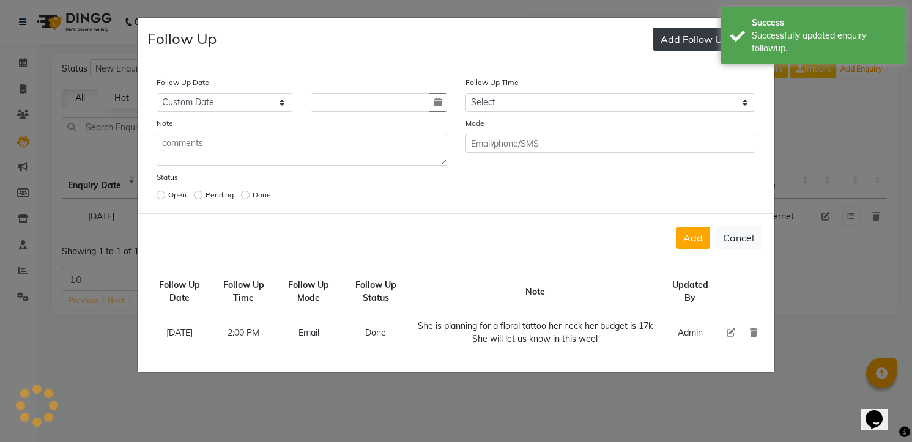
click at [429, 93] on button "button" at bounding box center [438, 102] width 18 height 19
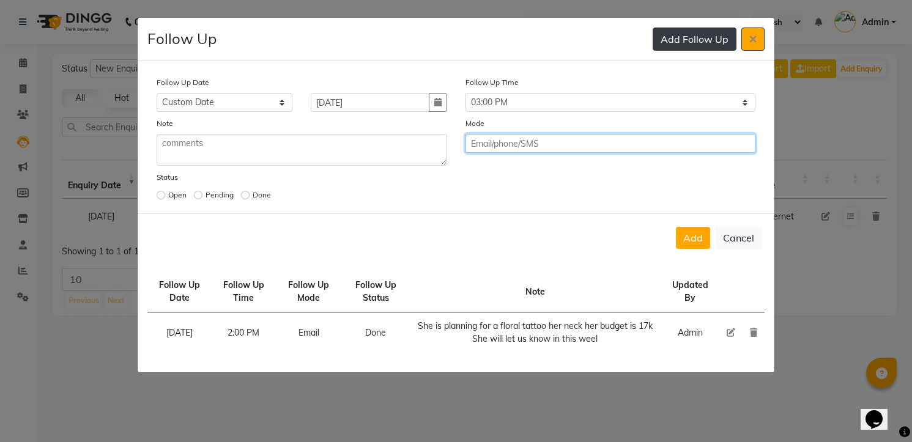
click button "Add" at bounding box center [693, 238] width 34 height 22
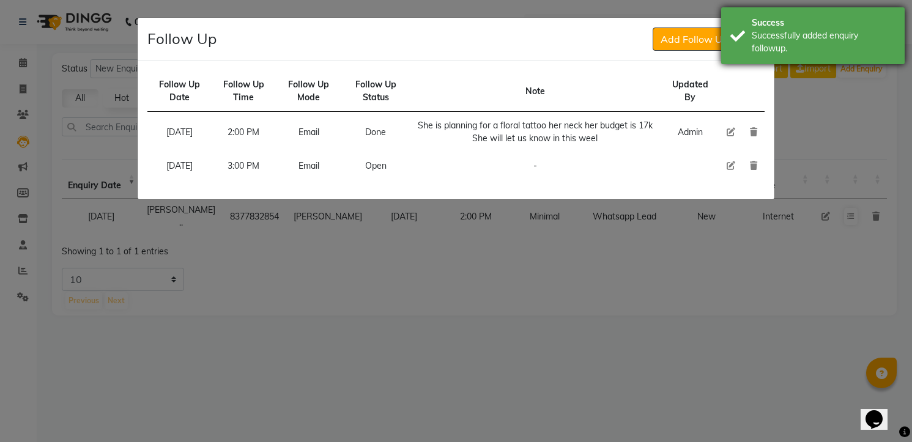
click at [770, 37] on div "Successfully added enquiry followup." at bounding box center [824, 42] width 144 height 26
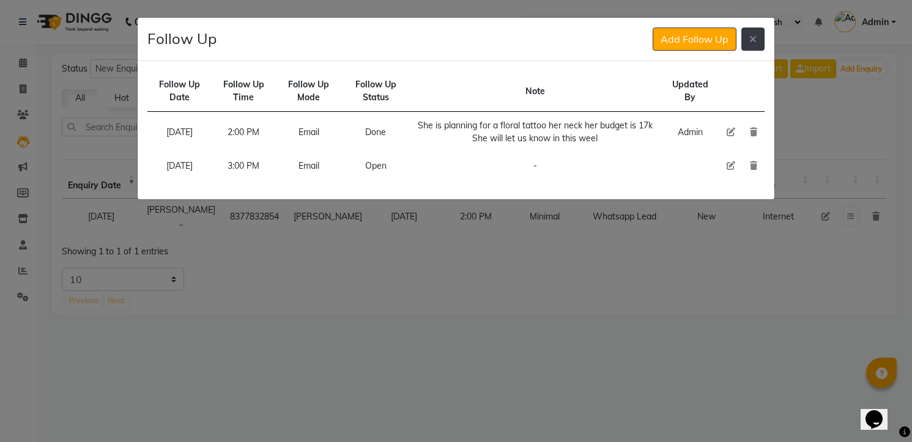
click at [754, 32] on button at bounding box center [752, 39] width 23 height 23
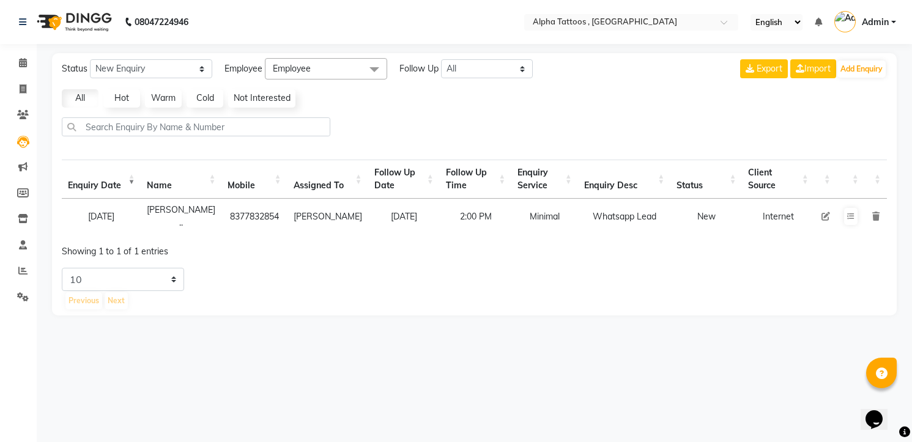
click at [822, 215] on icon at bounding box center [826, 216] width 9 height 9
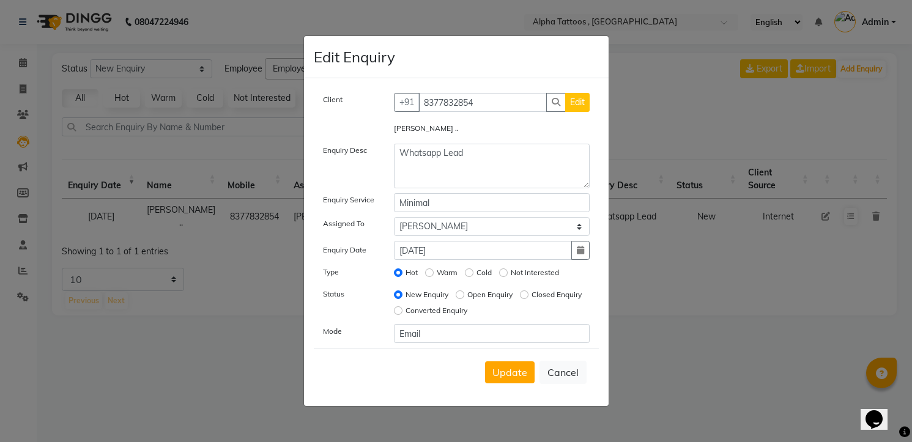
click at [501, 291] on label "Open Enquiry" at bounding box center [489, 294] width 45 height 11
click at [464, 291] on input "Open Enquiry" at bounding box center [460, 295] width 9 height 9
click at [519, 374] on span "Update" at bounding box center [509, 372] width 35 height 12
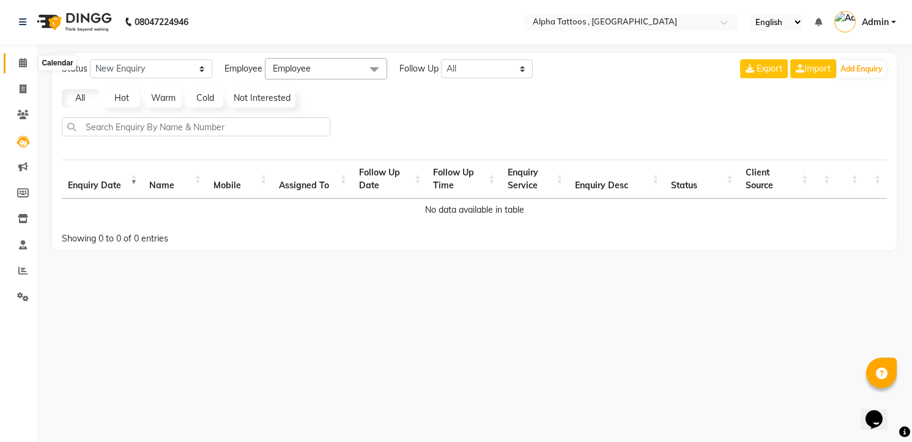
click at [23, 59] on icon at bounding box center [23, 62] width 8 height 9
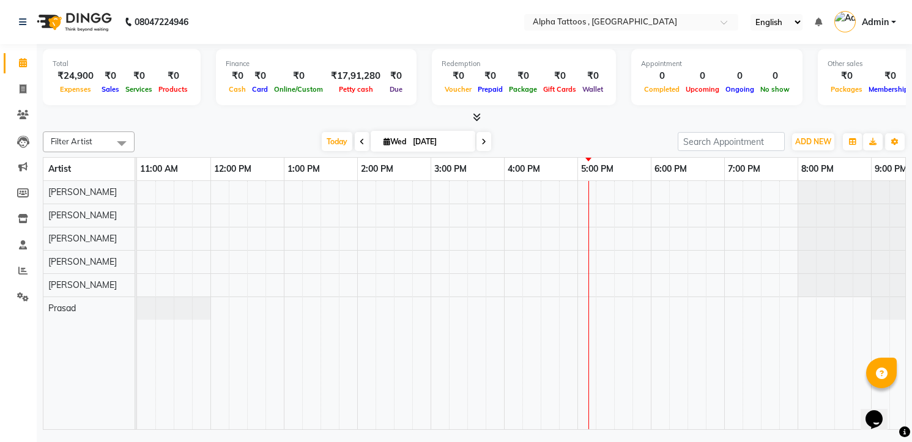
click at [483, 141] on icon at bounding box center [483, 141] width 5 height 7
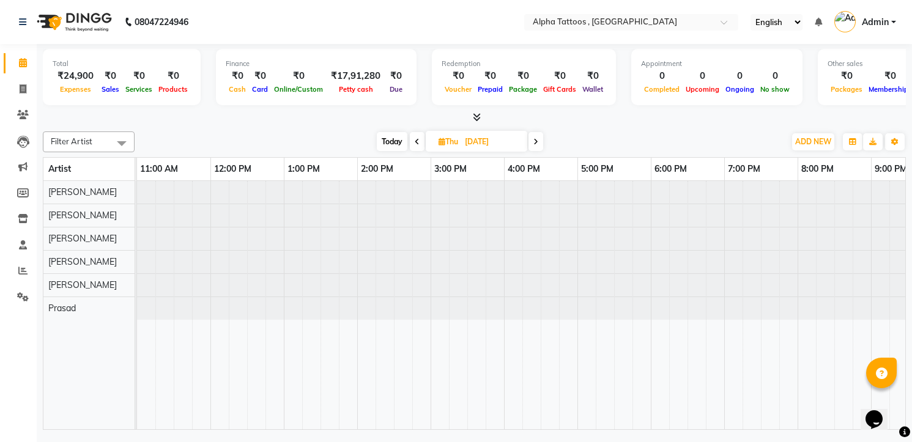
click at [483, 141] on input "[DATE]" at bounding box center [491, 142] width 61 height 18
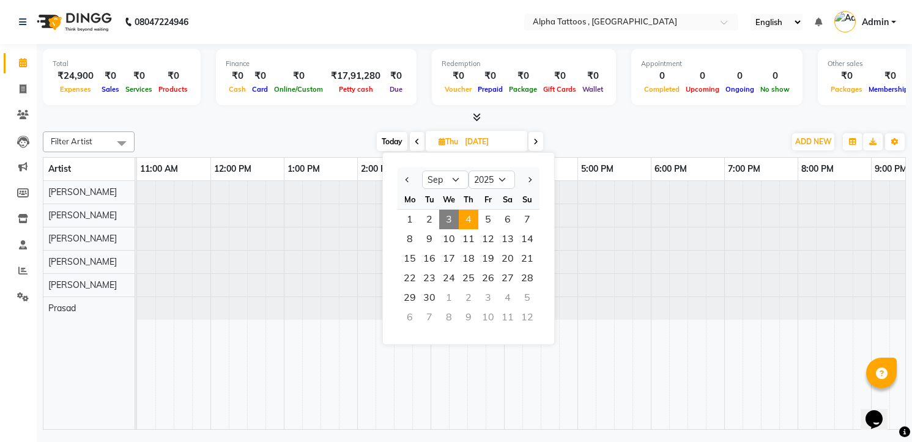
click at [535, 176] on div at bounding box center [527, 180] width 24 height 20
click at [525, 176] on button "Next month" at bounding box center [529, 180] width 10 height 20
click at [405, 177] on button "Previous month" at bounding box center [408, 180] width 10 height 20
click at [550, 133] on div "[DATE] [DATE] Jan Feb Mar Apr May Jun [DATE] Aug Sep Oct Nov [DATE] 2016 2017 2…" at bounding box center [460, 142] width 638 height 18
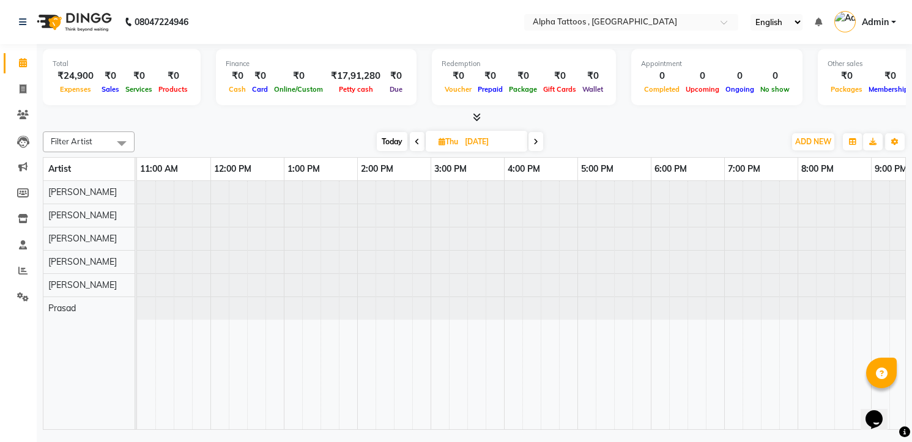
click at [532, 138] on span at bounding box center [536, 141] width 15 height 19
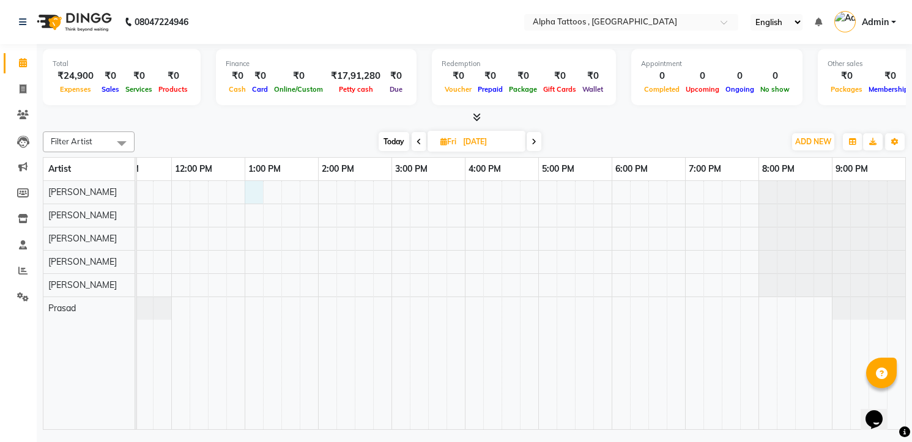
click at [256, 189] on div at bounding box center [502, 305] width 808 height 248
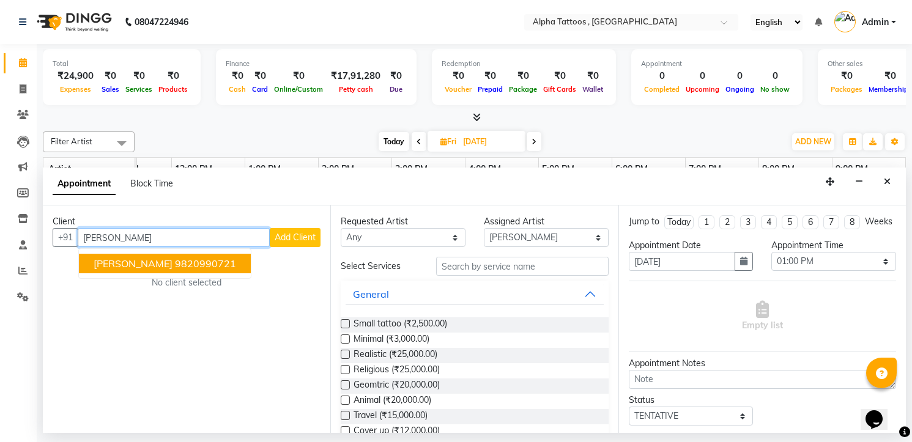
click at [149, 263] on span "[PERSON_NAME]" at bounding box center [133, 264] width 79 height 12
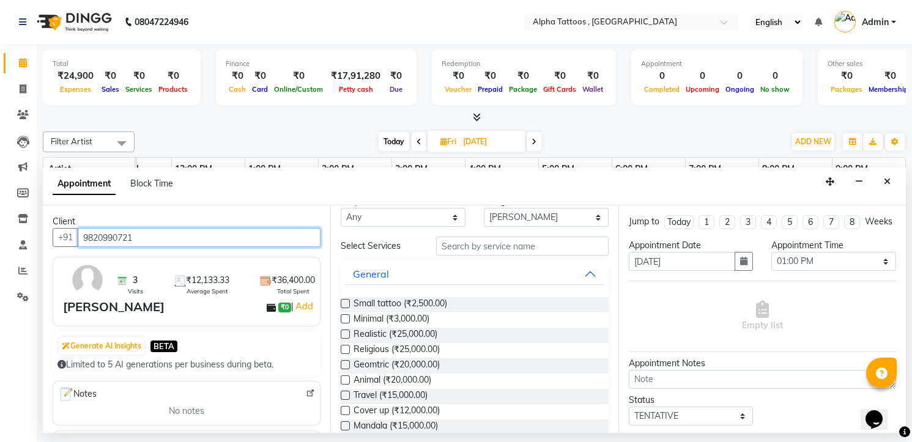
scroll to position [27, 0]
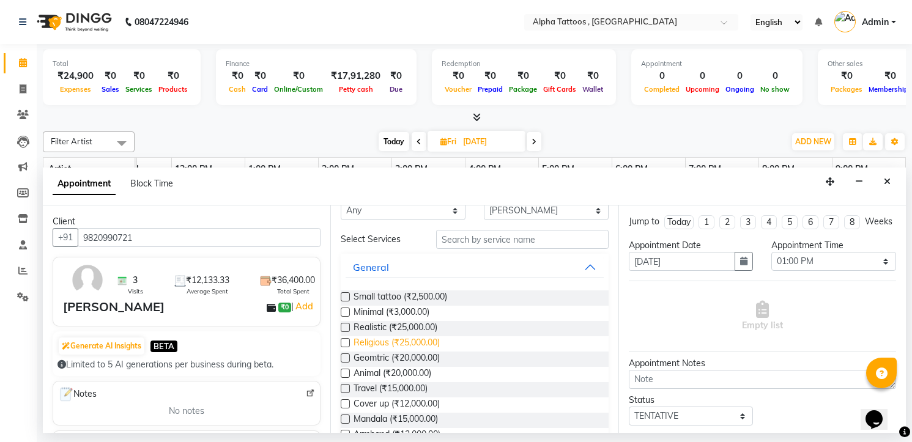
click at [406, 337] on span "Religious (₹25,000.00)" at bounding box center [397, 343] width 86 height 15
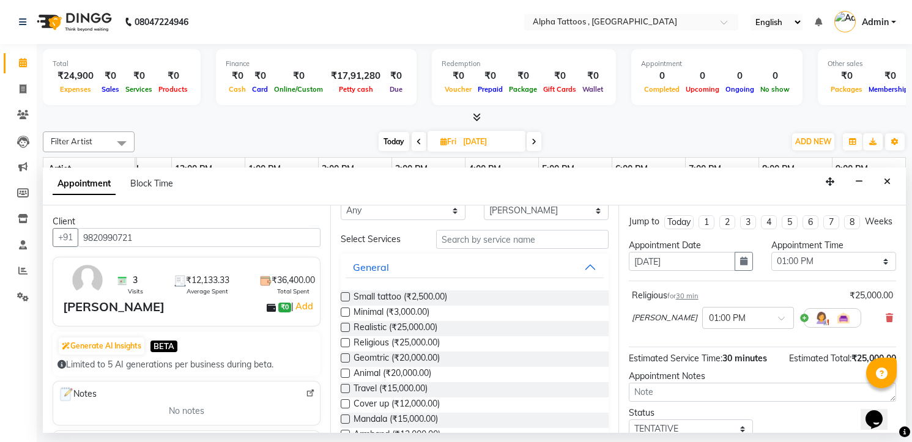
scroll to position [94, 0]
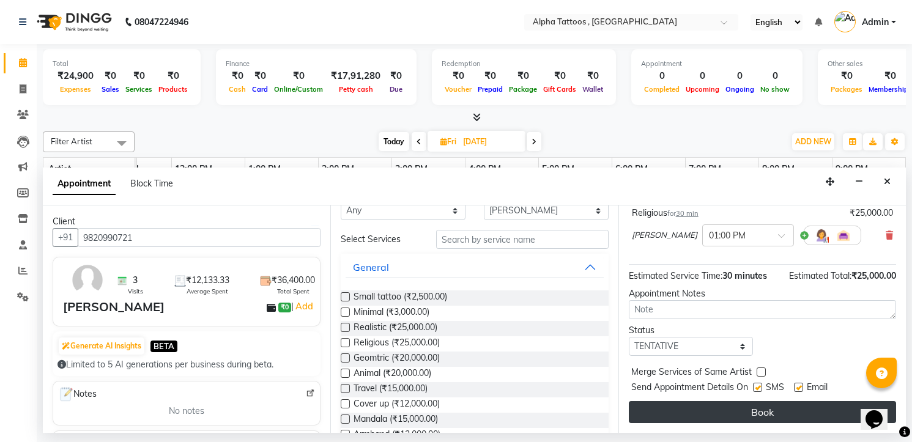
click at [740, 420] on button "Book" at bounding box center [762, 412] width 267 height 22
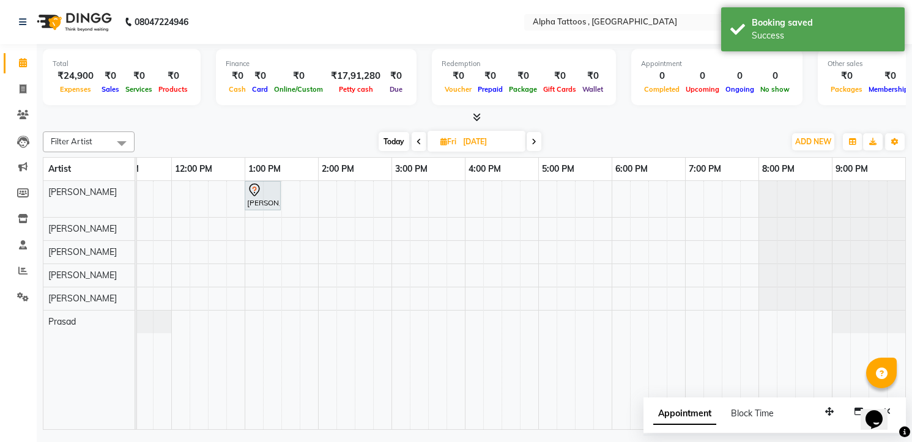
click at [390, 141] on span "Today" at bounding box center [394, 141] width 31 height 19
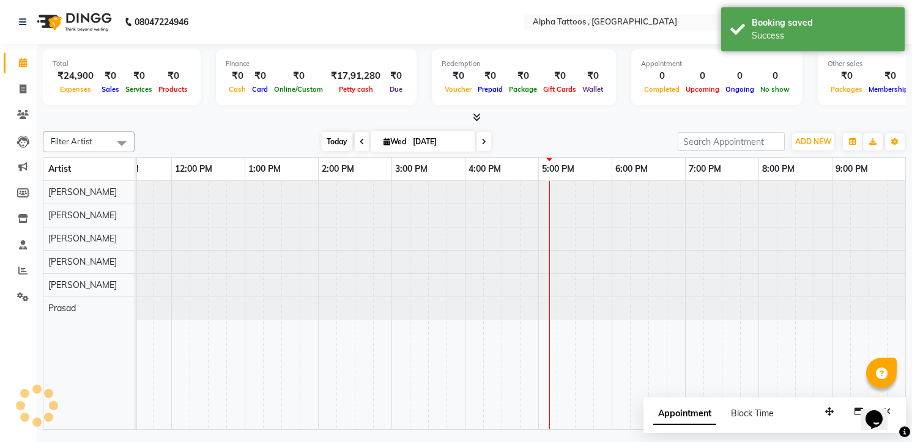
scroll to position [0, 39]
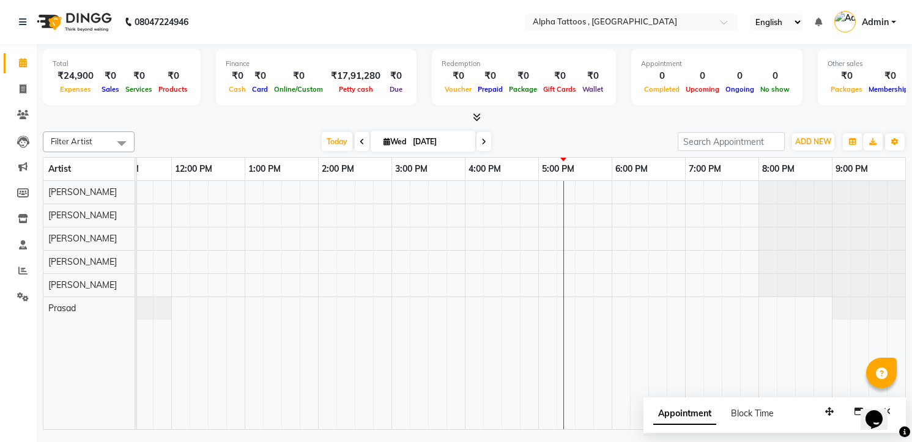
click at [485, 139] on icon at bounding box center [483, 141] width 5 height 7
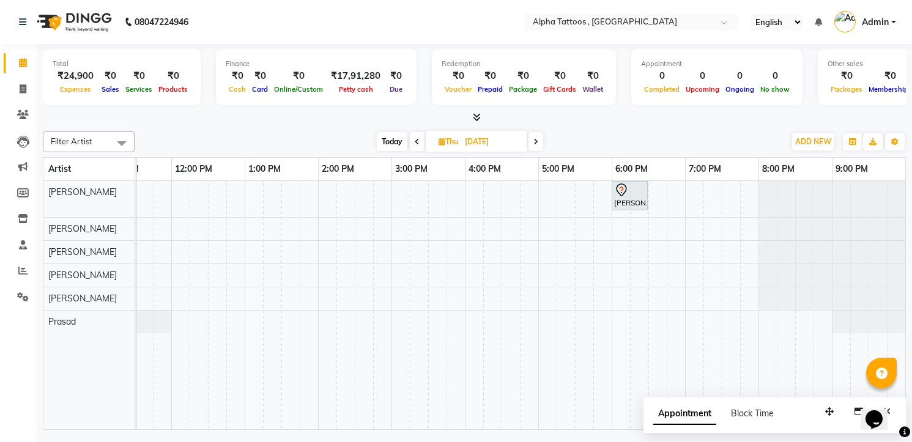
drag, startPoint x: 485, startPoint y: 139, endPoint x: 480, endPoint y: 144, distance: 6.9
click at [480, 144] on input "[DATE]" at bounding box center [491, 142] width 61 height 18
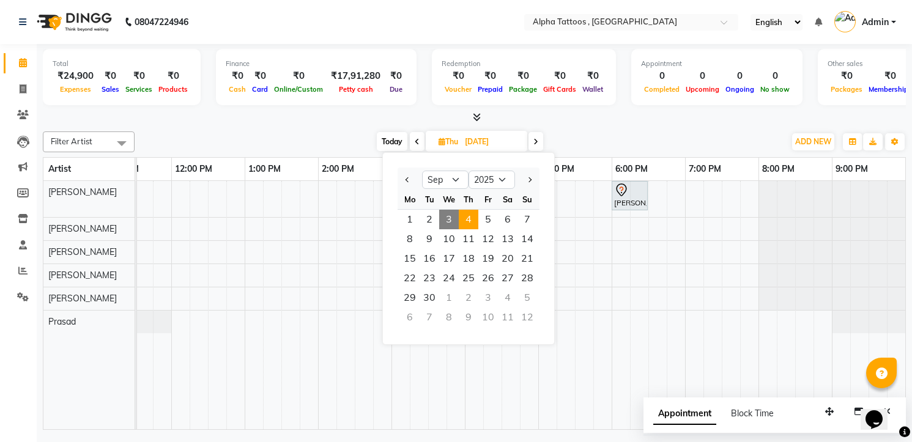
click at [480, 144] on input "[DATE]" at bounding box center [491, 142] width 61 height 18
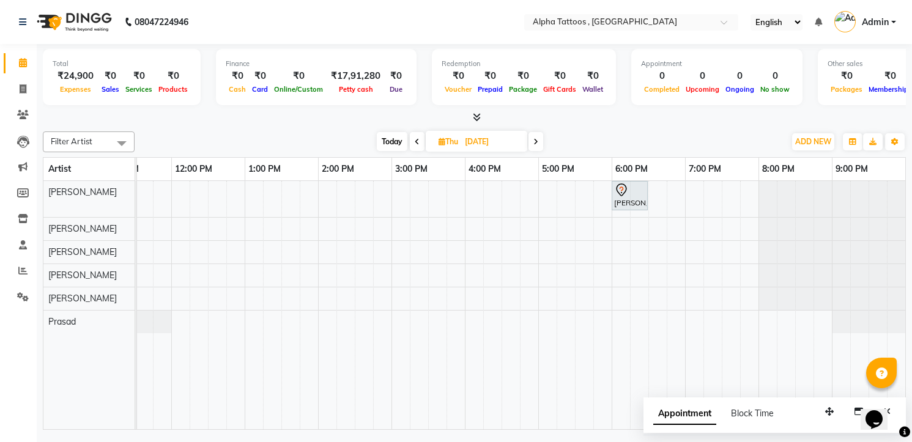
click at [480, 144] on input "[DATE]" at bounding box center [491, 142] width 61 height 18
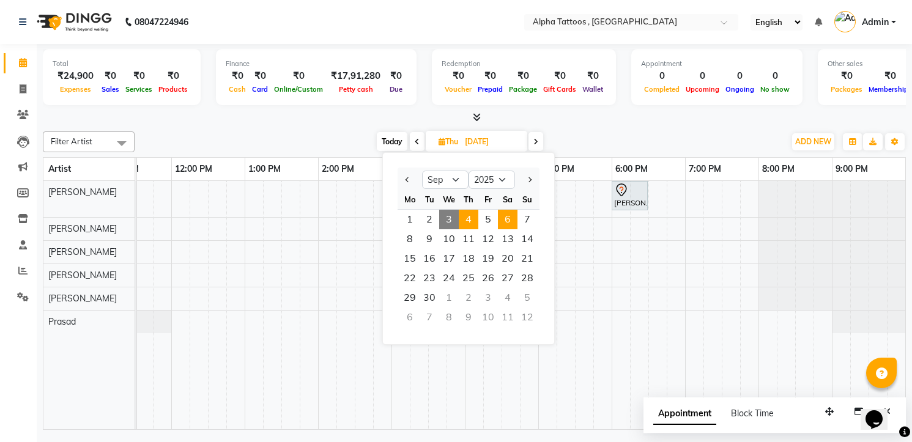
click at [507, 220] on span "6" at bounding box center [508, 220] width 20 height 20
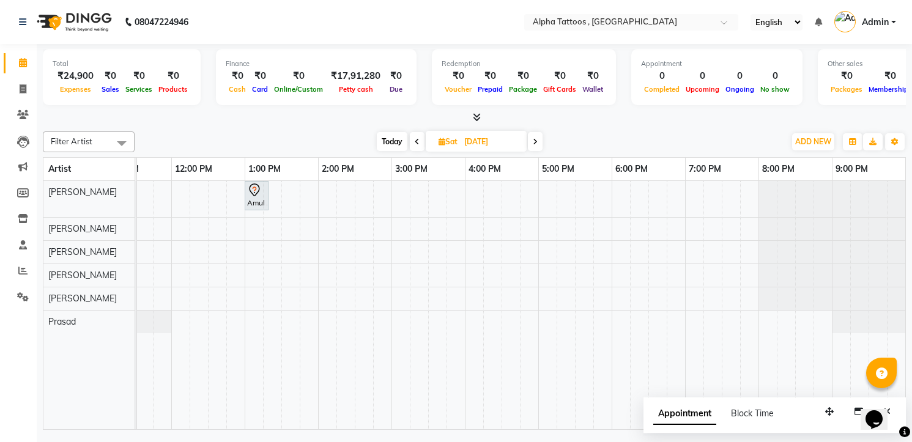
click at [254, 228] on div "Amul ., 01:00 PM-01:20 PM, Consultation" at bounding box center [502, 305] width 808 height 248
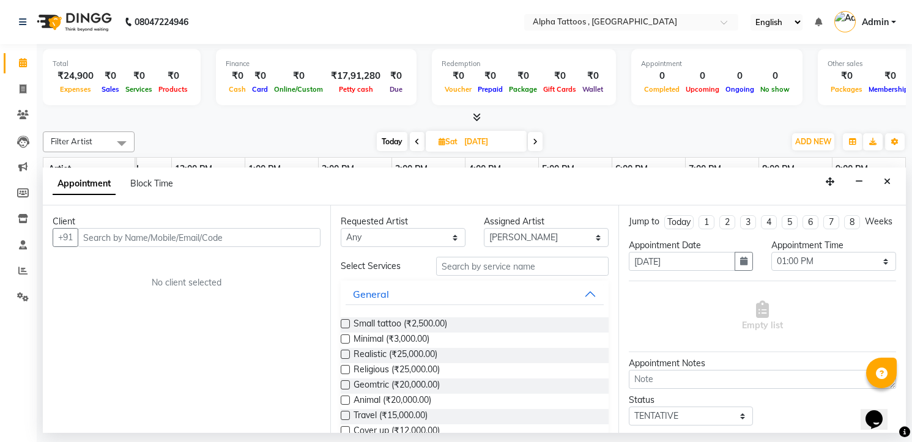
click at [196, 238] on input "text" at bounding box center [199, 237] width 243 height 19
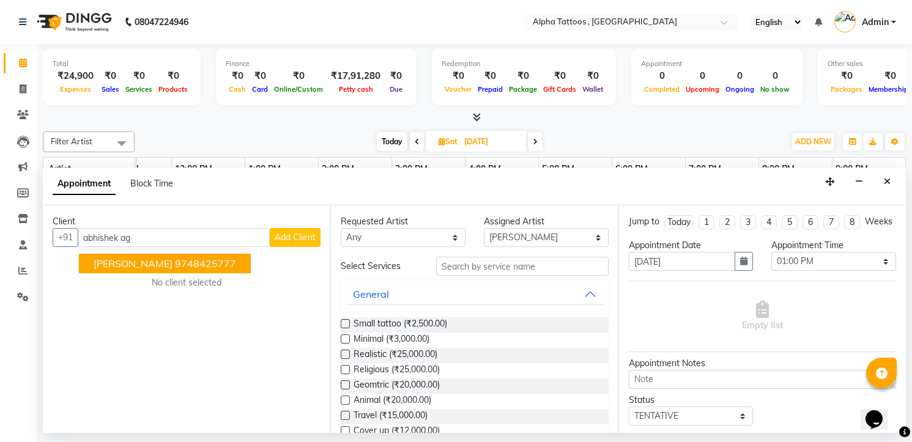
click at [173, 259] on span "[PERSON_NAME]" at bounding box center [133, 264] width 79 height 12
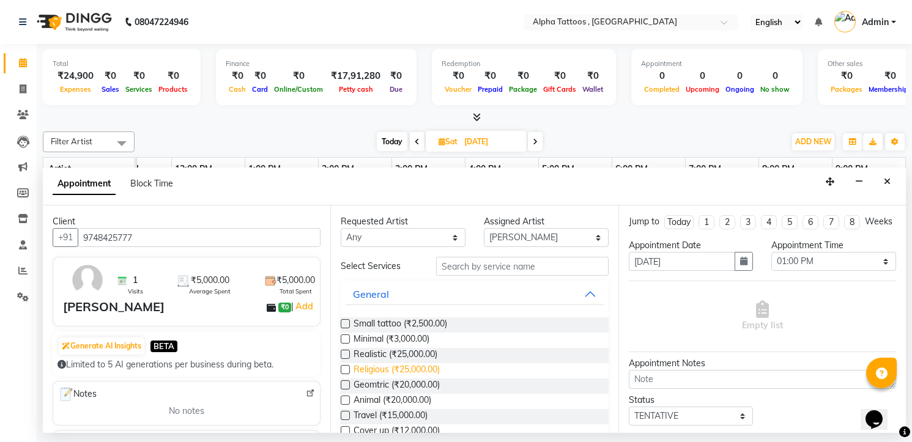
click at [403, 371] on span "Religious (₹25,000.00)" at bounding box center [397, 370] width 86 height 15
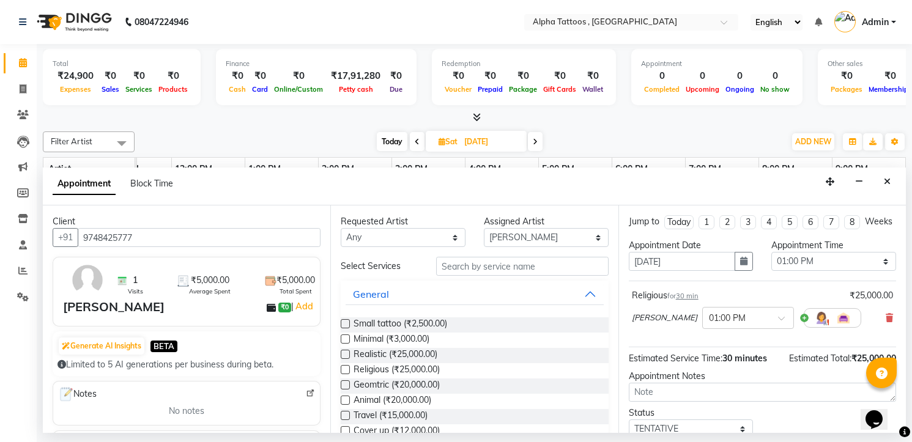
scroll to position [94, 0]
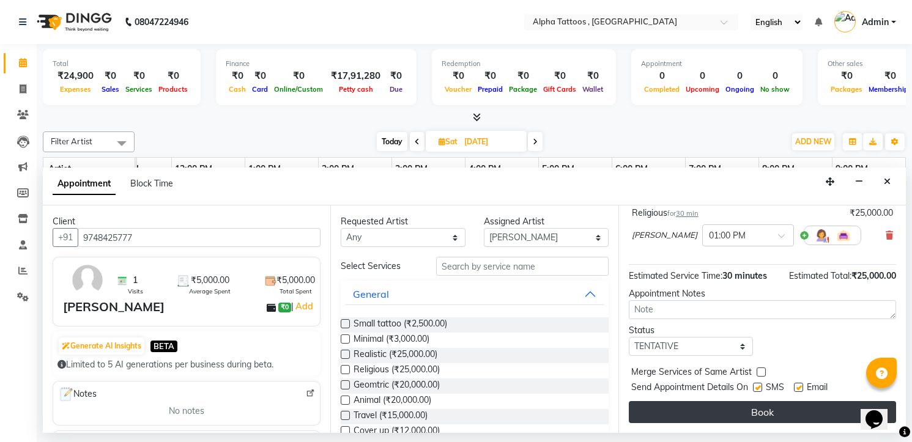
click at [742, 406] on button "Book" at bounding box center [762, 412] width 267 height 22
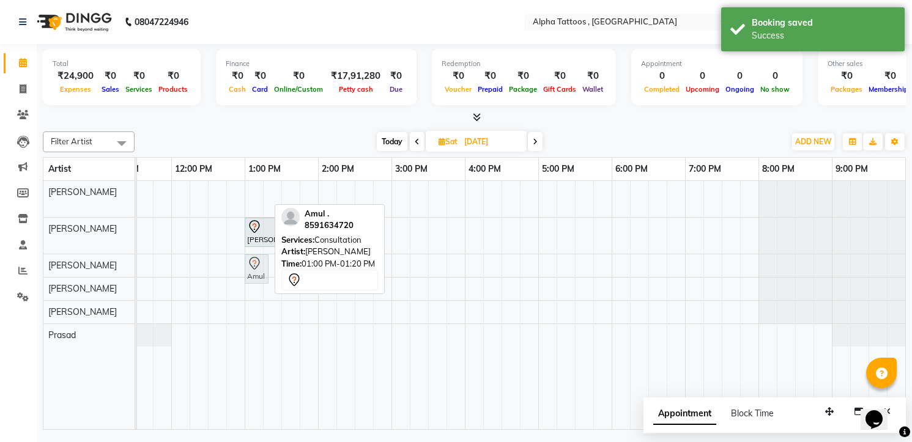
drag, startPoint x: 259, startPoint y: 195, endPoint x: 259, endPoint y: 263, distance: 67.9
click at [259, 263] on tbody "Amul ., 01:00 PM-01:20 PM, Consultation [PERSON_NAME], 01:00 PM-01:30 PM, Relig…" at bounding box center [502, 264] width 808 height 166
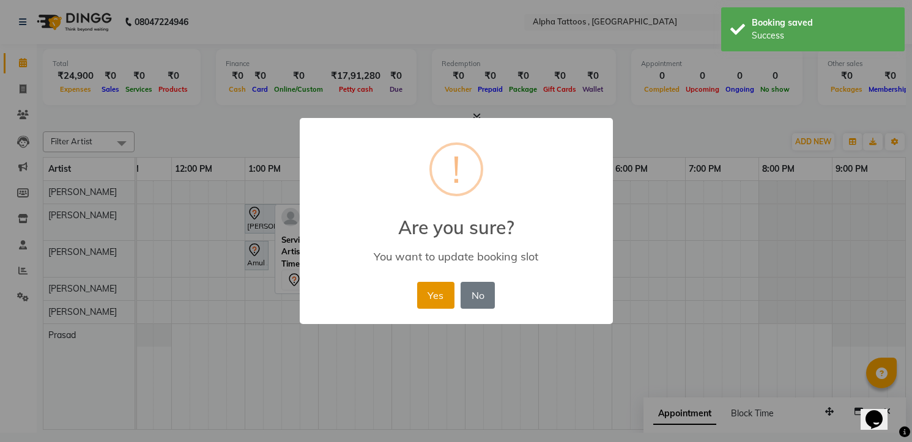
click at [447, 302] on button "Yes" at bounding box center [435, 295] width 37 height 27
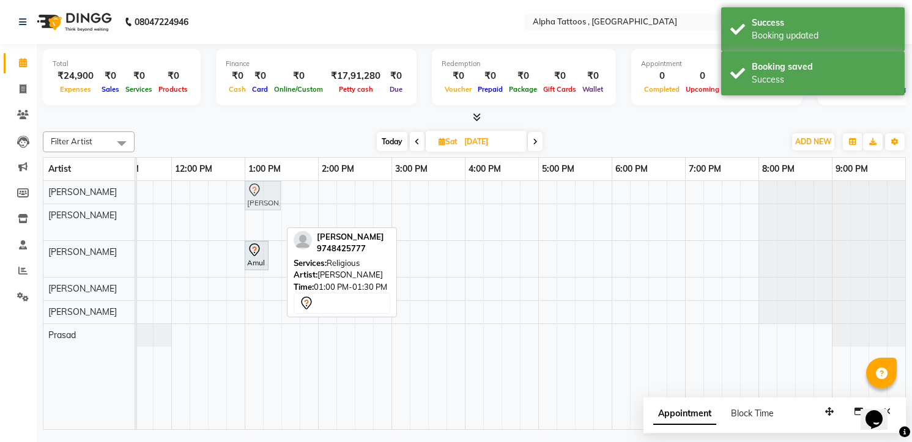
drag, startPoint x: 273, startPoint y: 225, endPoint x: 274, endPoint y: 190, distance: 34.9
click at [274, 190] on tbody "[PERSON_NAME], 01:00 PM-01:30 PM, Religious [PERSON_NAME], 01:00 PM-01:30 PM, R…" at bounding box center [502, 264] width 808 height 166
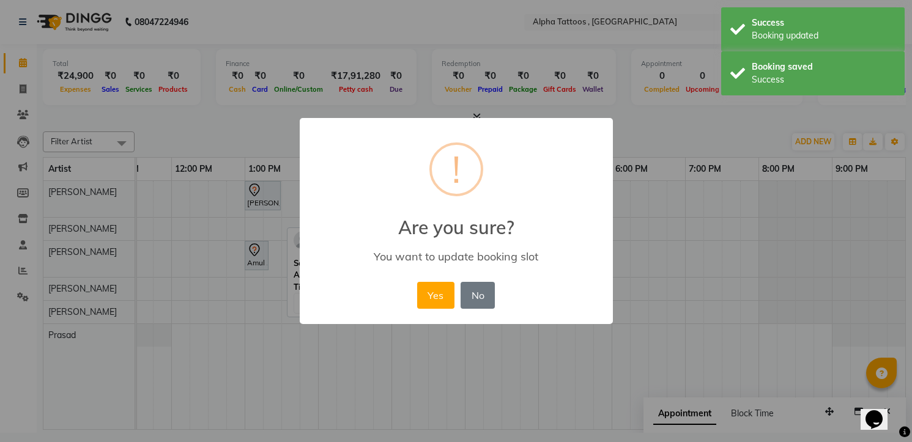
click at [417, 282] on button "Yes" at bounding box center [435, 295] width 37 height 27
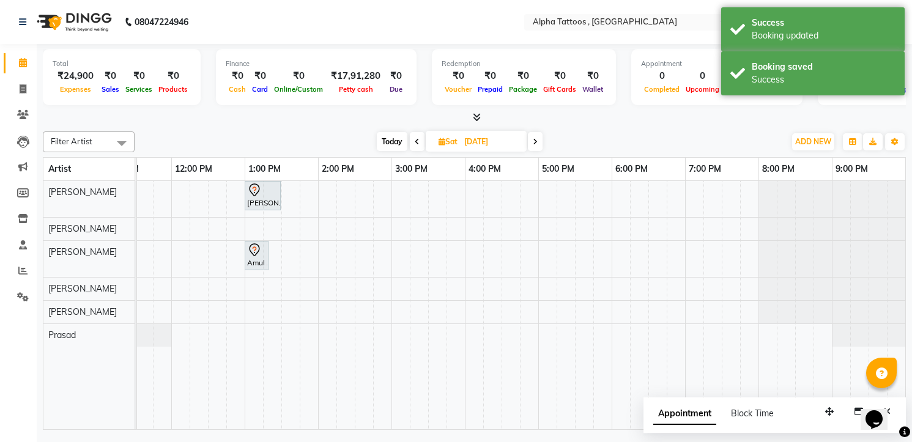
click at [299, 135] on div "[DATE] [DATE]" at bounding box center [460, 142] width 638 height 18
